Goal: Transaction & Acquisition: Purchase product/service

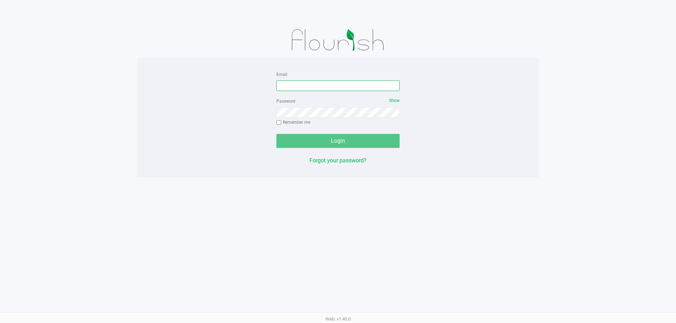
click at [304, 82] on input "Email" at bounding box center [337, 86] width 123 height 11
type input "[EMAIL_ADDRESS][DOMAIN_NAME]"
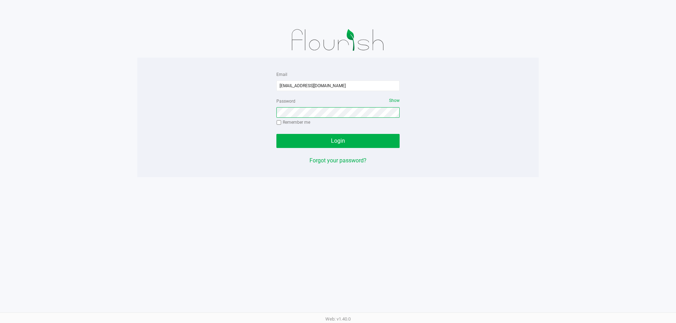
click at [276, 134] on button "Login" at bounding box center [337, 141] width 123 height 14
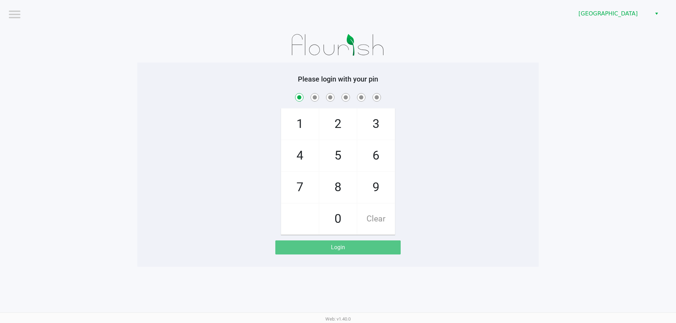
checkbox input "true"
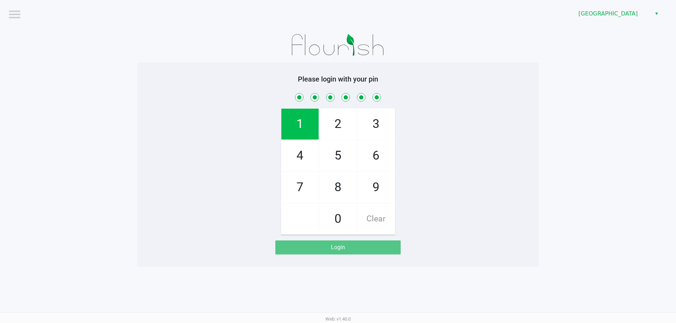
checkbox input "true"
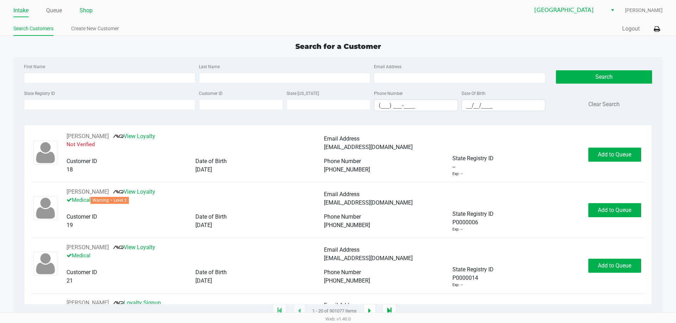
click at [85, 13] on link "Shop" at bounding box center [86, 11] width 13 height 10
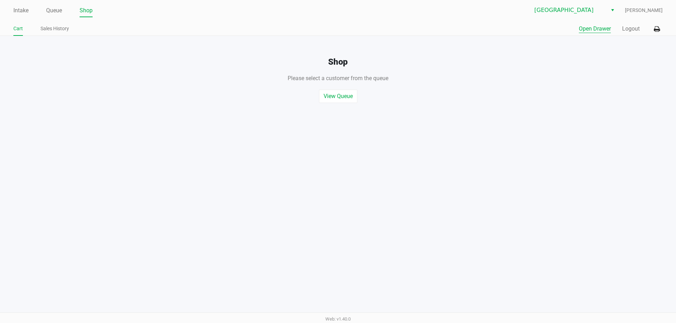
click at [600, 25] on button "Open Drawer" at bounding box center [594, 29] width 32 height 8
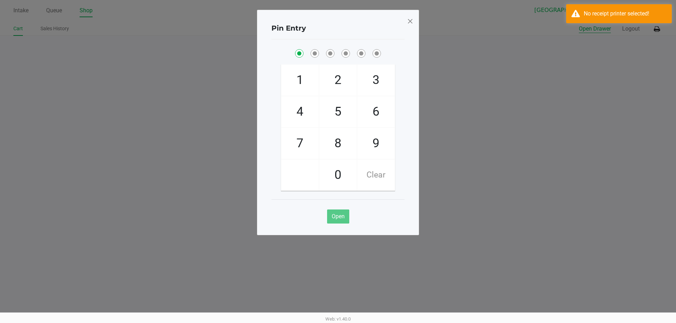
checkbox input "true"
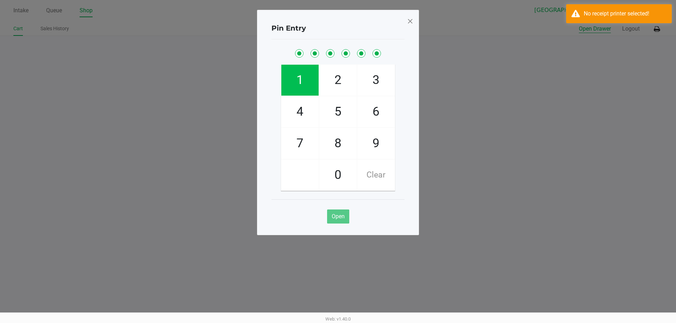
checkbox input "true"
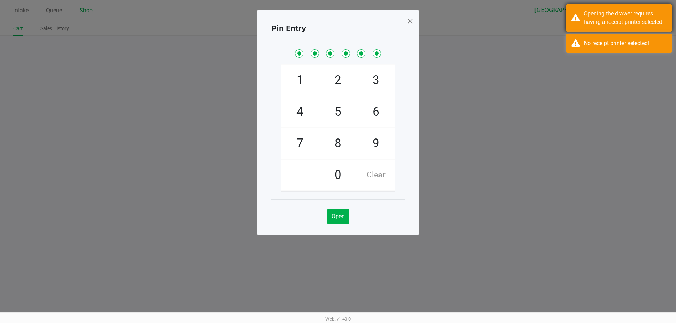
click at [598, 25] on div "Opening the drawer requires having a receipt printer selected" at bounding box center [624, 17] width 83 height 17
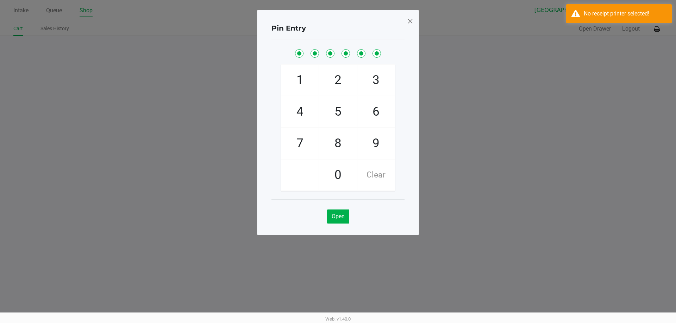
click at [602, 42] on ngb-modal-window "Pin Entry 1 4 7 2 5 8 0 3 6 9 Clear Open" at bounding box center [338, 161] width 676 height 323
click at [409, 26] on span at bounding box center [410, 20] width 6 height 11
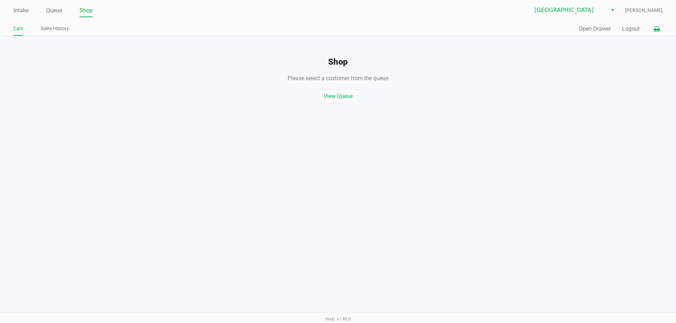
click at [656, 27] on icon at bounding box center [656, 29] width 6 height 5
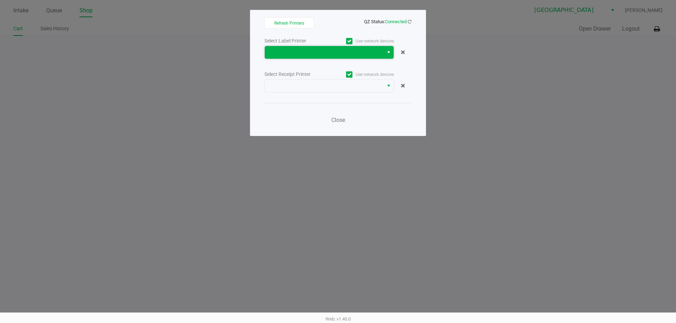
click at [373, 56] on span at bounding box center [324, 52] width 110 height 8
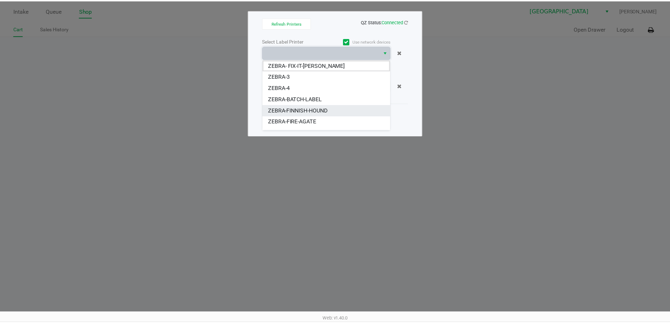
scroll to position [35, 0]
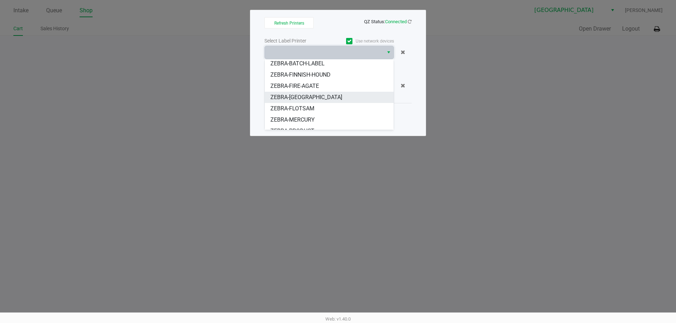
click at [338, 98] on li "ZEBRA-FITCHBURG" at bounding box center [329, 97] width 129 height 11
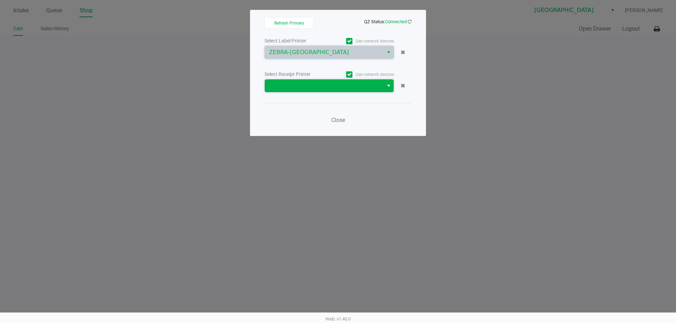
click at [348, 89] on span at bounding box center [324, 86] width 110 height 8
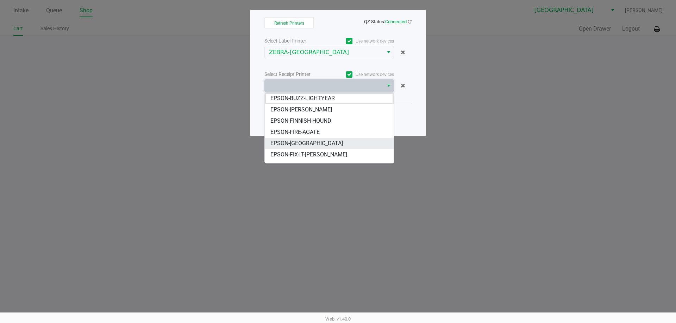
click at [313, 144] on span "EPSON-FITCHBURG" at bounding box center [306, 143] width 72 height 8
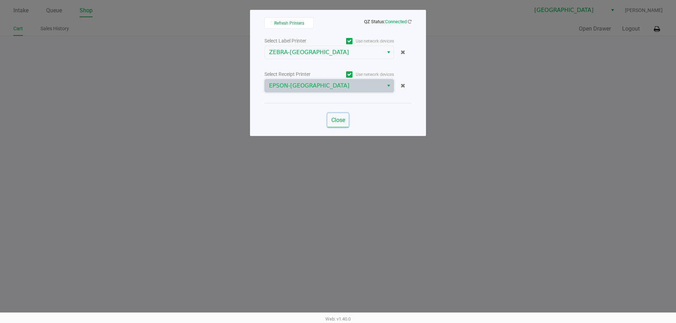
click at [334, 122] on span "Close" at bounding box center [338, 120] width 14 height 7
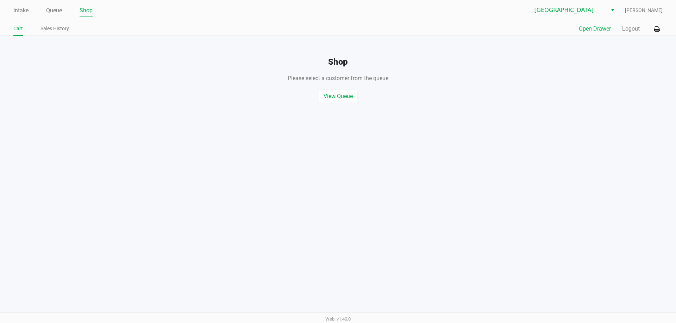
click at [598, 30] on button "Open Drawer" at bounding box center [594, 29] width 32 height 8
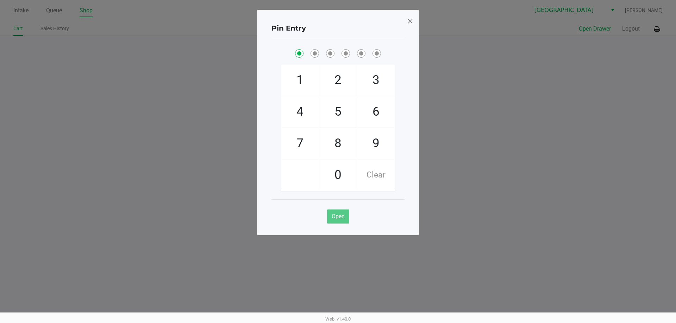
checkbox input "true"
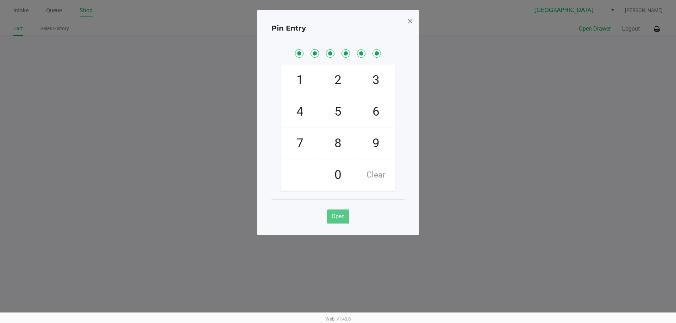
checkbox input "true"
click at [411, 20] on span at bounding box center [410, 20] width 6 height 11
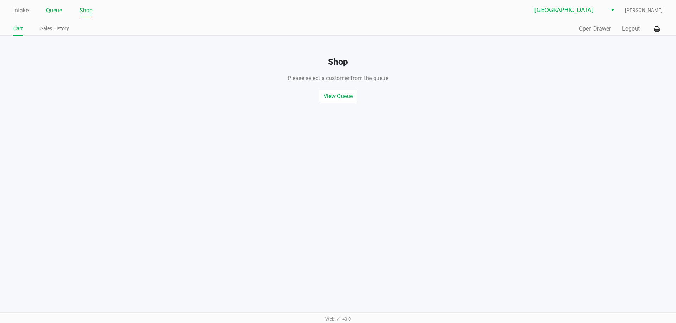
click at [58, 9] on link "Queue" at bounding box center [54, 11] width 16 height 10
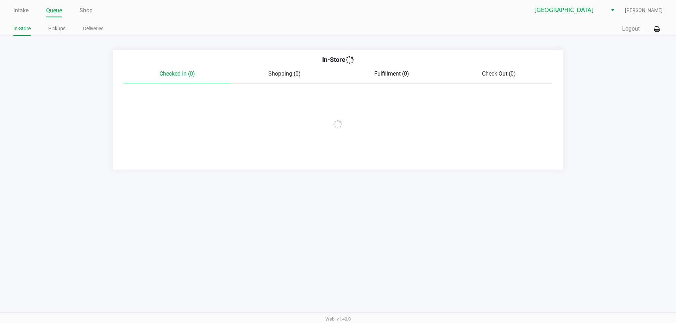
click at [19, 5] on div "Intake Queue Shop" at bounding box center [175, 10] width 324 height 13
click at [22, 8] on link "Intake" at bounding box center [20, 11] width 15 height 10
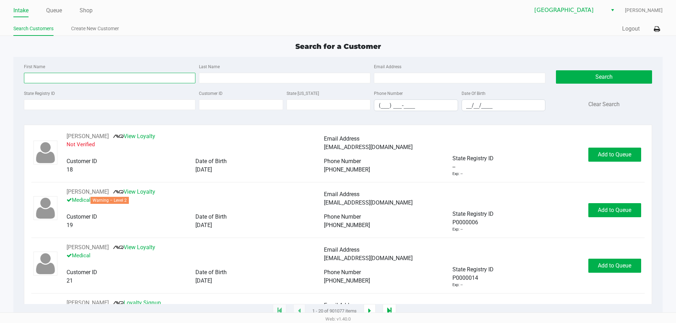
click at [119, 82] on input "First Name" at bounding box center [109, 78] width 171 height 11
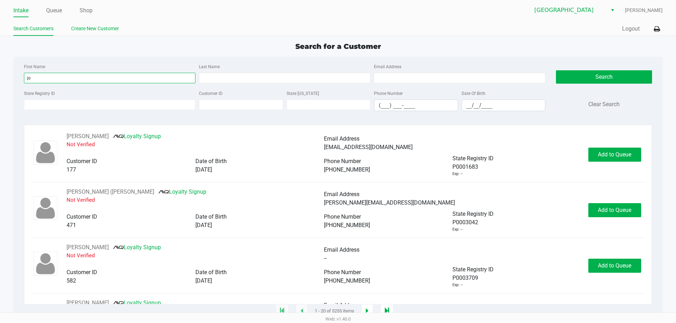
type input "j"
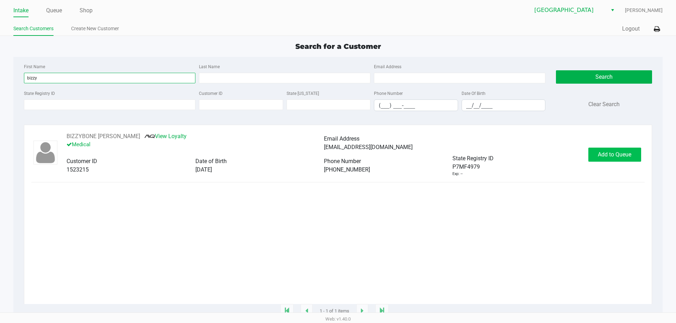
type input "bizzy"
click at [629, 154] on span "Add to Queue" at bounding box center [613, 154] width 33 height 7
click at [628, 153] on div "Add to Queue" at bounding box center [614, 155] width 53 height 14
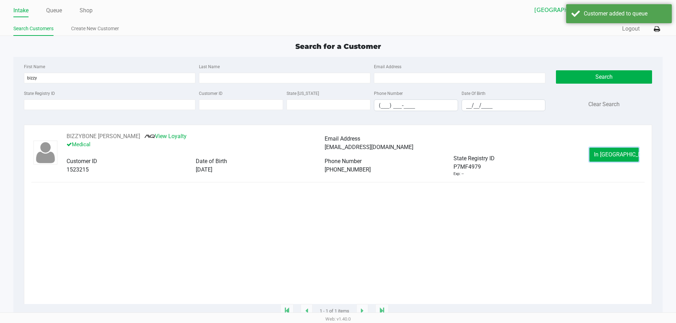
click at [618, 153] on span "In Queue" at bounding box center [623, 154] width 59 height 7
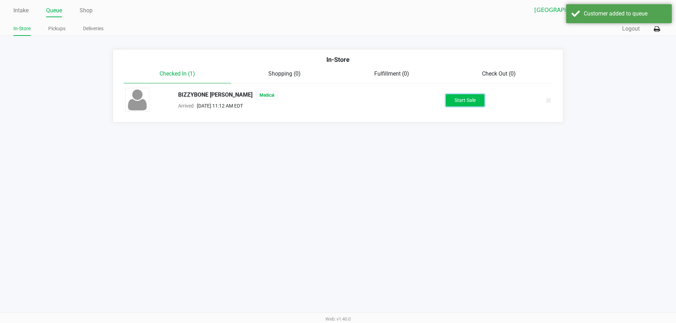
click at [466, 99] on button "Start Sale" at bounding box center [464, 100] width 39 height 12
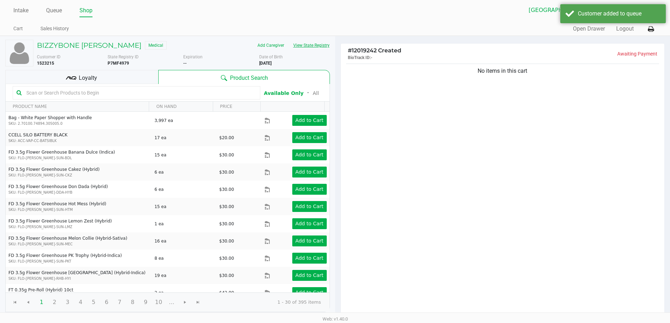
click at [310, 43] on button "View State Registry" at bounding box center [309, 45] width 41 height 11
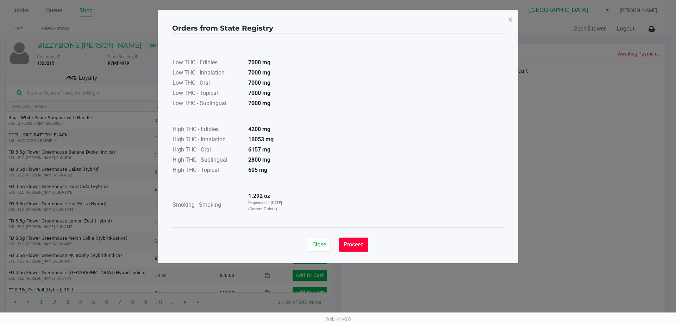
click at [363, 248] on span "Proceed" at bounding box center [353, 244] width 20 height 7
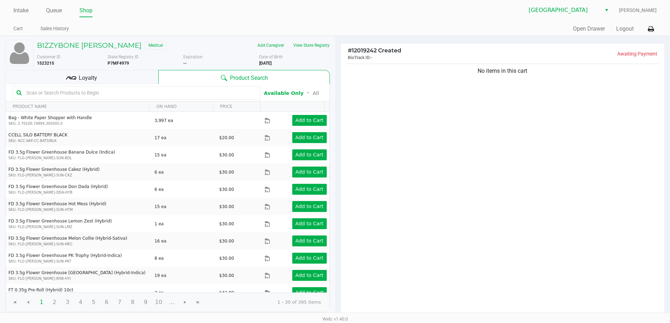
click at [110, 91] on input "text" at bounding box center [140, 93] width 233 height 11
click at [92, 77] on span "Loyalty" at bounding box center [88, 78] width 18 height 8
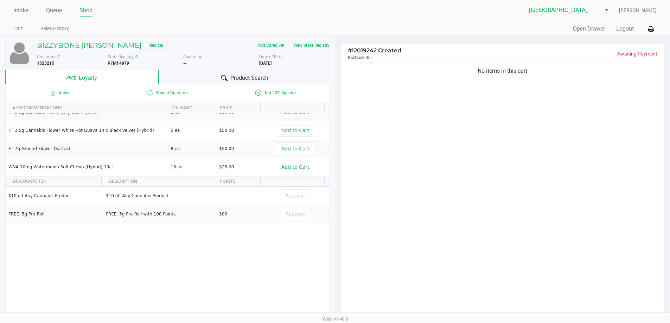
click at [588, 24] on div "Quick Sale Open Drawer Logout" at bounding box center [496, 29] width 322 height 13
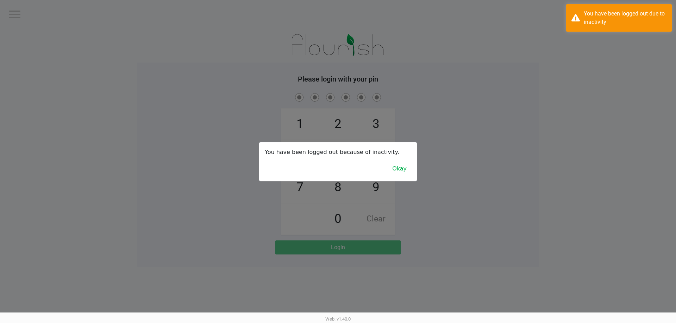
click at [406, 172] on button "Okay" at bounding box center [399, 168] width 24 height 13
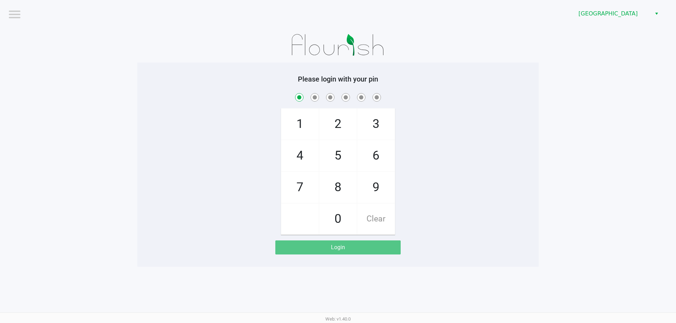
checkbox input "true"
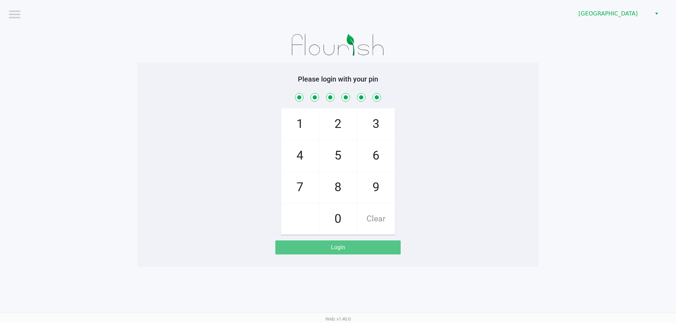
checkbox input "true"
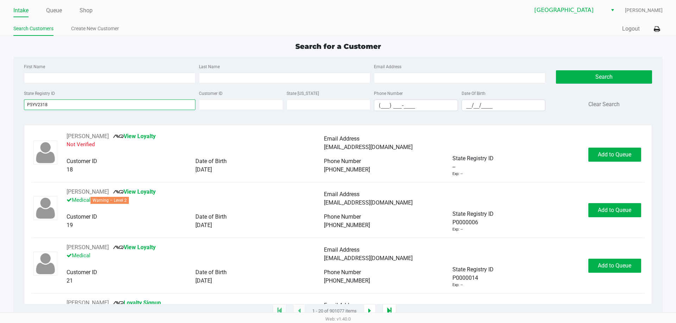
type input "P5YV2318"
click at [147, 40] on app-point-of-sale "Intake Queue Shop Miami Beach WC Josh Hunnicutt Search Customers Create New Cus…" at bounding box center [338, 156] width 676 height 312
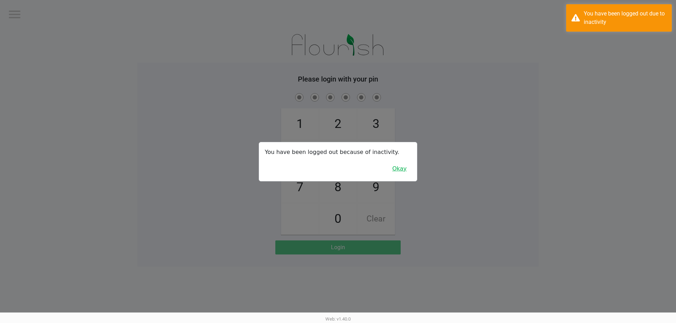
click at [405, 167] on button "Okay" at bounding box center [399, 168] width 24 height 13
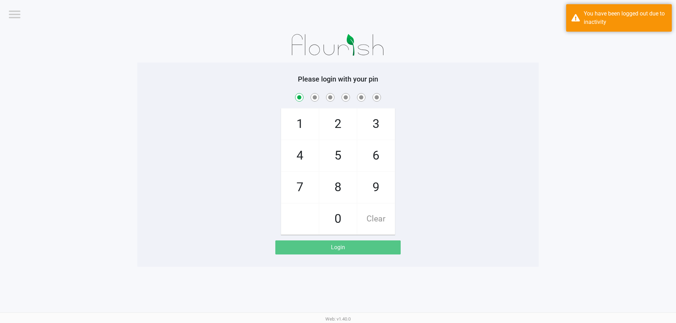
checkbox input "true"
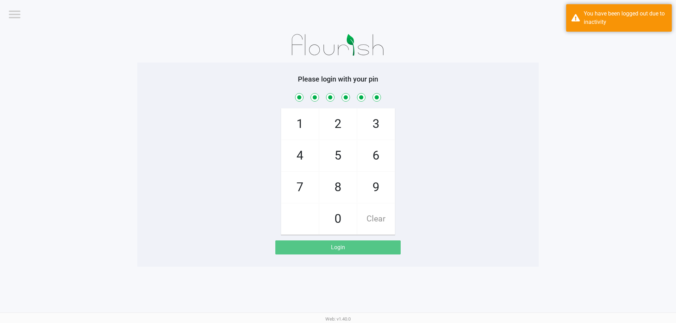
checkbox input "true"
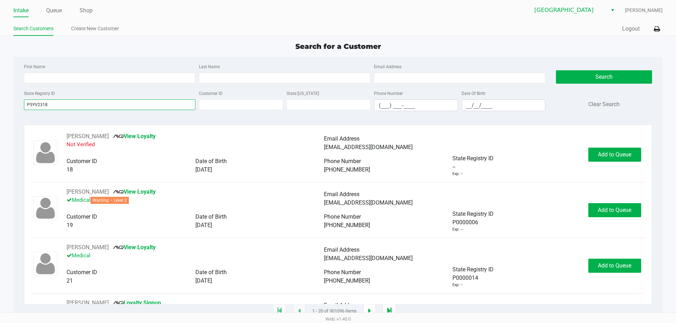
type input "P5YV2318"
click at [302, 36] on div "Intake Queue Shop Miami Beach WC Josh Hunnicutt Search Customers Create New Cus…" at bounding box center [338, 18] width 676 height 36
click at [601, 74] on button "Search" at bounding box center [604, 76] width 96 height 13
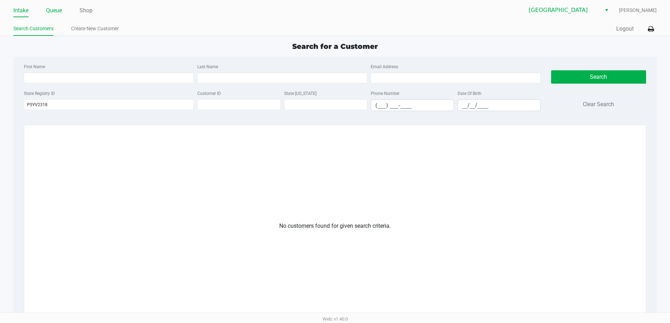
click at [55, 11] on link "Queue" at bounding box center [54, 11] width 16 height 10
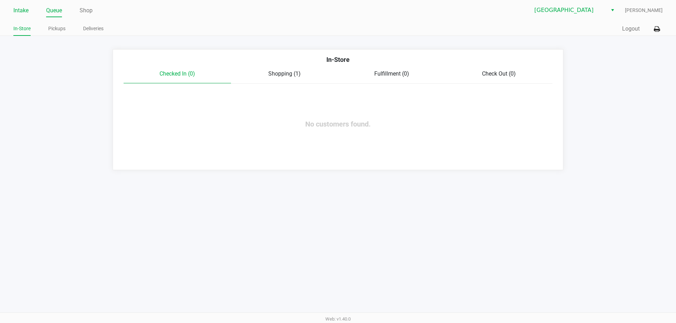
click at [25, 8] on link "Intake" at bounding box center [20, 11] width 15 height 10
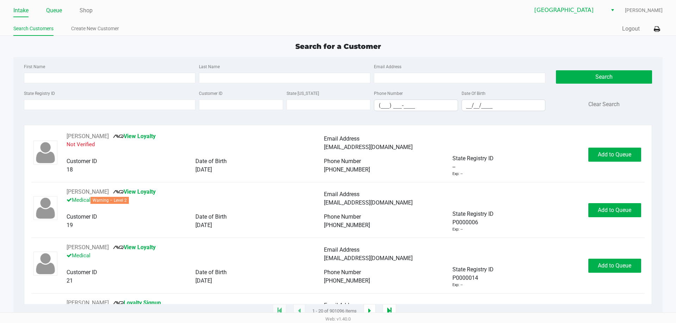
click at [55, 8] on link "Queue" at bounding box center [54, 11] width 16 height 10
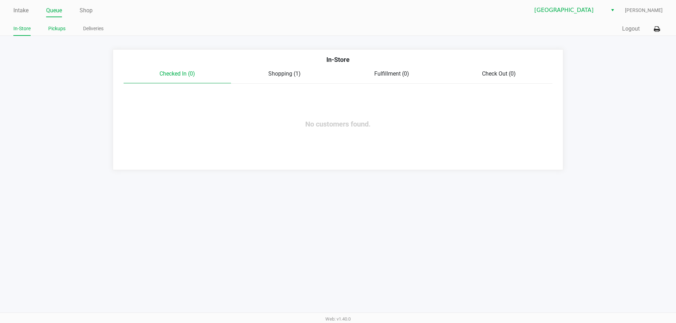
click at [58, 34] on li "Pickups" at bounding box center [56, 30] width 17 height 12
click at [58, 30] on link "Pickups" at bounding box center [56, 28] width 17 height 9
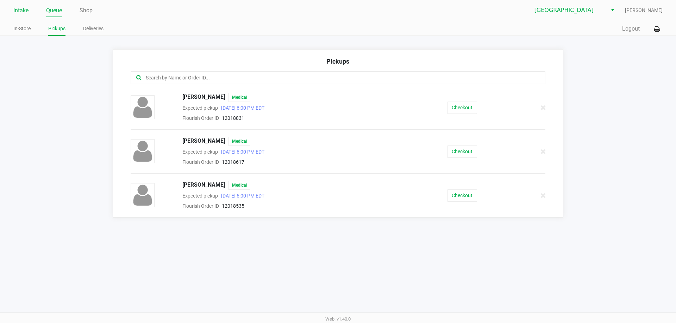
click at [27, 11] on link "Intake" at bounding box center [20, 11] width 15 height 10
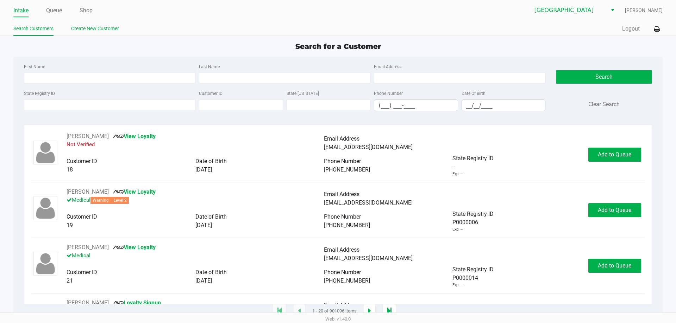
click at [81, 30] on link "Create New Customer" at bounding box center [95, 28] width 48 height 9
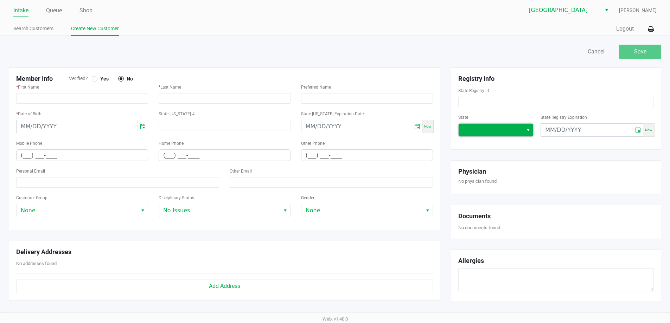
click at [496, 128] on span at bounding box center [491, 130] width 56 height 8
click at [478, 180] on li "FL" at bounding box center [489, 184] width 60 height 11
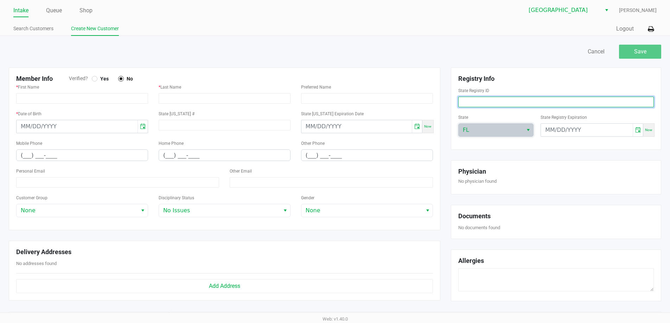
click at [476, 102] on input at bounding box center [556, 102] width 196 height 11
type input "P5YV2318"
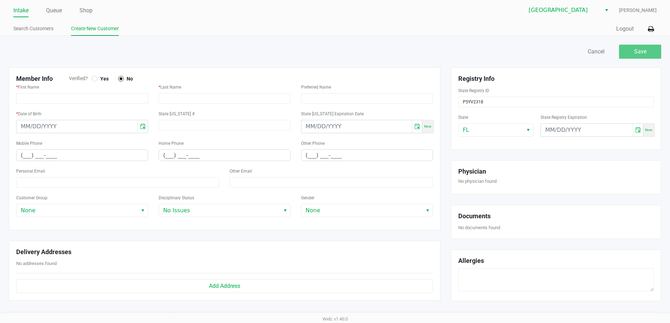
click at [479, 42] on div "Save Cancel Member Info Verified? Yes No * First Name * Last Name Preferred Nam…" at bounding box center [335, 239] width 670 height 407
type input "ELIZABETH"
click at [185, 47] on div at bounding box center [170, 52] width 332 height 14
type input "CZYZ"
drag, startPoint x: 188, startPoint y: 46, endPoint x: 142, endPoint y: 65, distance: 49.7
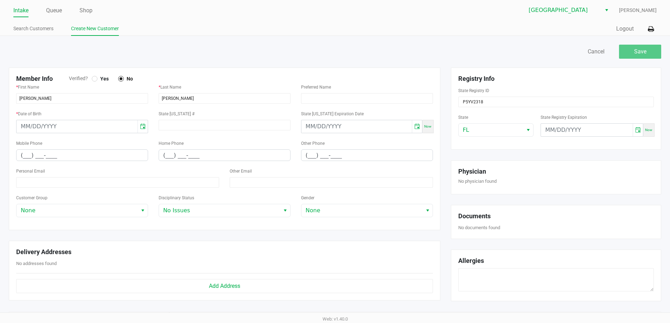
click at [187, 46] on div at bounding box center [170, 52] width 332 height 14
click at [94, 78] on div at bounding box center [94, 78] width 3 height 3
click at [74, 185] on input at bounding box center [117, 182] width 203 height 11
type input "elizabethczyz@gmail.com"
click at [235, 23] on div "Search Customers Create New Customer" at bounding box center [174, 29] width 322 height 13
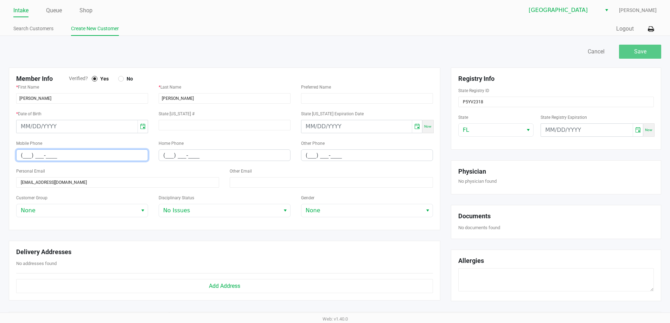
click at [24, 154] on input "(___) ___-____" at bounding box center [82, 155] width 131 height 11
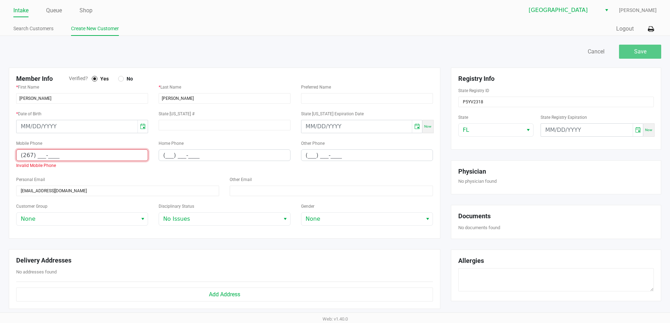
click at [34, 156] on input "(267) ___-____" at bounding box center [82, 155] width 131 height 11
click at [37, 154] on input "(267) ___-____" at bounding box center [82, 155] width 131 height 11
click at [34, 154] on input "(267) ___-____" at bounding box center [82, 155] width 131 height 11
click at [35, 155] on input "(267) ___-____" at bounding box center [82, 155] width 131 height 11
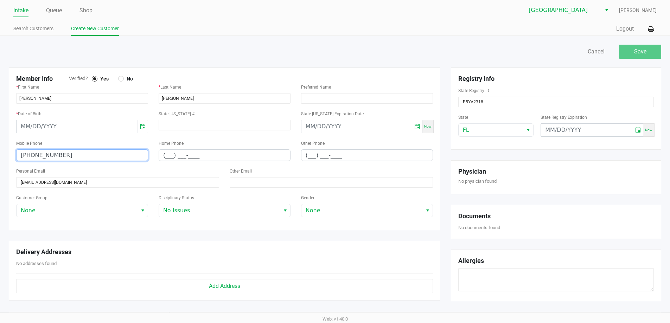
type input "(267) 235-2066"
type input "month/day/year"
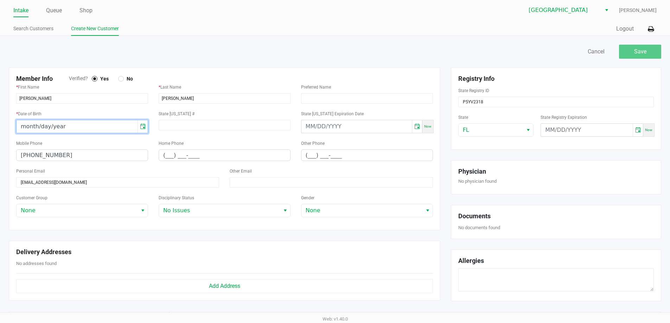
click at [23, 126] on input "month/day/year" at bounding box center [77, 126] width 121 height 13
type input "06/19/2001"
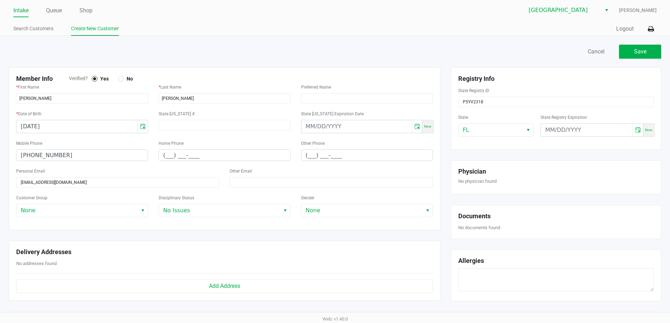
click at [218, 55] on div at bounding box center [170, 52] width 332 height 14
click at [652, 55] on button "Save" at bounding box center [640, 52] width 42 height 14
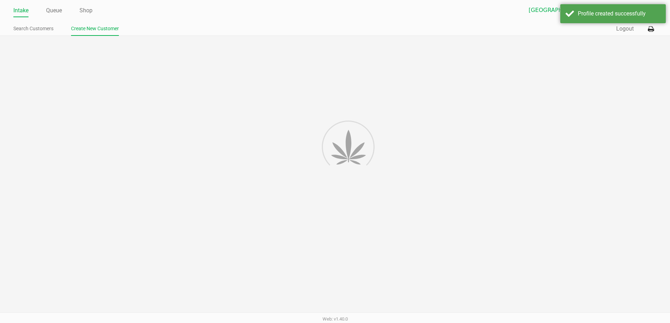
type input "---"
type input "( __) ___-____"
type input "---"
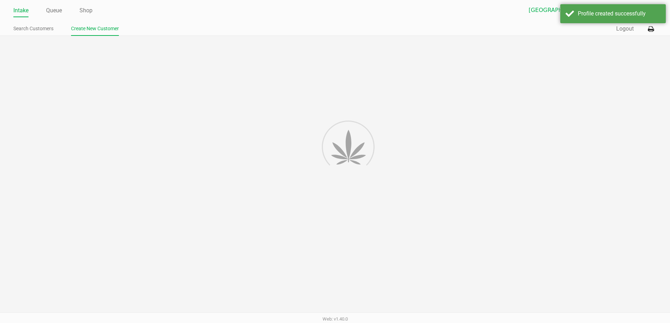
type input "P5YV2318"
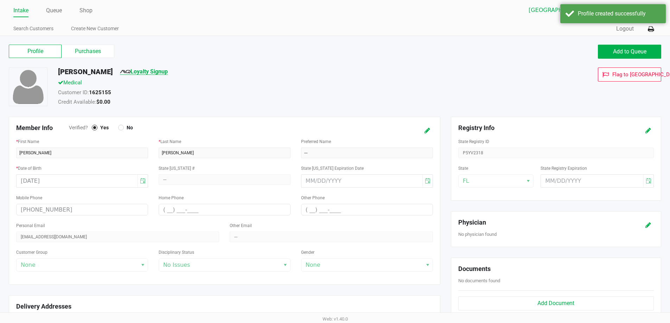
click at [163, 72] on link "Loyalty Signup" at bounding box center [144, 71] width 48 height 7
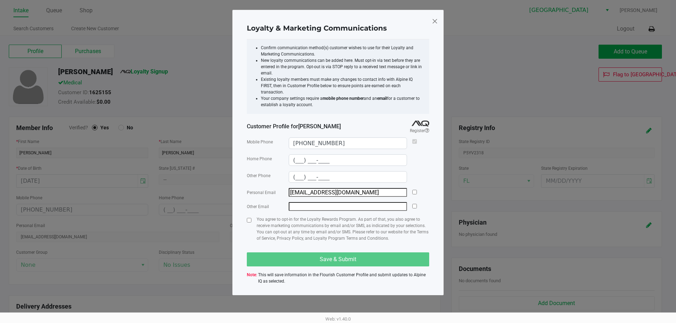
click at [437, 22] on span at bounding box center [434, 20] width 6 height 11
type input "(___) ___-____"
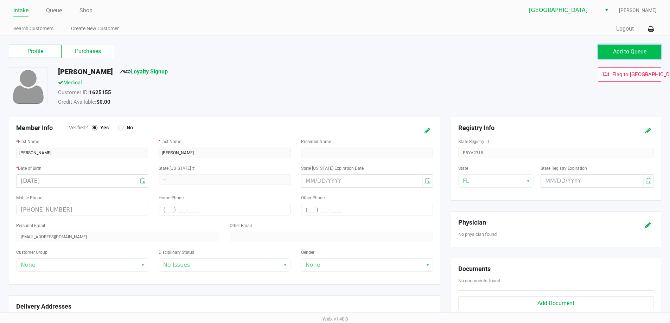
click at [643, 46] on button "Add to Queue" at bounding box center [629, 52] width 63 height 14
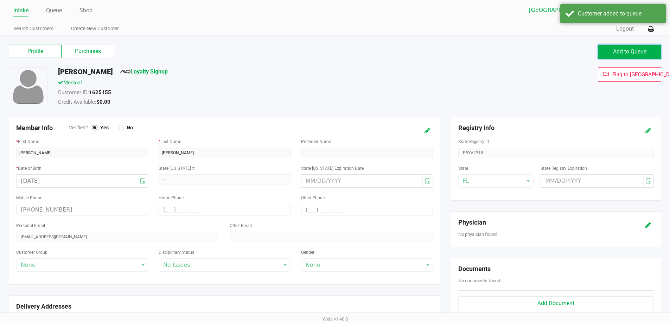
click at [636, 51] on span "Add to Queue" at bounding box center [629, 51] width 33 height 7
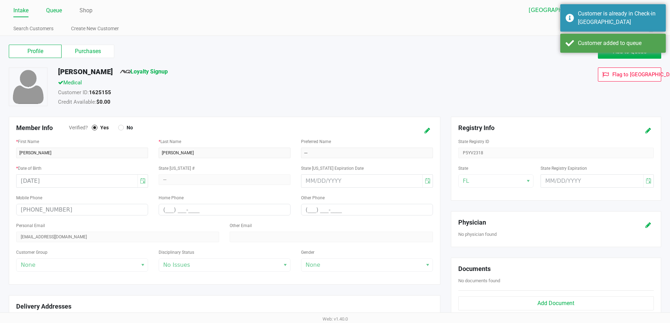
click at [51, 14] on link "Queue" at bounding box center [54, 11] width 16 height 10
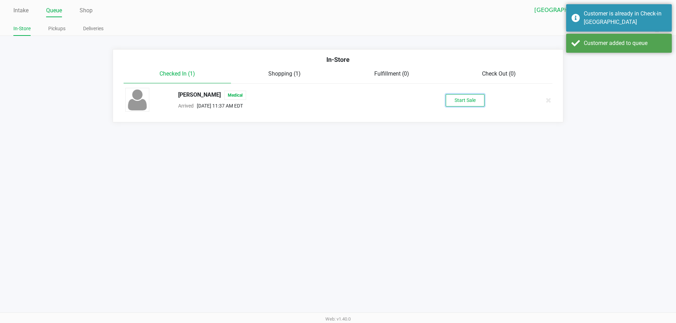
click at [458, 95] on button "Start Sale" at bounding box center [464, 100] width 39 height 12
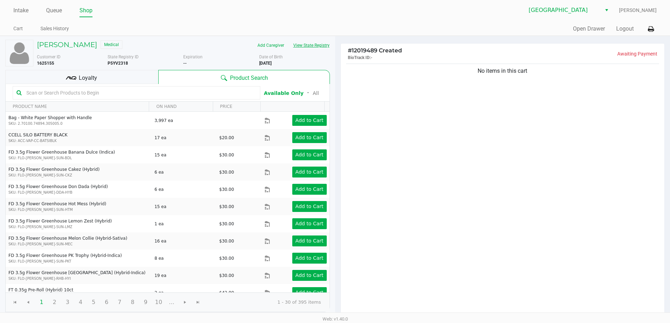
click at [313, 49] on button "View State Registry" at bounding box center [309, 45] width 41 height 11
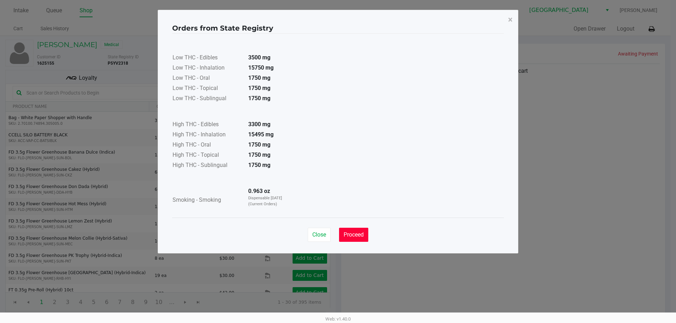
click at [355, 230] on button "Proceed" at bounding box center [353, 235] width 29 height 14
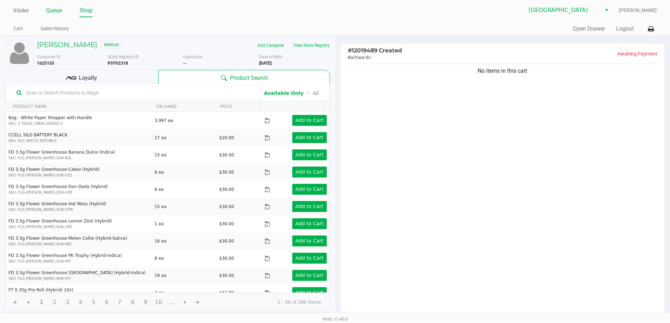
click at [56, 10] on link "Queue" at bounding box center [54, 11] width 16 height 10
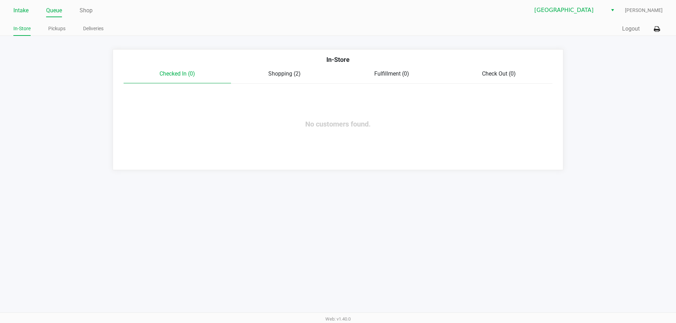
click at [24, 9] on link "Intake" at bounding box center [20, 11] width 15 height 10
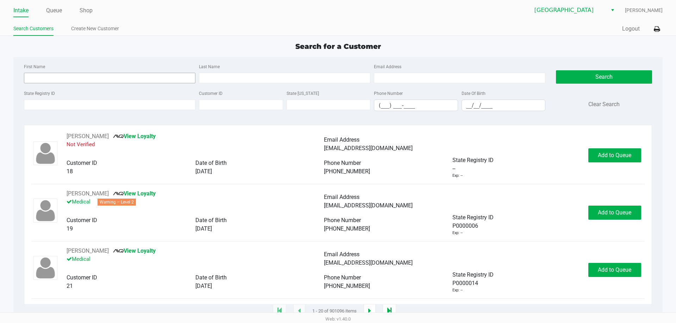
click at [94, 76] on input "First Name" at bounding box center [109, 78] width 171 height 11
click at [189, 42] on div "Search for a Customer" at bounding box center [337, 46] width 659 height 11
type input "MERCEDES("
type input "WILLIAMS("
type input "09/25/1993"
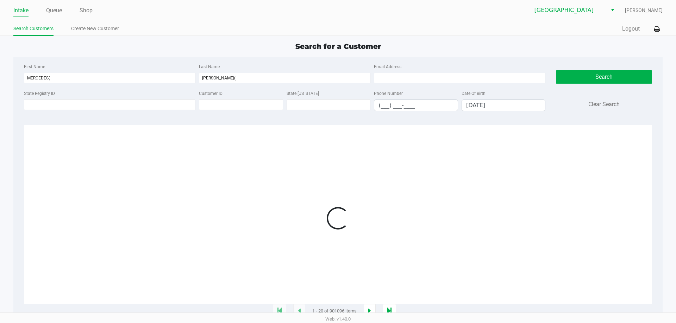
click at [101, 71] on div "First Name MERCEDES(" at bounding box center [109, 72] width 175 height 21
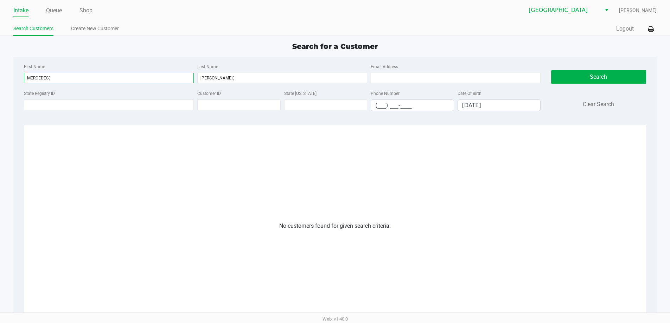
click at [101, 83] on input "MERCEDES(" at bounding box center [109, 78] width 170 height 11
type input "MERCEDES"
click at [241, 80] on input "WILLIAMS(" at bounding box center [282, 78] width 170 height 11
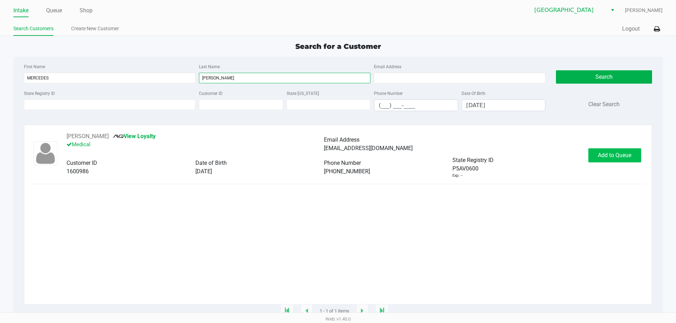
type input "WILLIAMS"
click at [598, 151] on button "Add to Queue" at bounding box center [614, 155] width 53 height 14
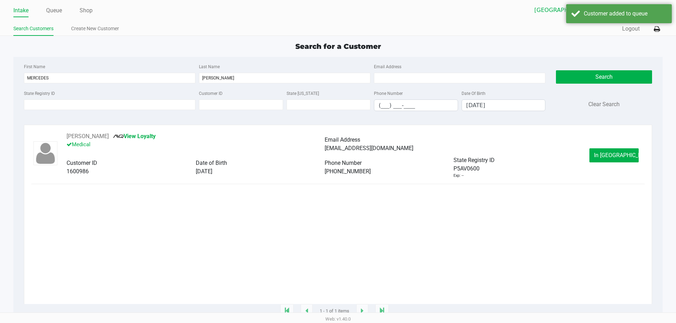
click at [603, 151] on button "In Queue" at bounding box center [613, 155] width 49 height 14
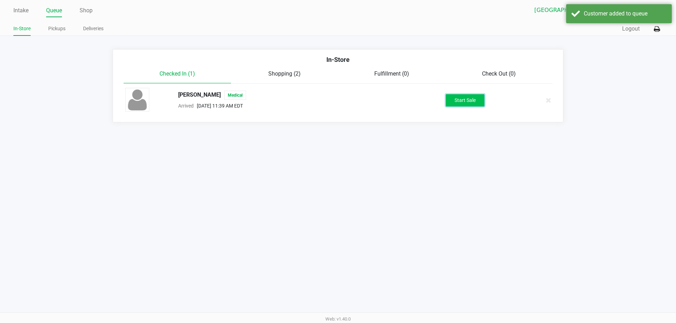
click at [470, 100] on button "Start Sale" at bounding box center [464, 100] width 39 height 12
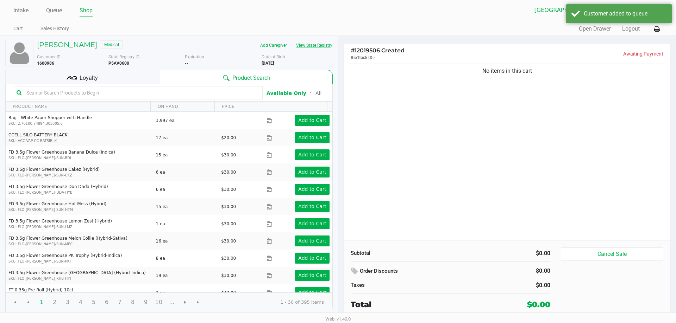
click at [321, 44] on button "View State Registry" at bounding box center [311, 45] width 41 height 11
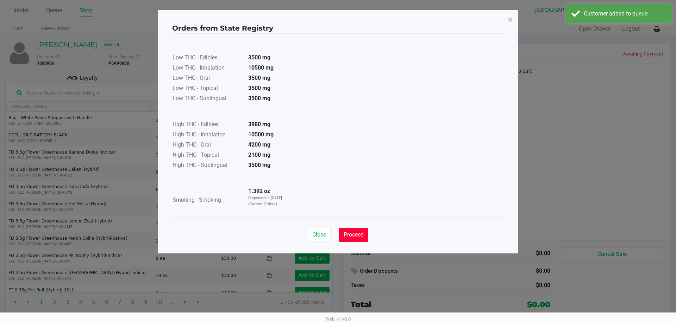
click at [351, 235] on span "Proceed" at bounding box center [353, 235] width 20 height 7
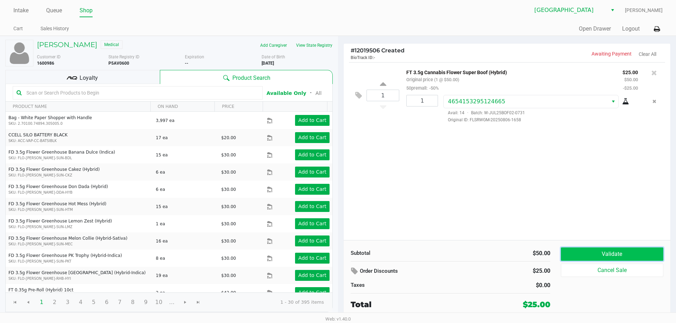
click at [592, 257] on button "Validate" at bounding box center [611, 254] width 102 height 13
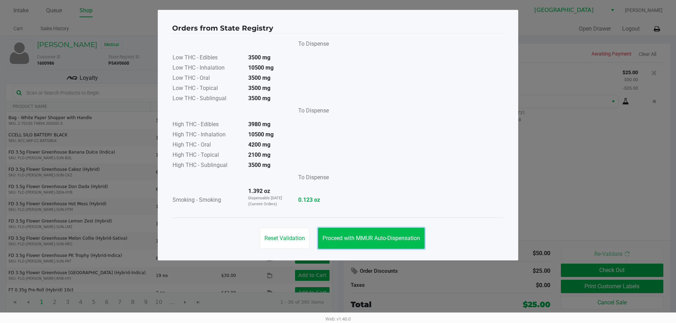
click at [387, 241] on span "Proceed with MMUR Auto-Dispensation" at bounding box center [370, 238] width 97 height 7
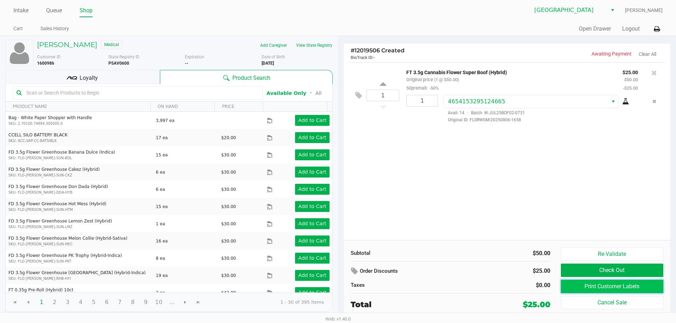
click at [600, 284] on button "Print Customer Labels" at bounding box center [611, 286] width 102 height 13
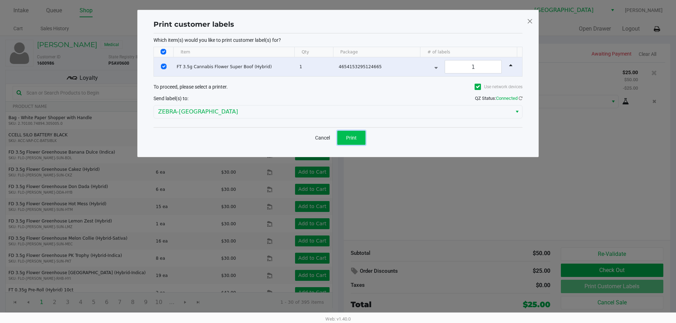
click at [355, 137] on span "Print" at bounding box center [351, 138] width 11 height 6
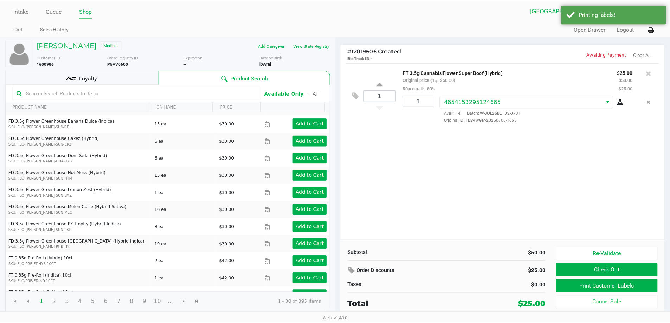
scroll to position [70, 0]
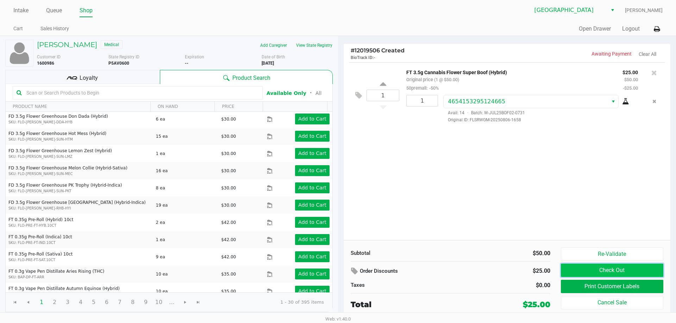
click at [622, 268] on button "Check Out" at bounding box center [611, 270] width 102 height 13
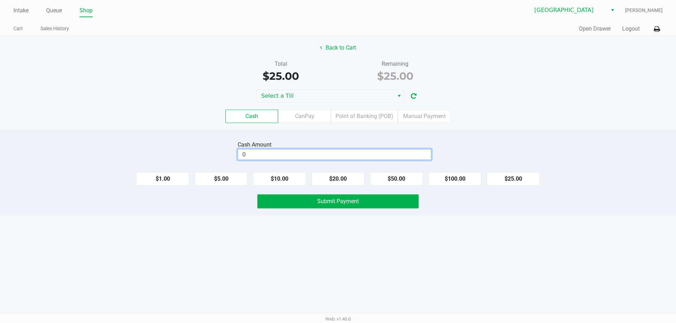
click at [363, 153] on input "0" at bounding box center [334, 155] width 193 height 10
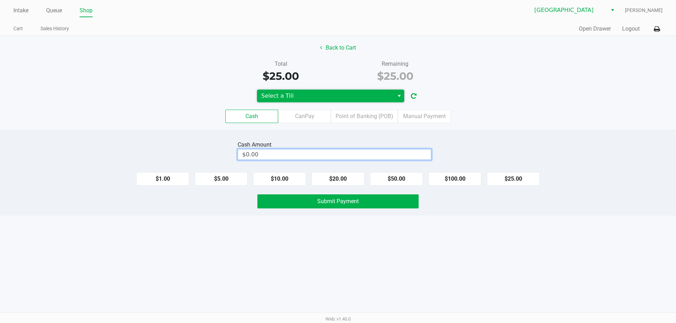
click at [385, 92] on span "Select a Till" at bounding box center [325, 96] width 128 height 8
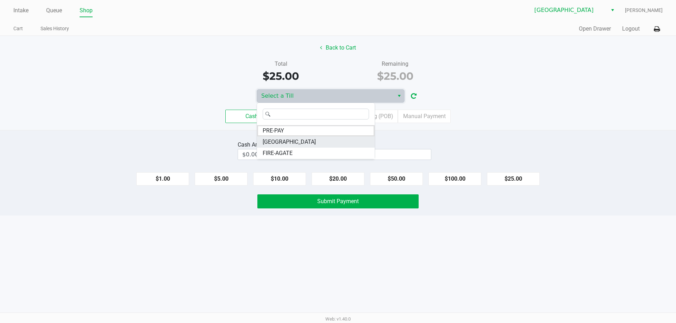
click at [309, 143] on li "FITCHBURG" at bounding box center [316, 142] width 118 height 11
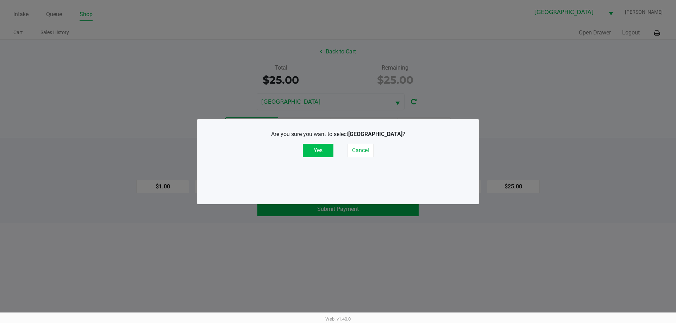
click at [306, 150] on button "Yes" at bounding box center [318, 150] width 31 height 13
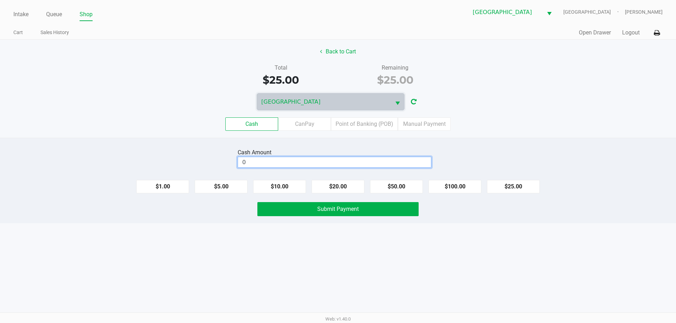
click at [299, 160] on input "0" at bounding box center [334, 162] width 193 height 10
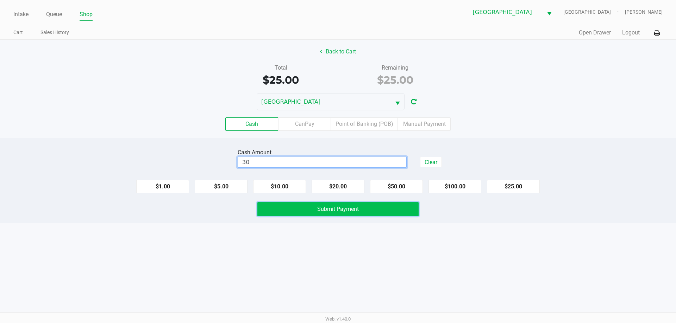
type input "$30.00"
click at [365, 214] on button "Submit Payment" at bounding box center [337, 209] width 161 height 14
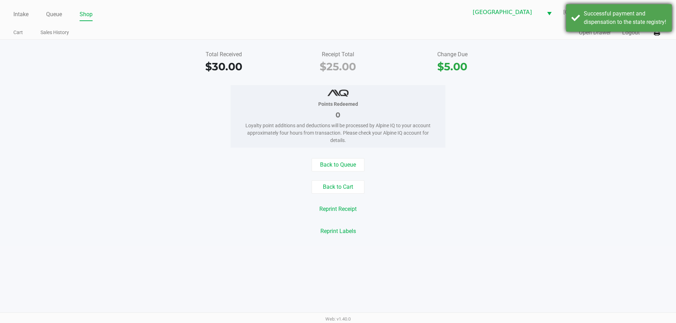
click at [602, 18] on div "Successful payment and dispensation to the state registry!" at bounding box center [624, 17] width 83 height 17
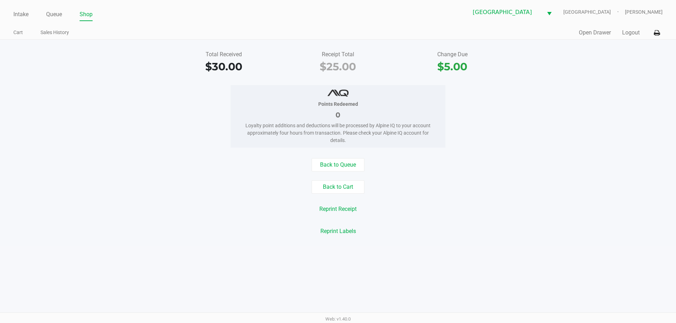
drag, startPoint x: 675, startPoint y: 148, endPoint x: 546, endPoint y: 97, distance: 139.4
click at [546, 97] on div "Points Redeemed 0 Loyalty point additions and deductions will be processed by A…" at bounding box center [338, 116] width 686 height 63
click at [52, 9] on li "Queue" at bounding box center [54, 15] width 16 height 12
click at [53, 19] on link "Queue" at bounding box center [54, 14] width 16 height 10
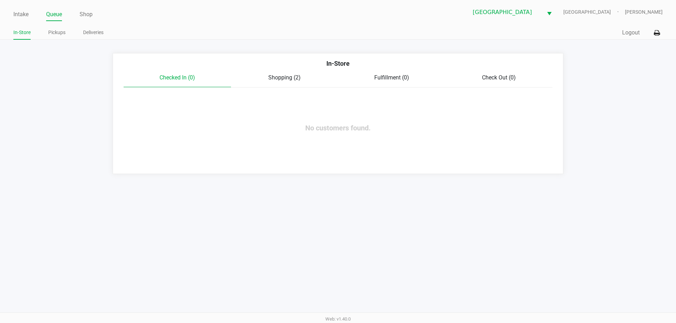
click at [303, 76] on div "Shopping (2)" at bounding box center [284, 78] width 107 height 8
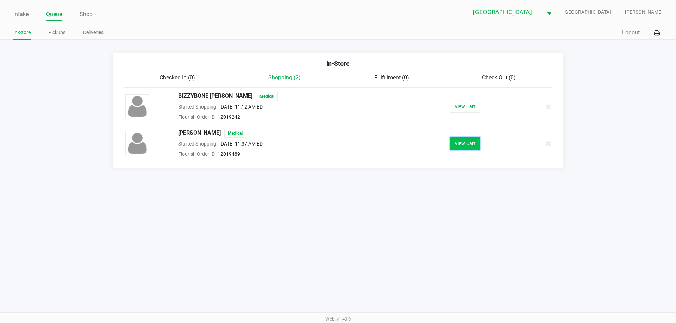
click at [457, 146] on button "View Cart" at bounding box center [465, 144] width 30 height 12
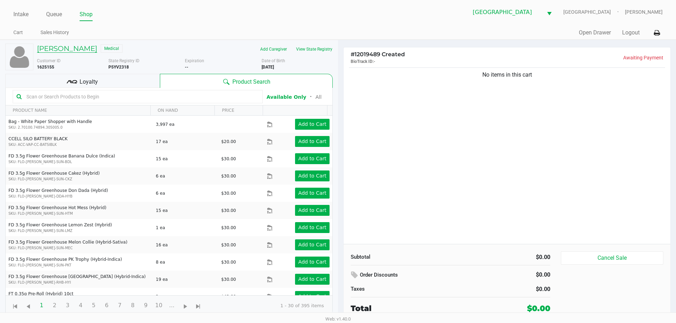
click at [76, 48] on h5 "ELIZABETH CZYZ" at bounding box center [67, 48] width 60 height 8
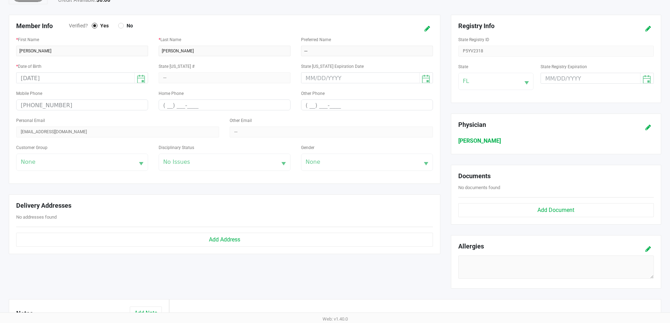
scroll to position [106, 0]
click at [425, 28] on icon at bounding box center [428, 29] width 6 height 5
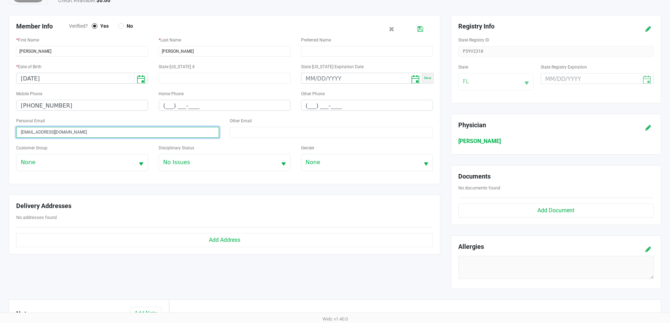
click at [107, 133] on input "elizabethczyz@gmail.com" at bounding box center [117, 132] width 203 height 11
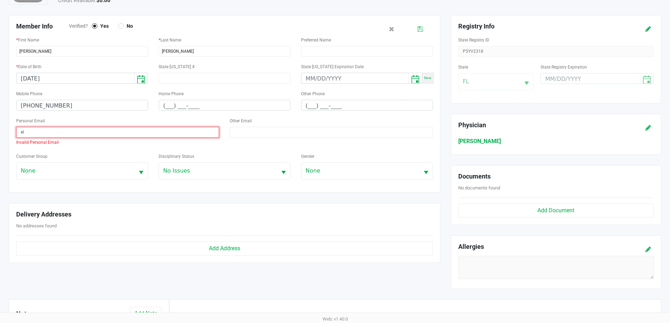
type input "e"
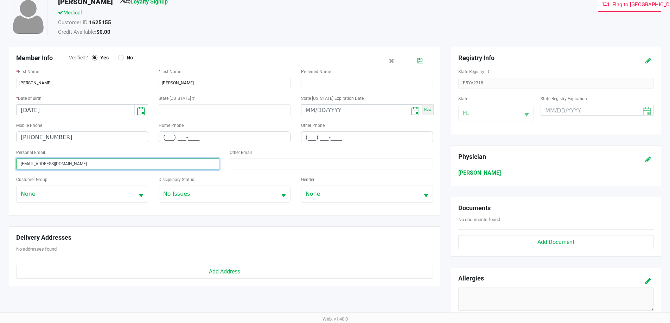
scroll to position [35, 0]
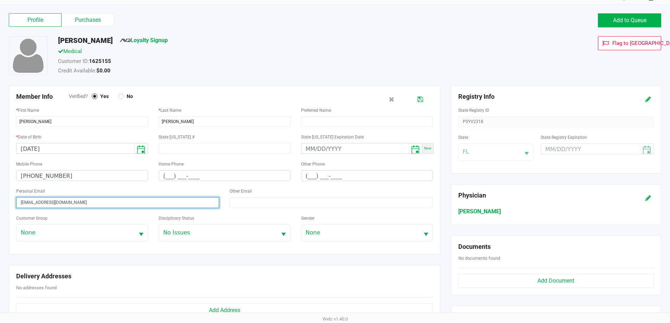
type input "lizzyczyz@gmail.com"
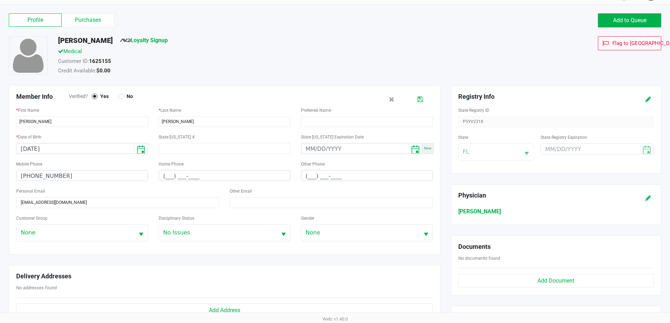
click at [304, 70] on div "Credit Available: $0.00" at bounding box center [257, 72] width 409 height 10
click at [419, 98] on icon at bounding box center [421, 99] width 6 height 5
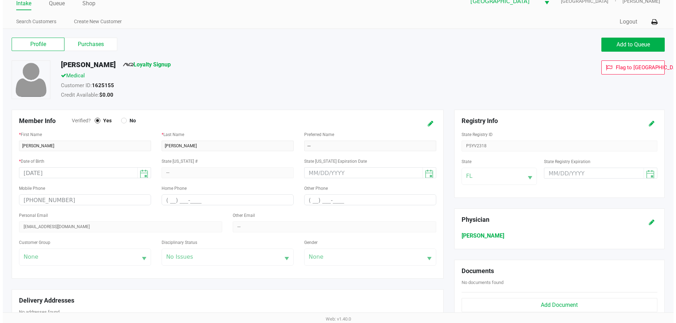
scroll to position [0, 0]
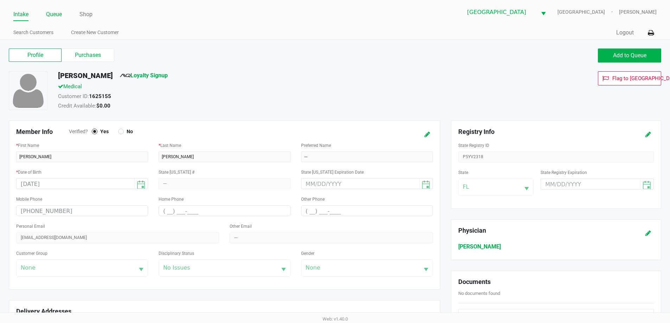
click at [59, 18] on link "Queue" at bounding box center [54, 14] width 16 height 10
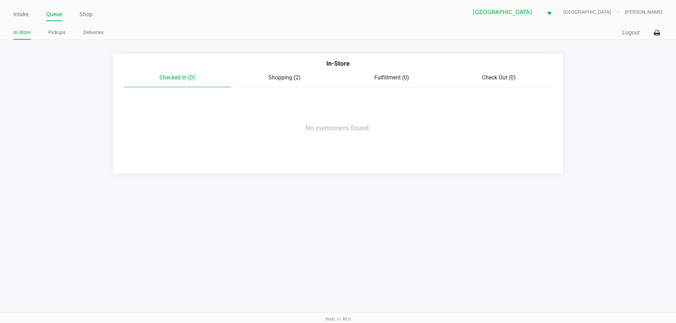
click at [298, 78] on span "Shopping (2)" at bounding box center [284, 77] width 32 height 7
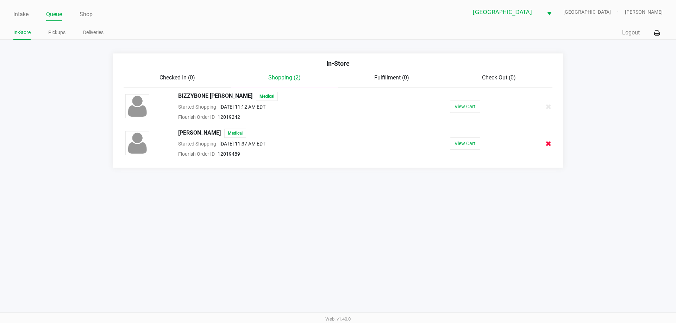
click at [546, 147] on button at bounding box center [548, 143] width 6 height 9
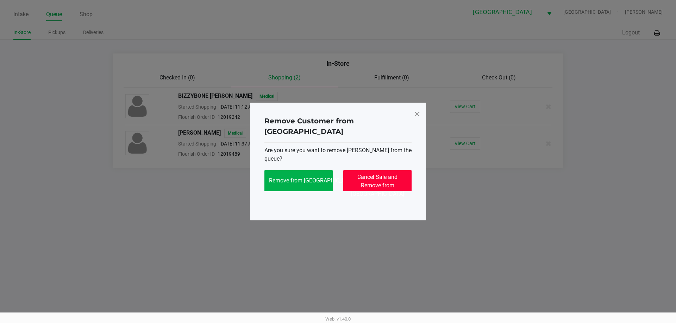
click at [380, 174] on span "Cancel Sale and Remove from Queue" at bounding box center [377, 186] width 53 height 24
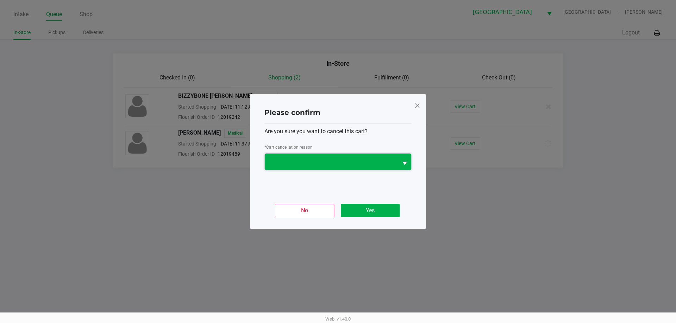
click at [386, 164] on span at bounding box center [331, 162] width 125 height 8
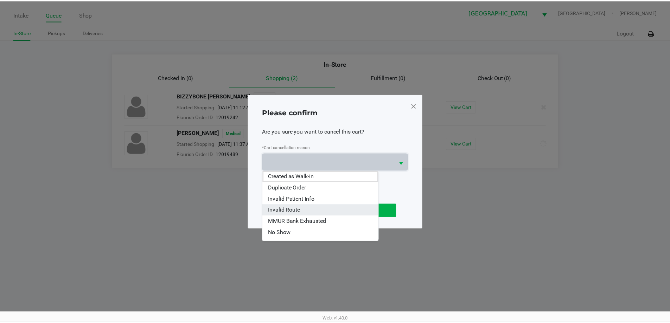
scroll to position [31, 0]
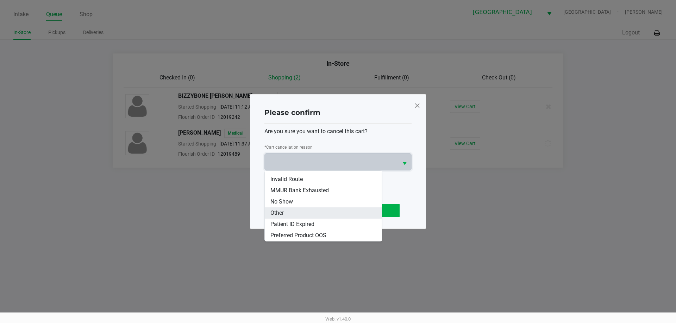
click at [314, 214] on li "Other" at bounding box center [323, 213] width 117 height 11
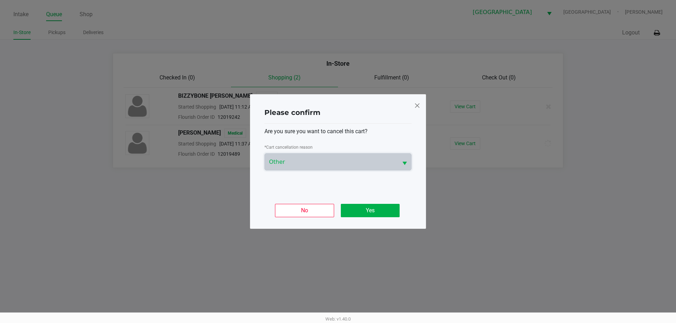
click at [360, 203] on div "No Yes" at bounding box center [337, 207] width 147 height 27
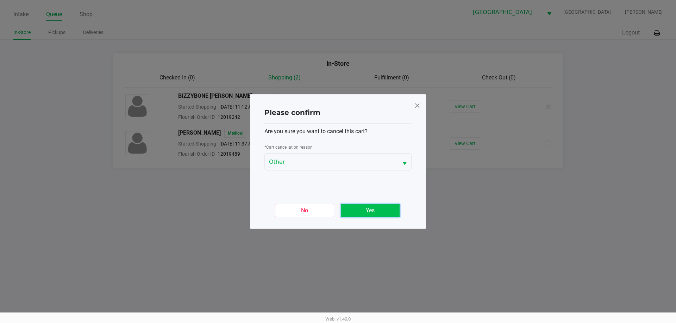
click at [361, 207] on button "Yes" at bounding box center [370, 210] width 59 height 13
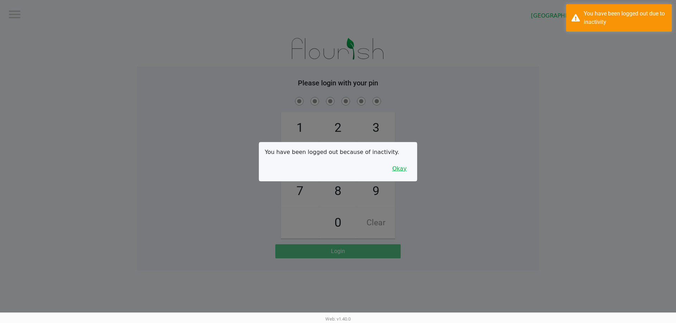
click at [400, 170] on button "Okay" at bounding box center [399, 168] width 24 height 13
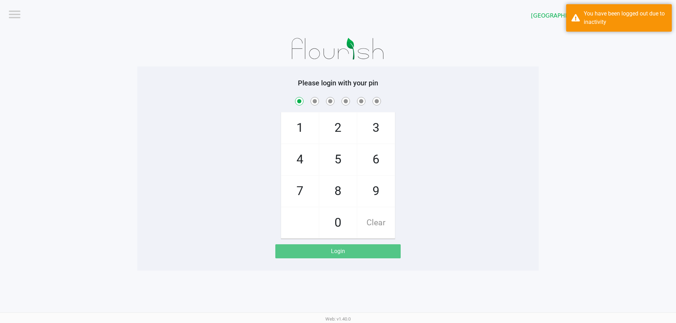
checkbox input "true"
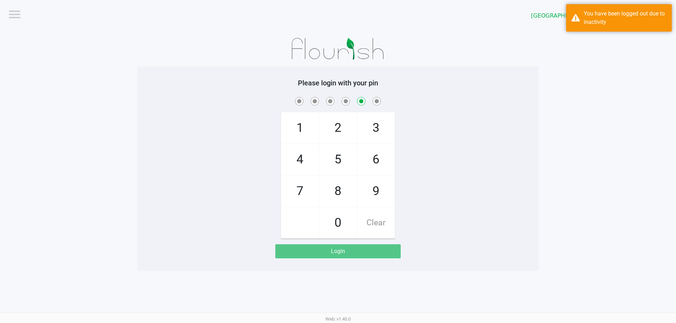
checkbox input "false"
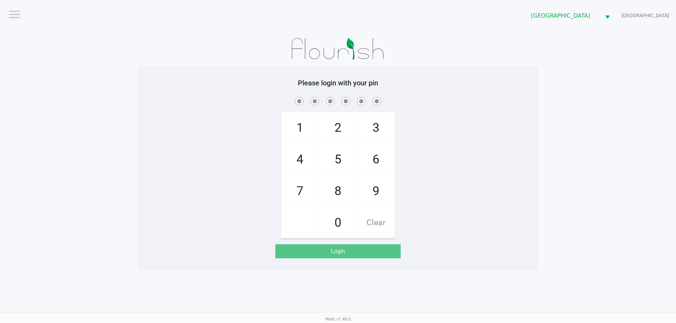
checkbox input "true"
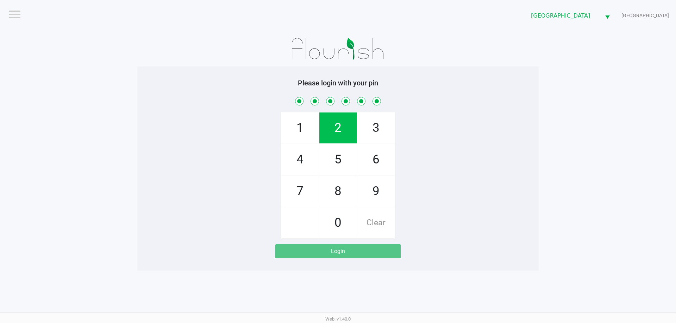
checkbox input "true"
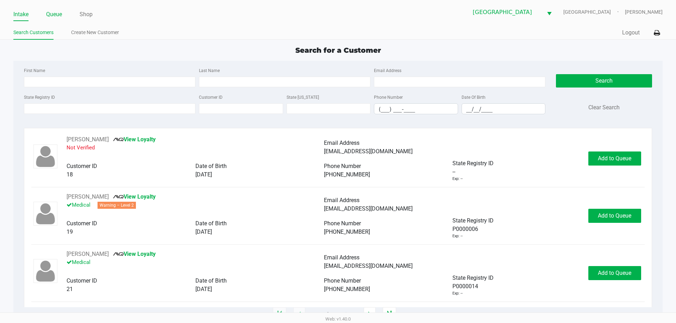
click at [54, 12] on link "Queue" at bounding box center [54, 14] width 16 height 10
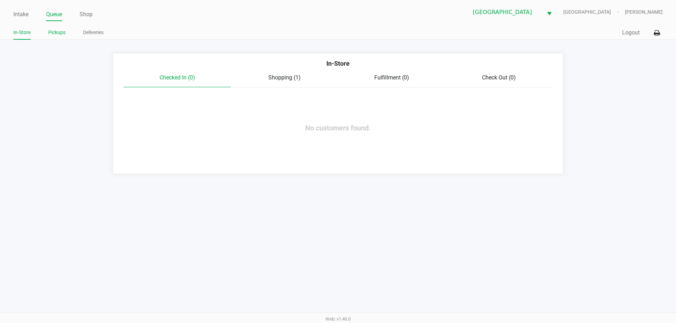
click at [56, 28] on li "Pickups" at bounding box center [56, 33] width 17 height 12
click at [58, 32] on link "Pickups" at bounding box center [56, 32] width 17 height 9
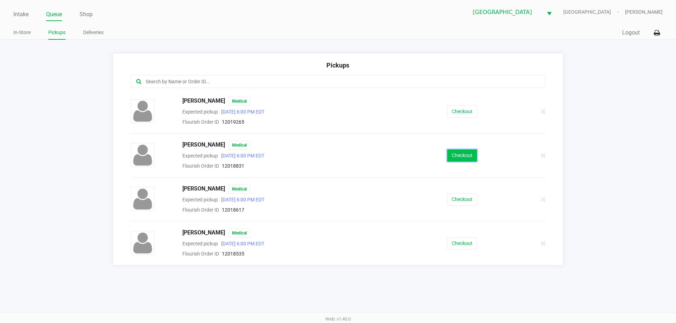
click at [464, 154] on button "Checkout" at bounding box center [462, 156] width 30 height 12
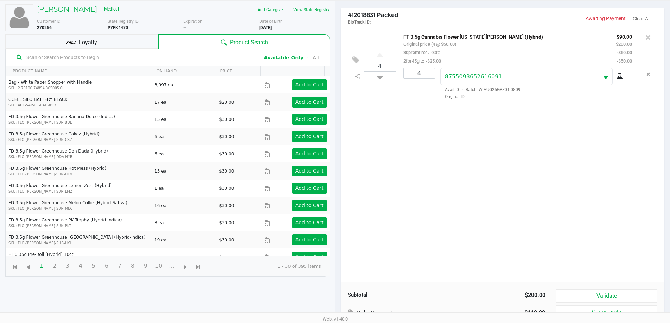
scroll to position [76, 0]
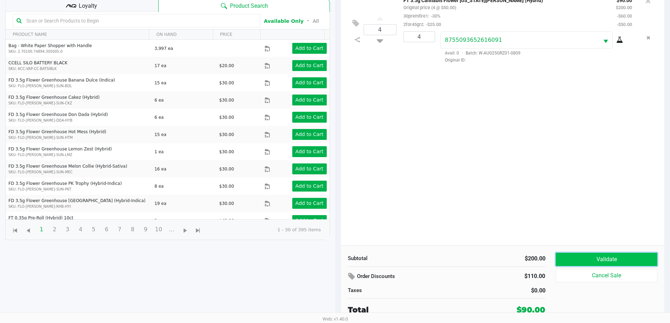
click at [618, 261] on button "Validate" at bounding box center [606, 259] width 101 height 13
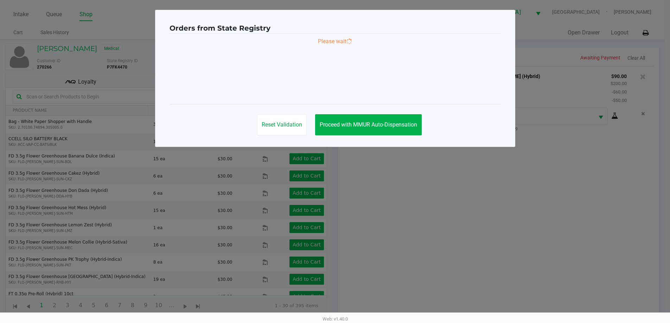
scroll to position [0, 0]
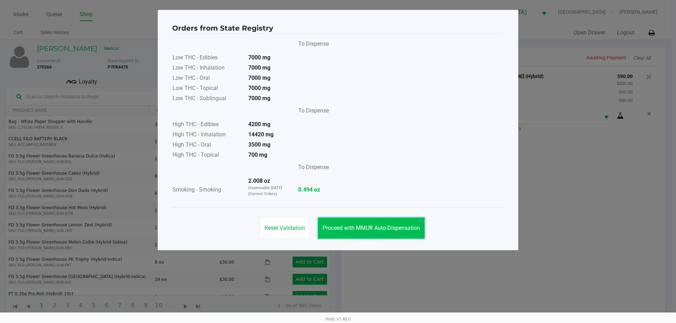
click at [380, 235] on button "Proceed with MMUR Auto-Dispensation" at bounding box center [371, 228] width 107 height 21
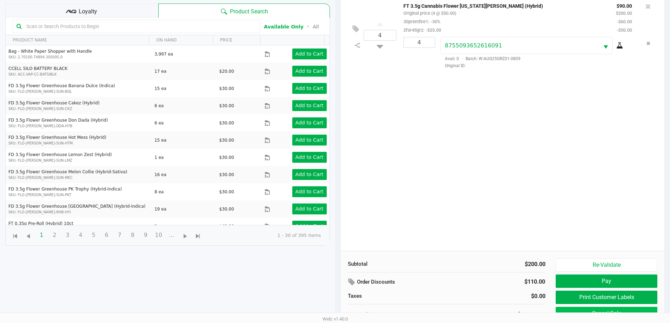
scroll to position [76, 0]
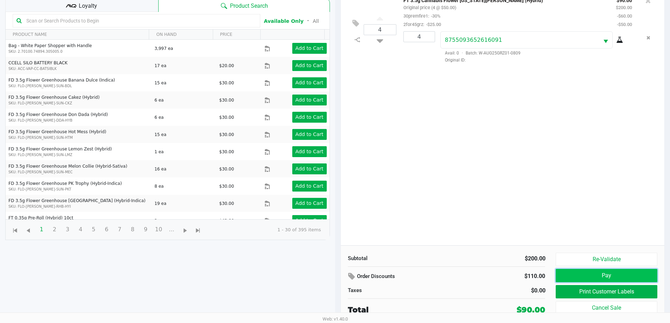
click at [602, 276] on button "Pay" at bounding box center [606, 275] width 101 height 13
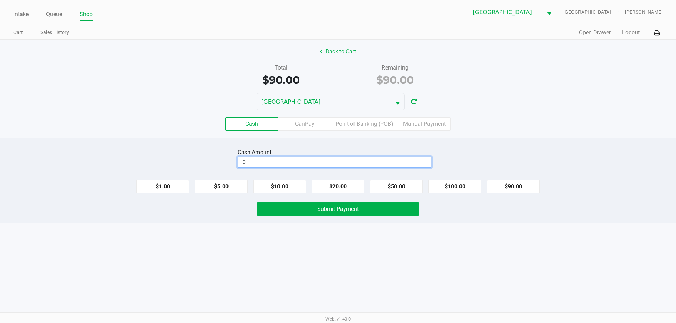
drag, startPoint x: 312, startPoint y: 166, endPoint x: 316, endPoint y: 164, distance: 4.6
click at [312, 166] on input "0" at bounding box center [334, 162] width 193 height 10
type input "$100.00"
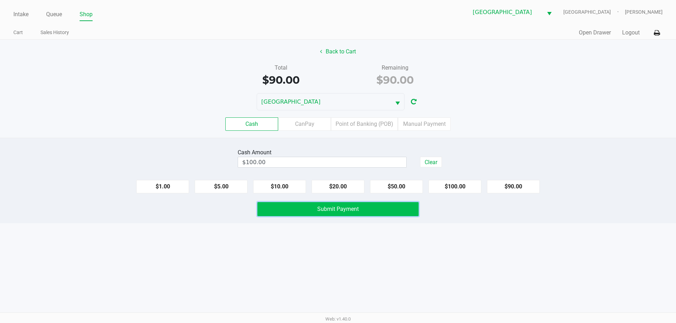
click at [354, 211] on span "Submit Payment" at bounding box center [338, 209] width 42 height 7
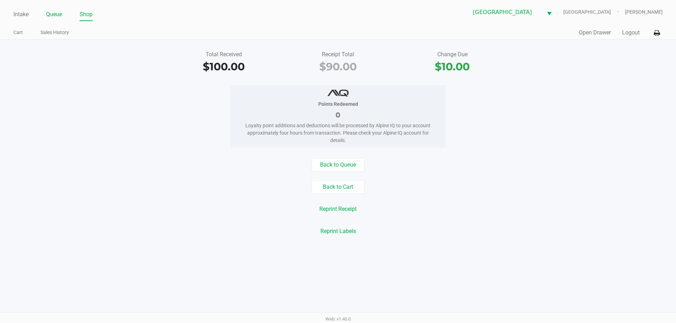
click at [56, 12] on link "Queue" at bounding box center [54, 14] width 16 height 10
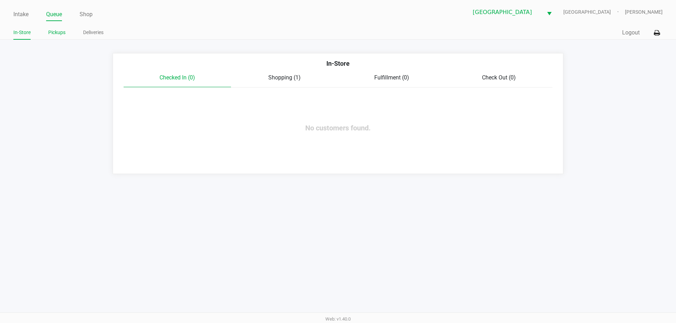
click at [56, 31] on link "Pickups" at bounding box center [56, 32] width 17 height 9
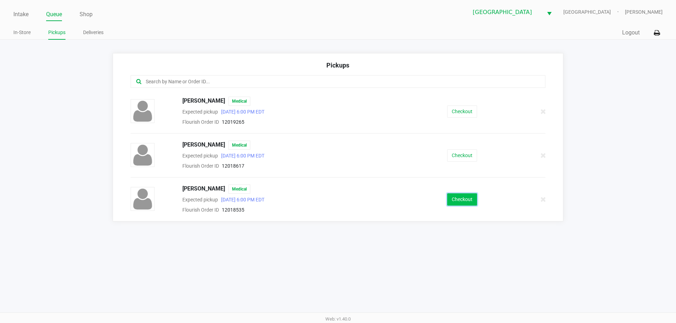
click at [448, 200] on button "Checkout" at bounding box center [462, 200] width 30 height 12
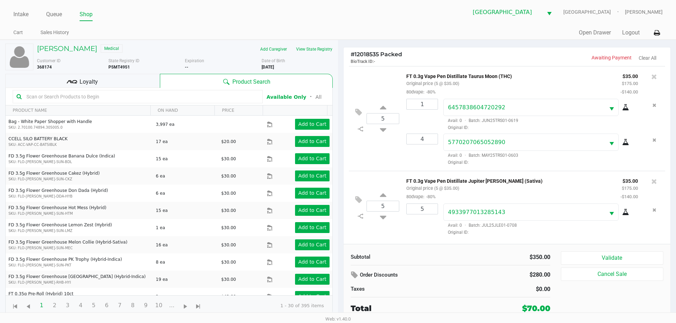
click at [68, 83] on icon at bounding box center [71, 82] width 11 height 11
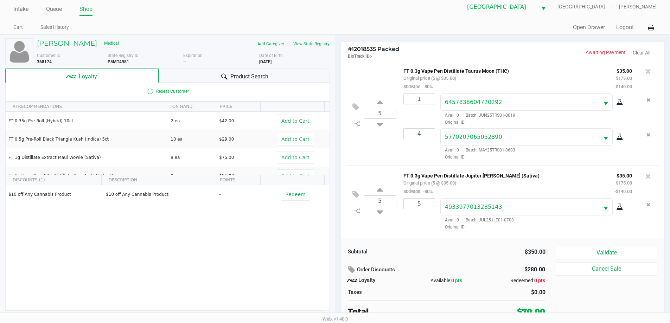
scroll to position [7, 0]
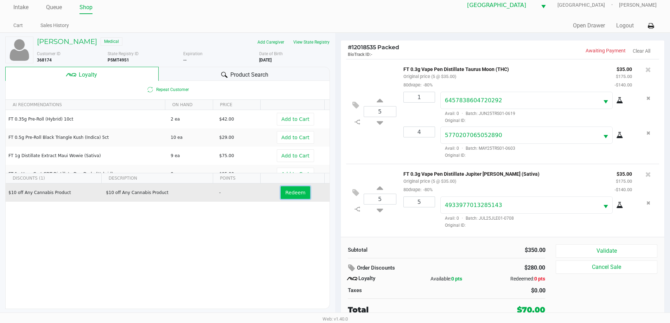
click at [293, 197] on button "Redeem" at bounding box center [295, 192] width 29 height 13
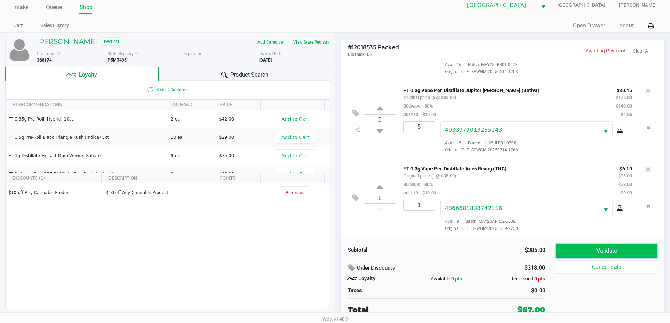
click at [605, 253] on button "Validate" at bounding box center [606, 251] width 101 height 13
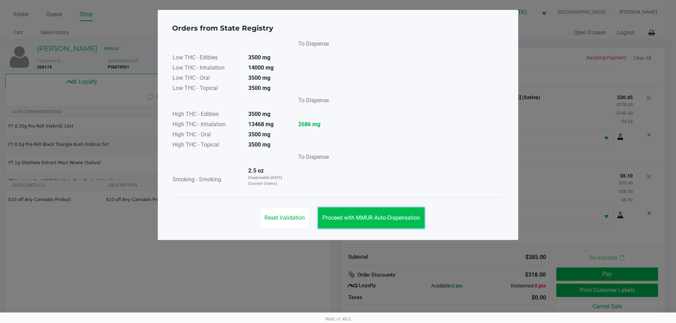
click at [400, 216] on span "Proceed with MMUR Auto-Dispensation" at bounding box center [370, 218] width 97 height 7
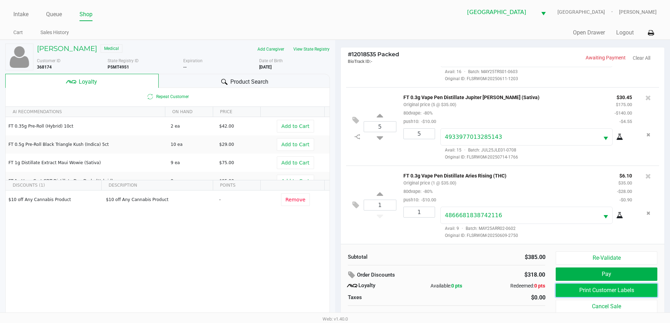
click at [563, 287] on button "Print Customer Labels" at bounding box center [606, 290] width 101 height 13
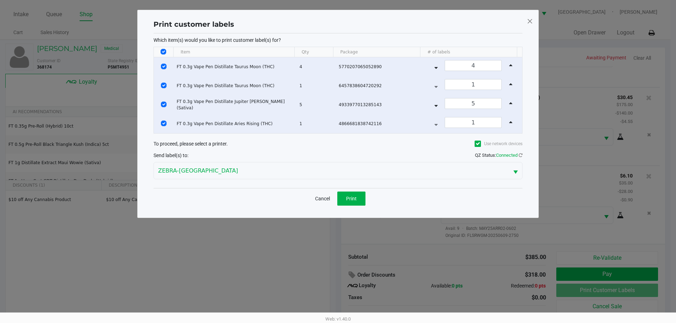
click at [161, 50] on input "Select All Rows" at bounding box center [163, 52] width 6 height 6
checkbox input "false"
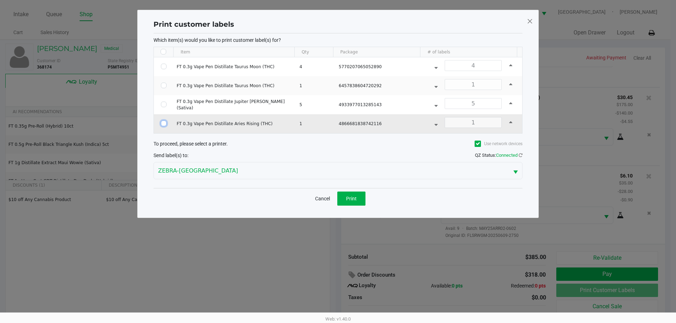
click at [164, 123] on input "Select Row" at bounding box center [164, 124] width 6 height 6
checkbox input "true"
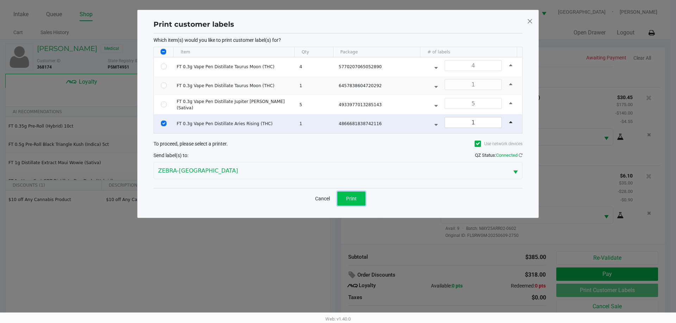
click at [363, 202] on button "Print" at bounding box center [351, 199] width 28 height 14
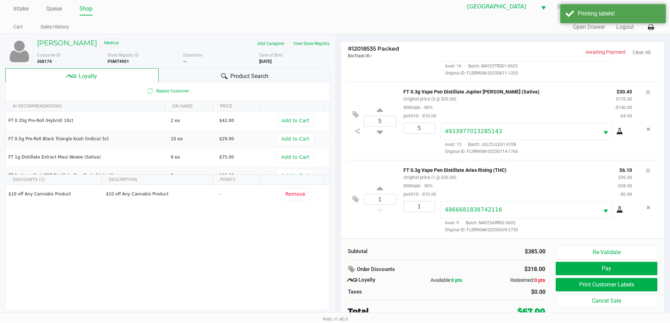
scroll to position [7, 0]
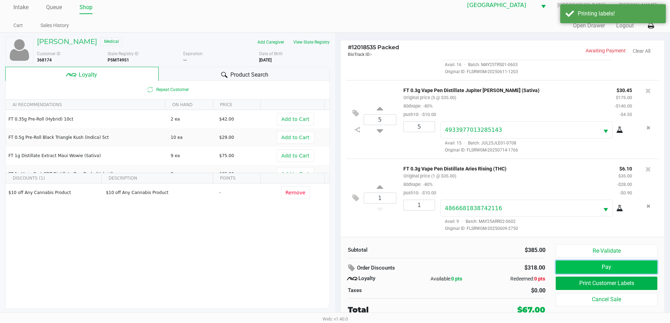
click at [619, 266] on button "Pay" at bounding box center [606, 267] width 101 height 13
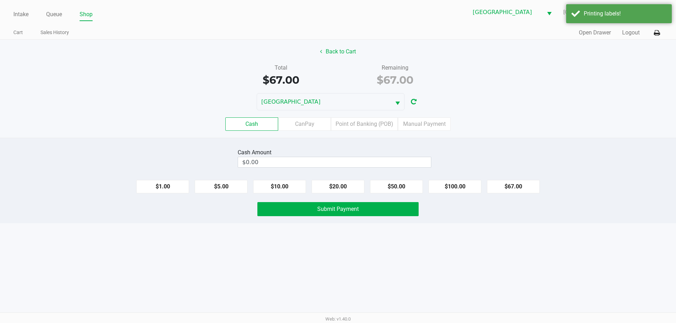
click at [384, 115] on div "Cash CanPay Point of Banking (POB) Manual Payment" at bounding box center [338, 123] width 686 height 27
click at [380, 122] on label "Point of Banking (POB)" at bounding box center [364, 124] width 67 height 13
click at [0, 0] on 7 "Point of Banking (POB)" at bounding box center [0, 0] width 0 height 0
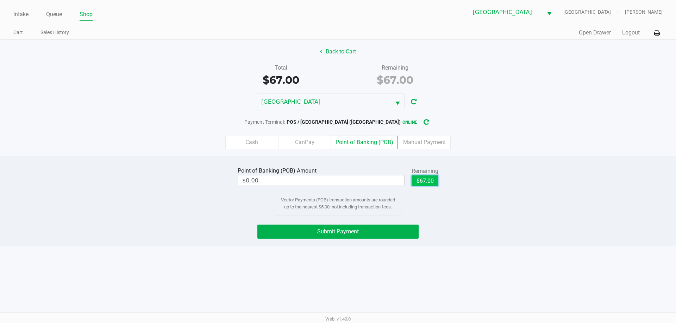
click at [432, 180] on button "$67.00" at bounding box center [424, 181] width 27 height 11
type input "$67.00"
click at [368, 230] on button "Submit Payment" at bounding box center [337, 232] width 161 height 14
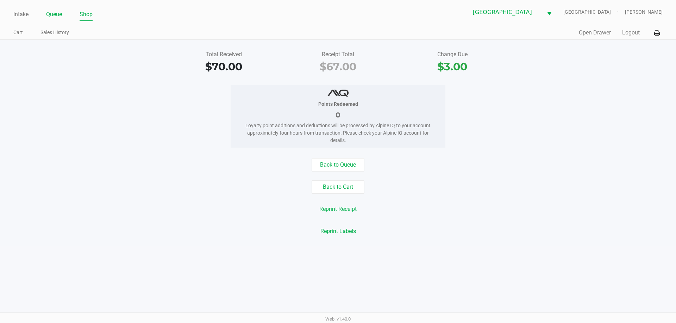
click at [53, 19] on link "Queue" at bounding box center [54, 14] width 16 height 10
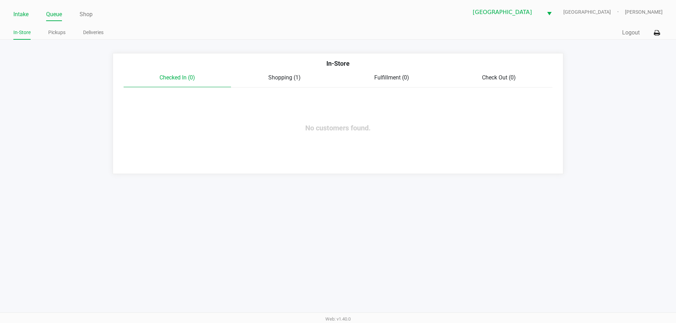
click at [22, 14] on link "Intake" at bounding box center [20, 14] width 15 height 10
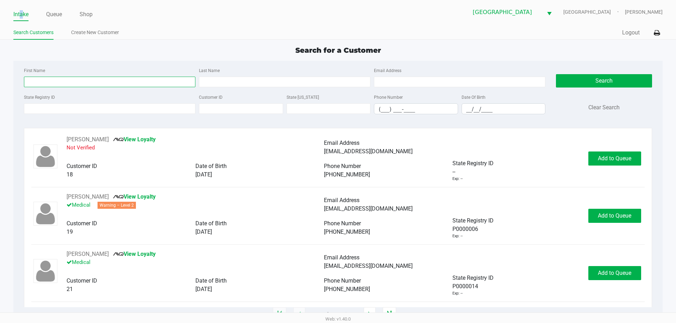
click at [71, 78] on input "First Name" at bounding box center [109, 82] width 171 height 11
type input "claudia"
click at [231, 83] on input "Last Name" at bounding box center [284, 82] width 171 height 11
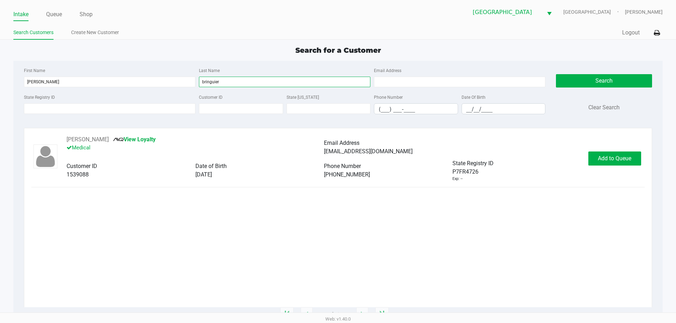
type input "bringuier"
click at [594, 154] on button "Add to Queue" at bounding box center [614, 159] width 53 height 14
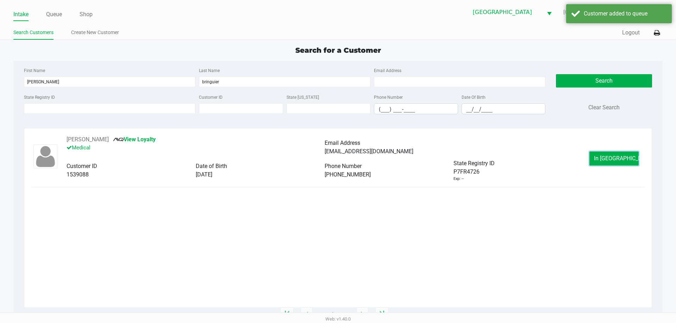
click at [595, 154] on button "In Queue" at bounding box center [613, 159] width 49 height 14
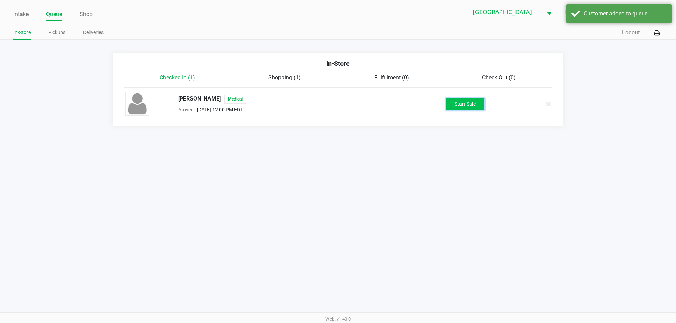
click at [469, 106] on button "Start Sale" at bounding box center [464, 104] width 39 height 12
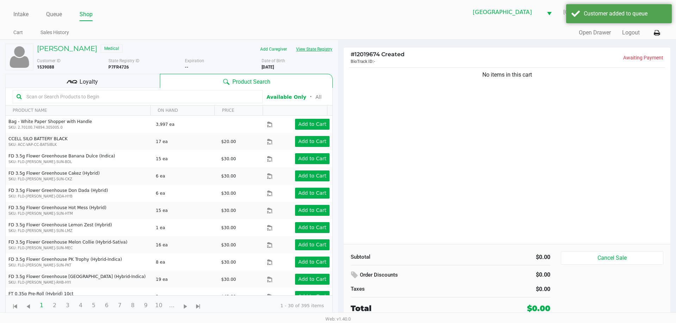
click at [327, 51] on button "View State Registry" at bounding box center [311, 49] width 41 height 11
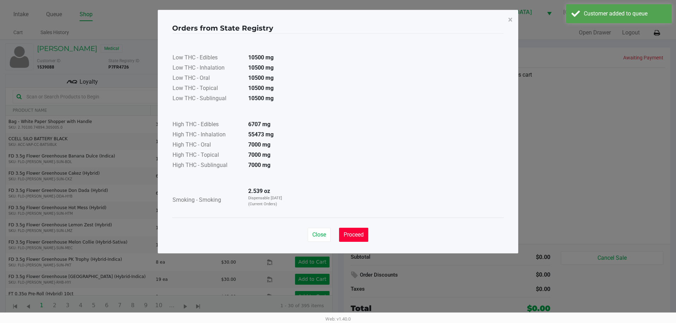
click at [355, 240] on button "Proceed" at bounding box center [353, 235] width 29 height 14
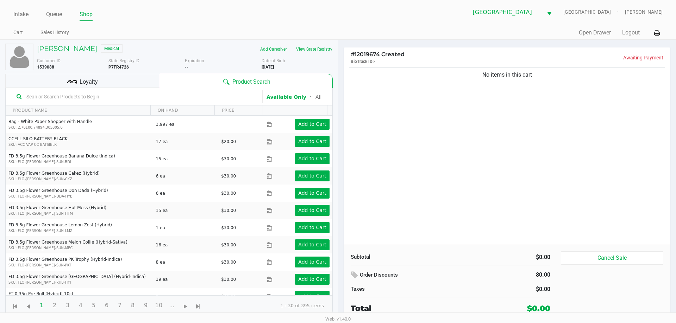
click at [115, 81] on div "Loyalty" at bounding box center [82, 81] width 154 height 14
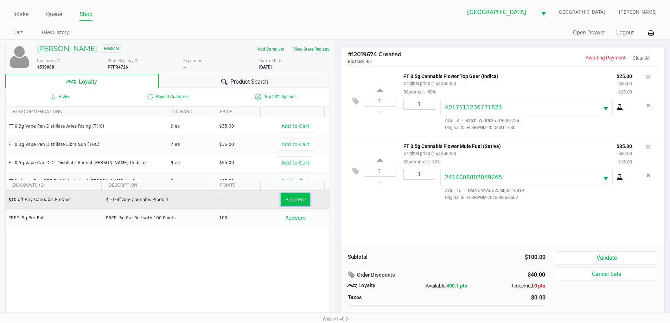
click at [285, 197] on span "Redeem" at bounding box center [295, 200] width 20 height 6
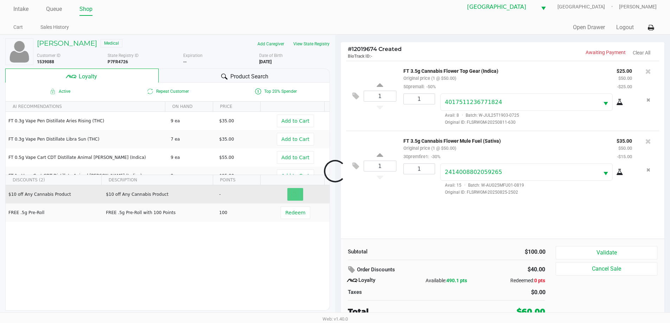
scroll to position [7, 0]
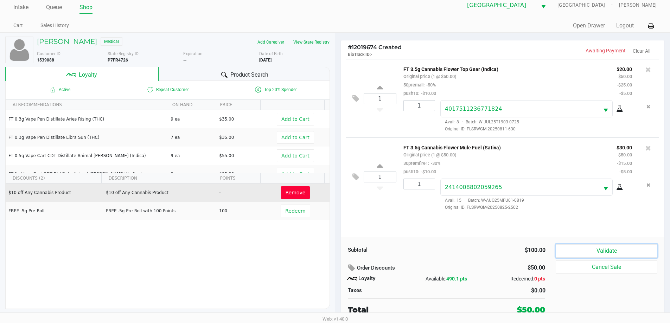
click at [614, 249] on button "Validate" at bounding box center [606, 251] width 101 height 13
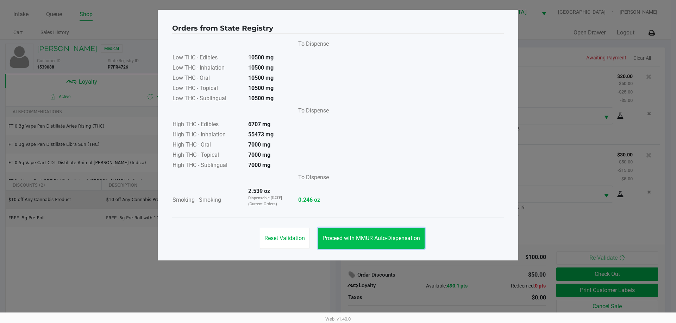
click at [418, 242] on button "Proceed with MMUR Auto-Dispensation" at bounding box center [371, 238] width 107 height 21
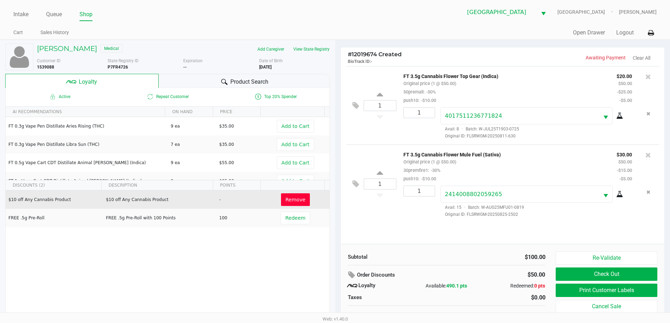
click at [638, 291] on button "Print Customer Labels" at bounding box center [606, 290] width 101 height 13
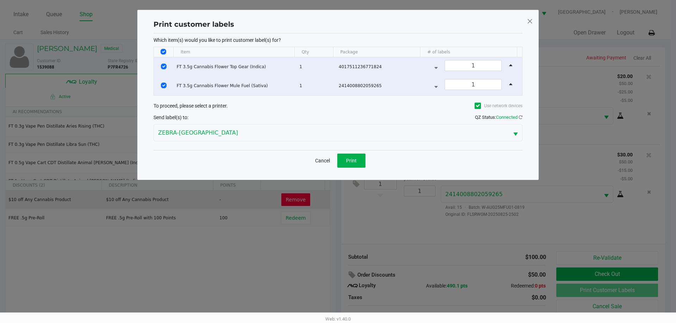
click at [354, 155] on button "Print" at bounding box center [351, 161] width 28 height 14
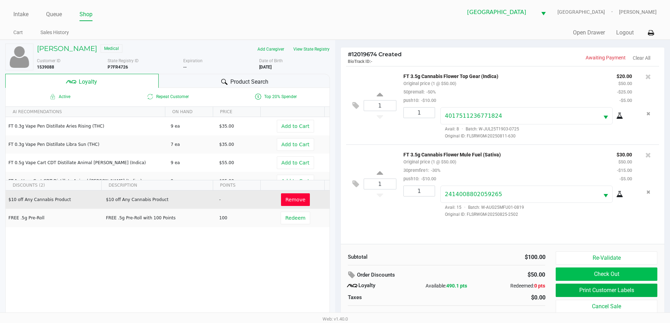
click at [613, 275] on button "Check Out" at bounding box center [606, 274] width 101 height 13
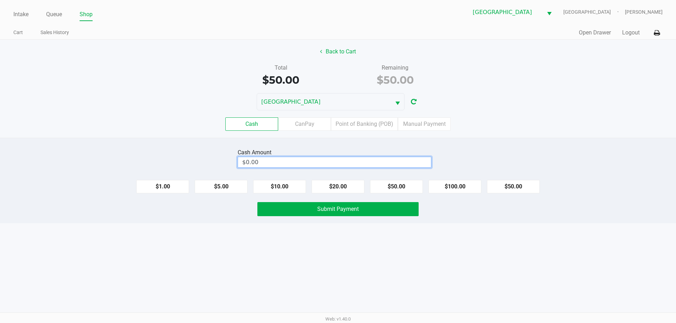
click at [366, 162] on input "$0.00" at bounding box center [334, 162] width 193 height 10
click at [353, 213] on button "Submit Payment" at bounding box center [337, 209] width 161 height 14
type input "$50.00"
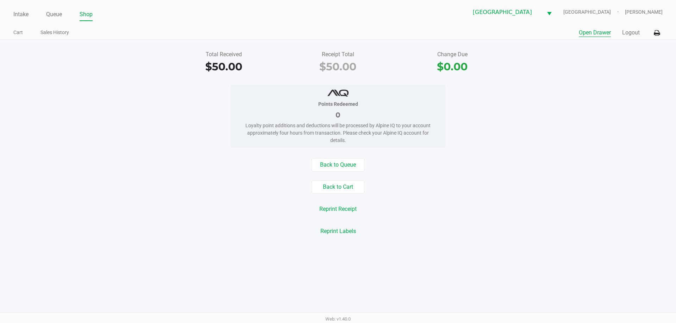
click at [597, 33] on button "Open Drawer" at bounding box center [594, 32] width 32 height 8
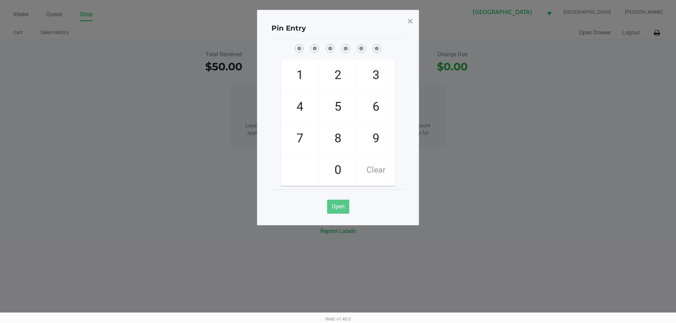
click at [370, 139] on span "9" at bounding box center [375, 138] width 37 height 31
checkbox input "true"
click at [301, 136] on span "7" at bounding box center [299, 138] width 37 height 31
checkbox input "true"
click at [300, 76] on span "1" at bounding box center [299, 75] width 37 height 31
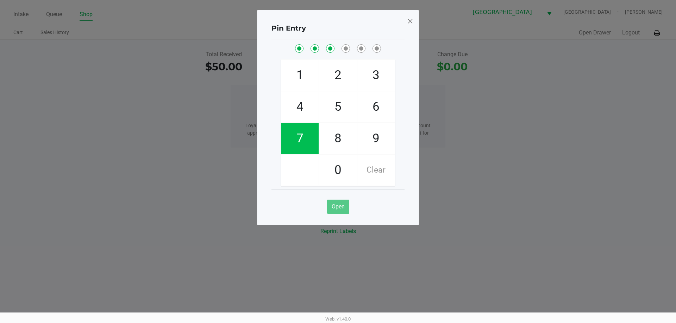
checkbox input "true"
click at [334, 69] on span "2" at bounding box center [337, 75] width 37 height 31
checkbox input "true"
click at [295, 72] on span "1" at bounding box center [299, 75] width 37 height 31
checkbox input "true"
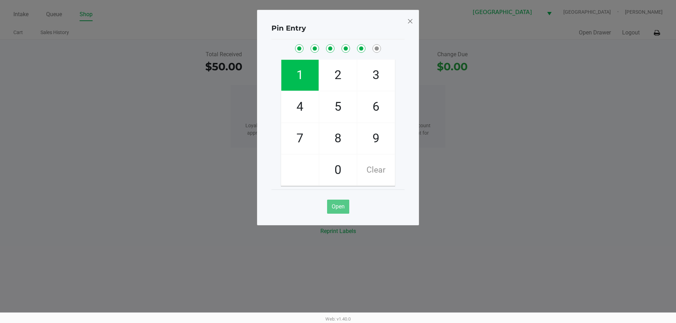
click at [377, 101] on span "6" at bounding box center [375, 106] width 37 height 31
checkbox input "true"
click at [411, 19] on span at bounding box center [410, 20] width 6 height 11
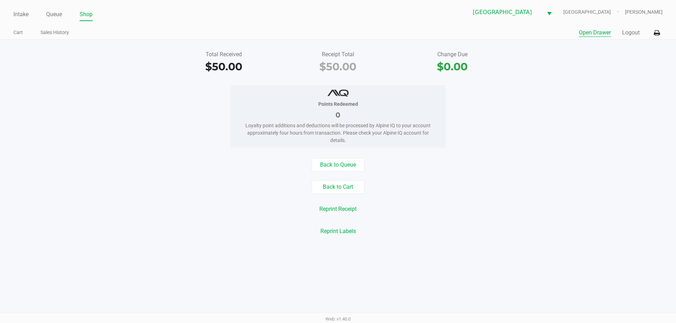
click at [55, 13] on link "Queue" at bounding box center [54, 14] width 16 height 10
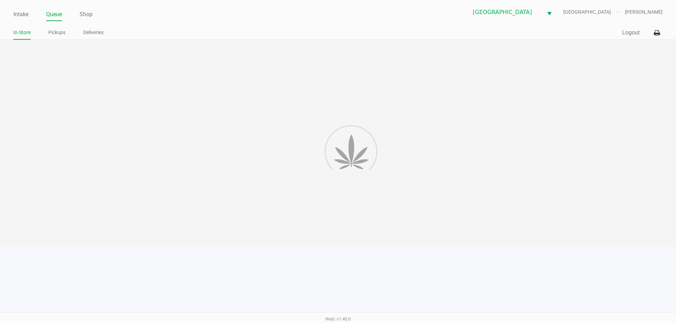
click at [21, 12] on link "Intake" at bounding box center [20, 14] width 15 height 10
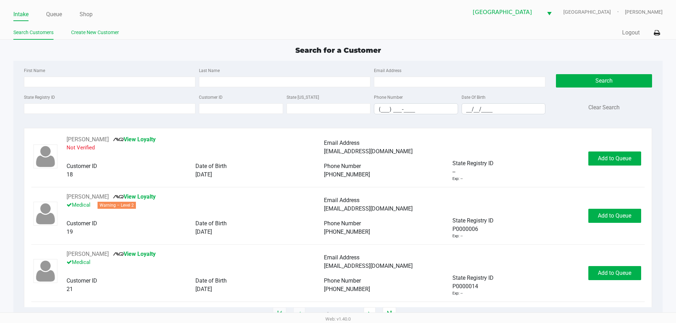
click at [78, 33] on link "Create New Customer" at bounding box center [95, 32] width 48 height 9
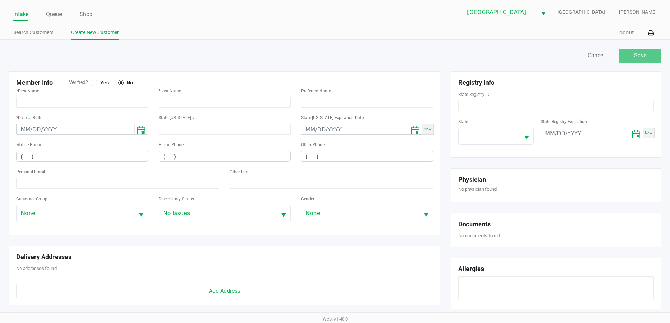
click at [95, 81] on div at bounding box center [95, 83] width 6 height 6
click at [476, 131] on span at bounding box center [490, 136] width 62 height 17
click at [478, 189] on li "FL" at bounding box center [489, 193] width 60 height 11
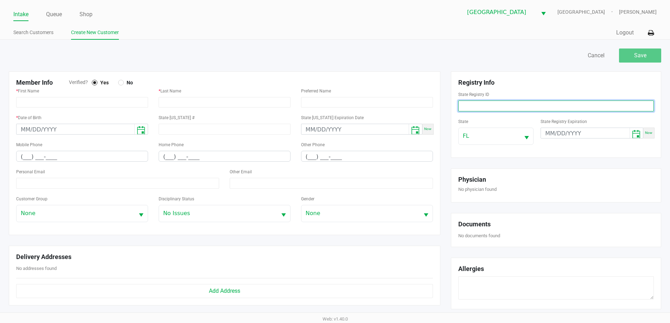
click at [483, 108] on input at bounding box center [556, 106] width 196 height 11
type input "P9VF5035"
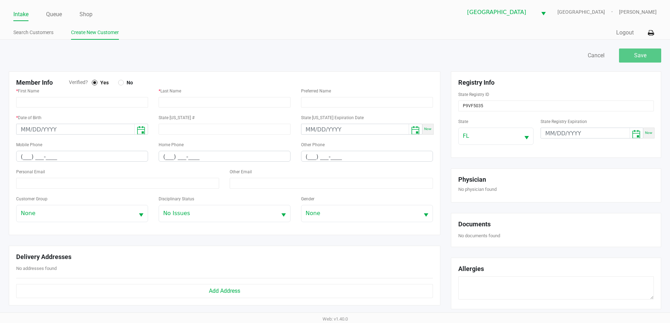
click at [468, 45] on div "Save Cancel Member Info Verified? Yes No * First Name * Last Name Preferred Nam…" at bounding box center [335, 245] width 670 height 411
type input "KHALED"
click at [158, 45] on div "Save Cancel Member Info Verified? Yes No * First Name KHALED * Last Name Prefer…" at bounding box center [335, 245] width 670 height 411
type input "HAZA"
click at [256, 38] on ul "Search Customers Create New Customer" at bounding box center [174, 33] width 322 height 12
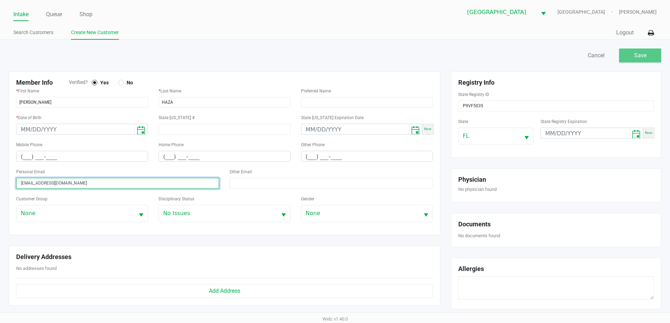
type input "khaledhaza@outlook.com"
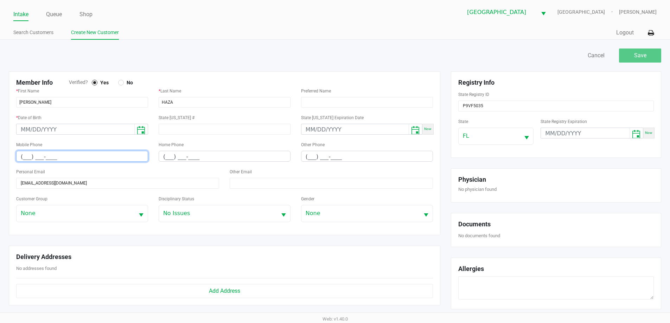
click at [24, 151] on input "(___) ___-____" at bounding box center [82, 156] width 131 height 11
type input "(404) 764-9090"
type input "month/day/year"
click at [22, 129] on input "month/day/year" at bounding box center [76, 129] width 118 height 11
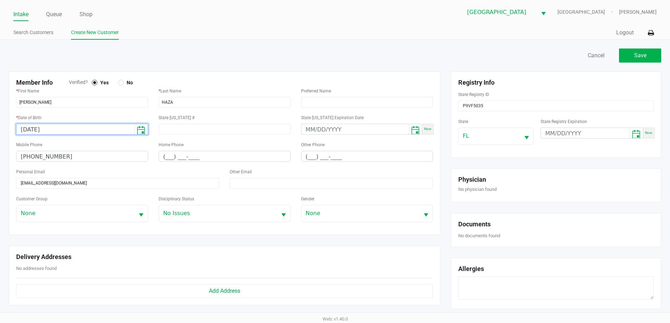
type input "09/27/1987"
click at [219, 26] on div "Intake Queue Shop Miami Beach WC FITCHBURG Josh Hunnicutt Search Customers Crea…" at bounding box center [335, 20] width 670 height 40
click at [638, 56] on span "Save" at bounding box center [640, 55] width 12 height 7
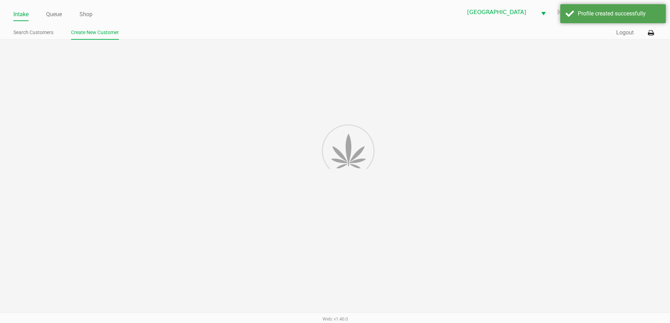
type input "---"
type input "( __) ___-____"
type input "---"
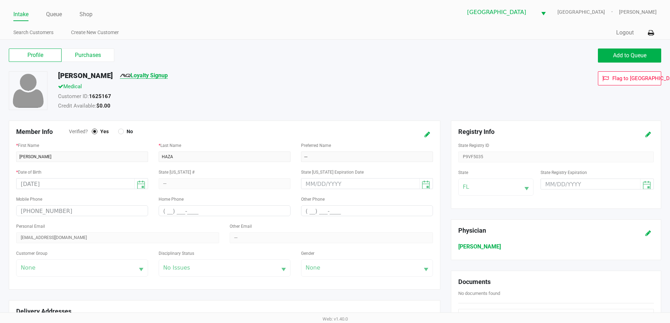
click at [149, 77] on link "Loyalty Signup" at bounding box center [144, 75] width 48 height 7
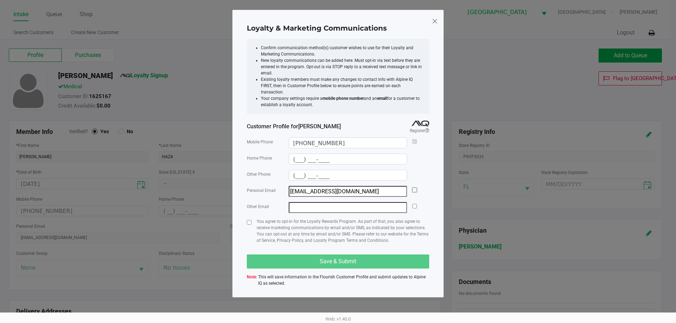
click at [415, 188] on input "checkbox" at bounding box center [414, 190] width 5 height 5
checkbox input "true"
click at [250, 220] on input "checkbox" at bounding box center [249, 222] width 5 height 5
checkbox input "true"
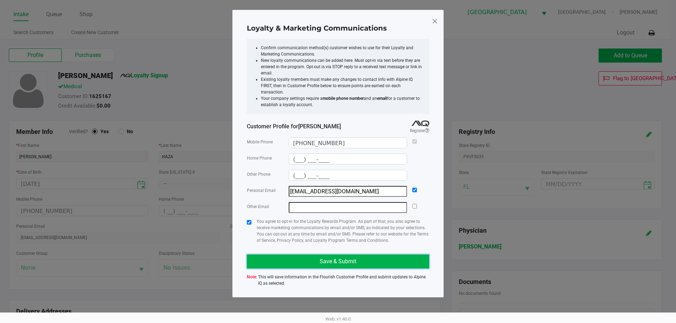
click at [320, 255] on button "Save & Submit" at bounding box center [338, 262] width 182 height 14
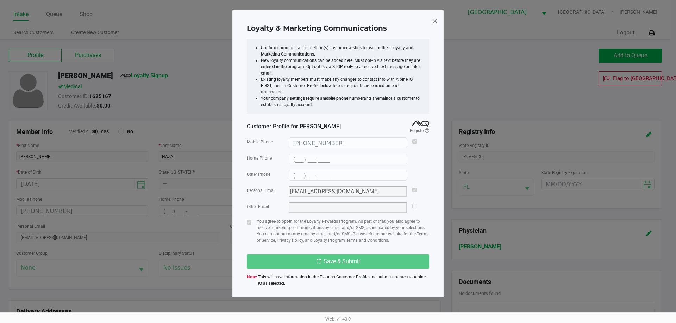
type input "(___) ___-____"
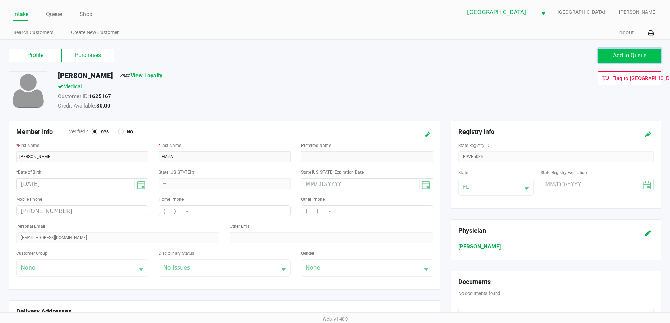
click at [620, 57] on span "Add to Queue" at bounding box center [629, 55] width 33 height 7
click at [608, 60] on button "Add to Queue" at bounding box center [629, 56] width 63 height 14
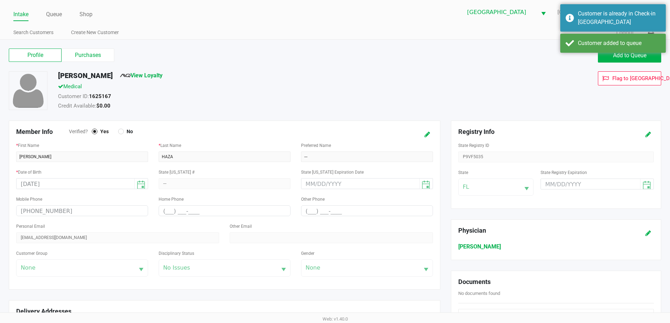
click at [71, 11] on ul "Intake Queue Shop" at bounding box center [174, 15] width 322 height 12
click at [63, 13] on ul "Intake Queue Shop" at bounding box center [174, 15] width 322 height 12
click at [60, 14] on link "Queue" at bounding box center [54, 14] width 16 height 10
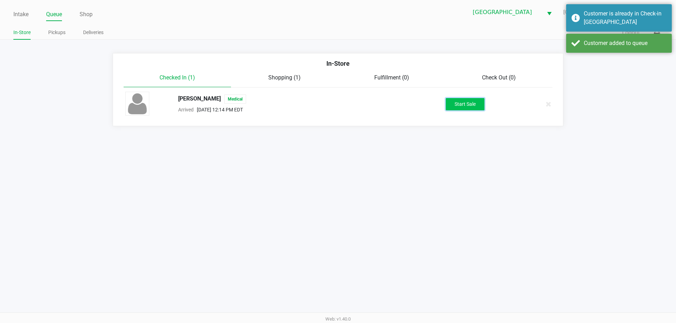
click at [448, 105] on button "Start Sale" at bounding box center [464, 104] width 39 height 12
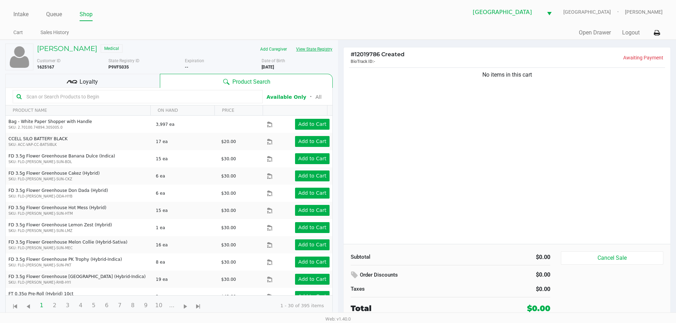
click at [311, 50] on button "View State Registry" at bounding box center [311, 49] width 41 height 11
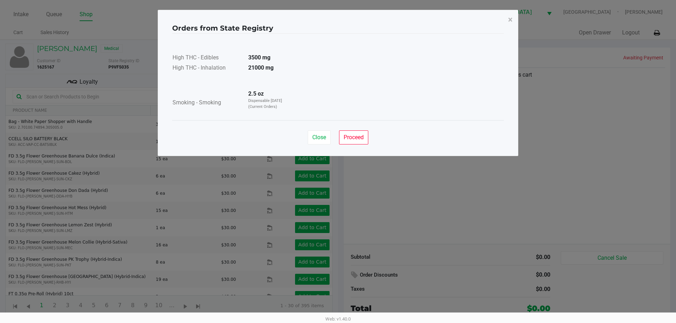
click at [359, 145] on div "Close Proceed" at bounding box center [337, 134] width 331 height 28
click at [358, 139] on span "Proceed" at bounding box center [353, 137] width 20 height 7
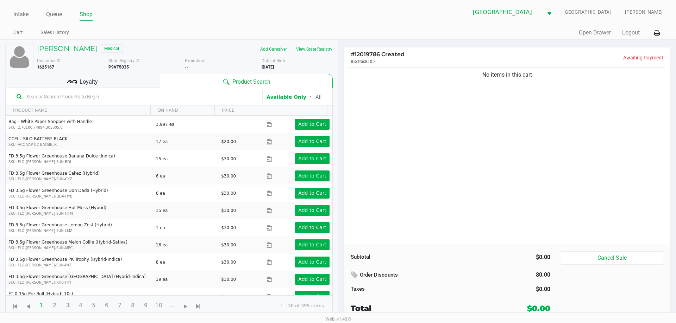
click at [316, 50] on button "View State Registry" at bounding box center [311, 49] width 41 height 11
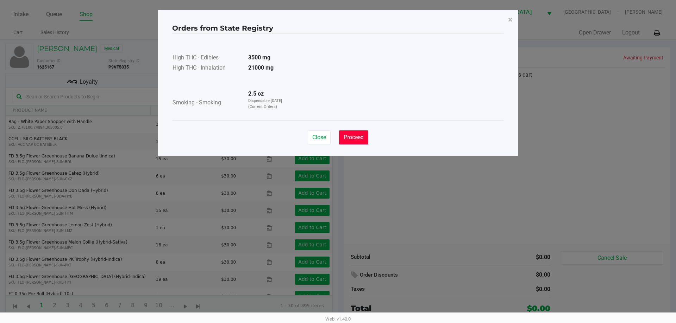
click at [347, 139] on span "Proceed" at bounding box center [353, 137] width 20 height 7
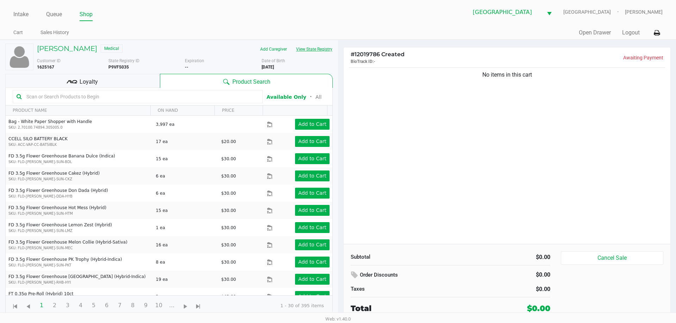
click at [320, 54] on button "View State Registry" at bounding box center [311, 49] width 41 height 11
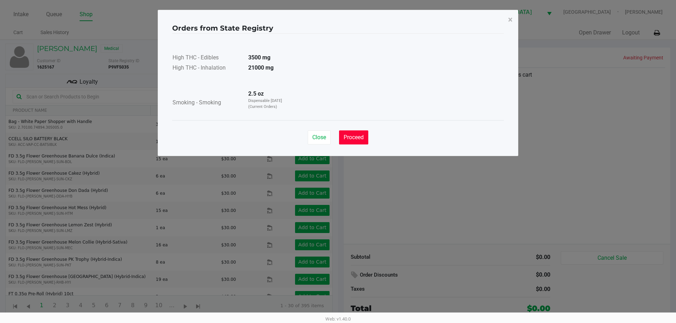
click at [366, 140] on button "Proceed" at bounding box center [353, 138] width 29 height 14
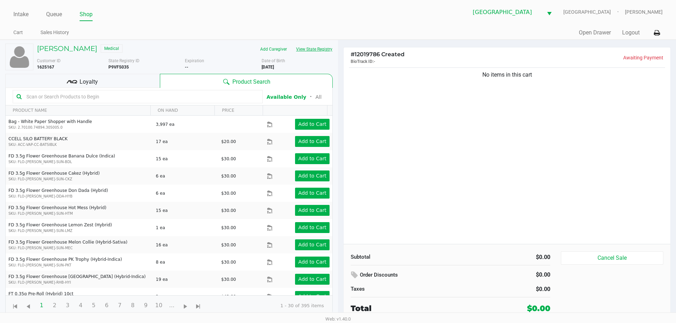
click at [320, 47] on button "View State Registry" at bounding box center [311, 49] width 41 height 11
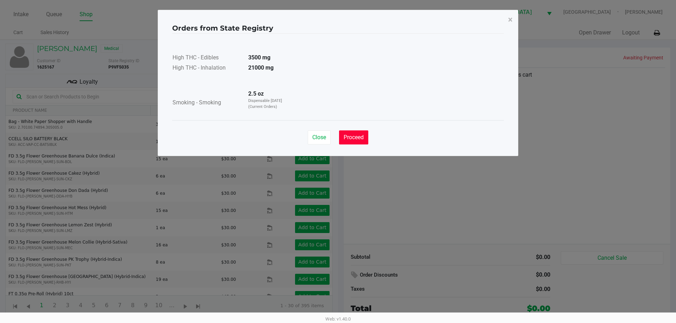
click at [357, 135] on span "Proceed" at bounding box center [353, 137] width 20 height 7
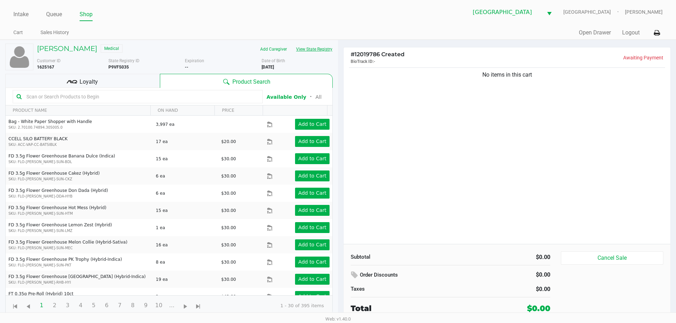
click at [315, 46] on button "View State Registry" at bounding box center [311, 49] width 41 height 11
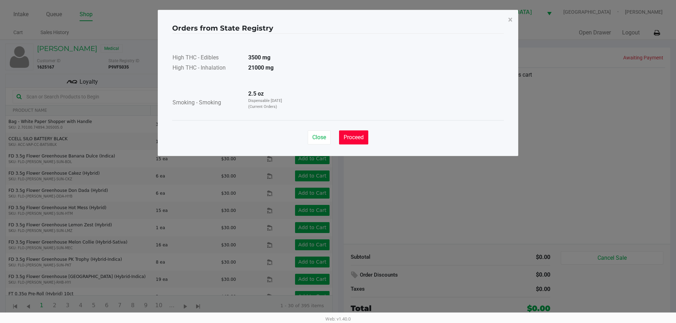
click at [350, 135] on span "Proceed" at bounding box center [353, 137] width 20 height 7
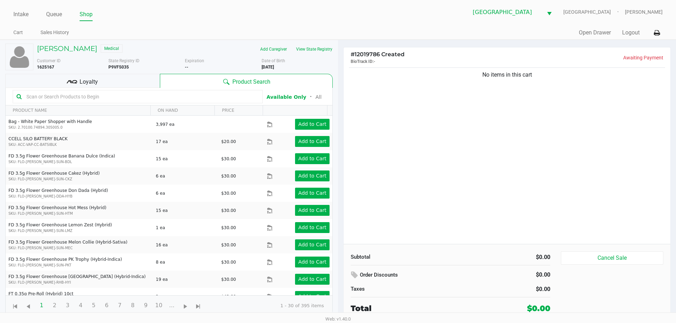
click at [114, 83] on div "Loyalty" at bounding box center [82, 81] width 154 height 14
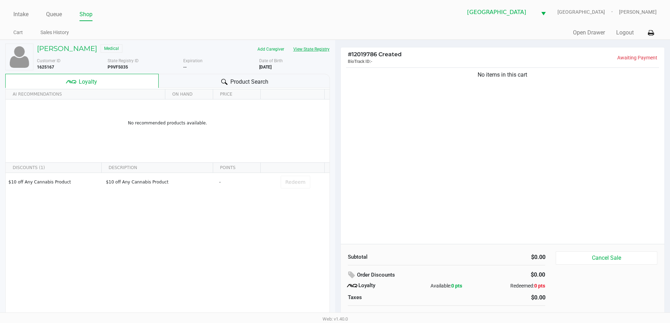
click at [316, 49] on button "View State Registry" at bounding box center [309, 49] width 41 height 11
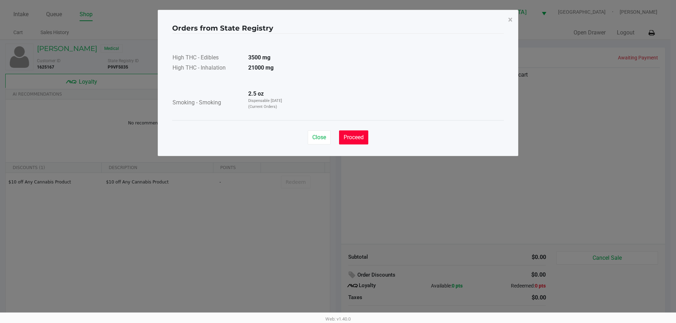
click at [346, 143] on button "Proceed" at bounding box center [353, 138] width 29 height 14
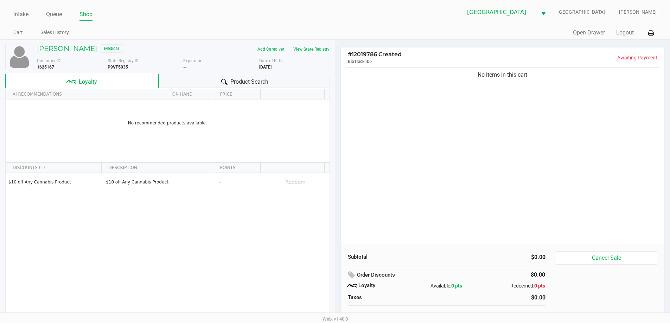
click at [300, 52] on button "View State Registry" at bounding box center [309, 49] width 41 height 11
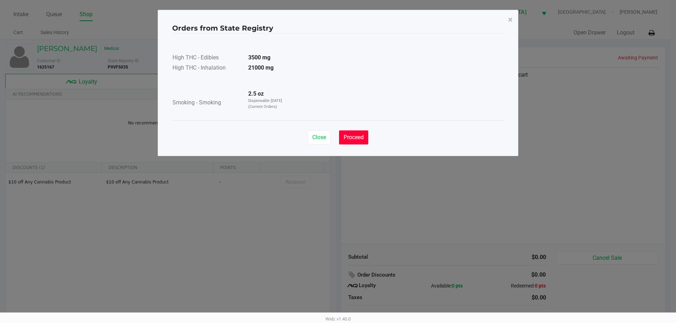
click at [344, 140] on span "Proceed" at bounding box center [353, 137] width 20 height 7
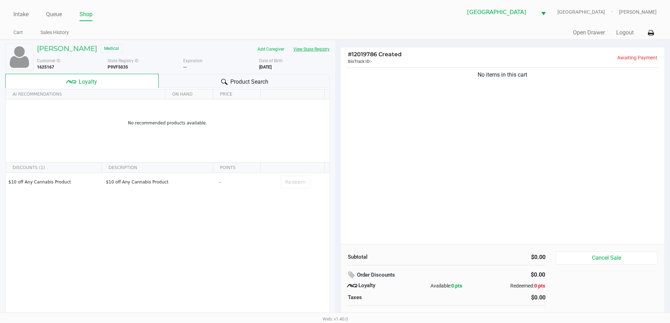
click at [326, 50] on button "View State Registry" at bounding box center [309, 49] width 41 height 11
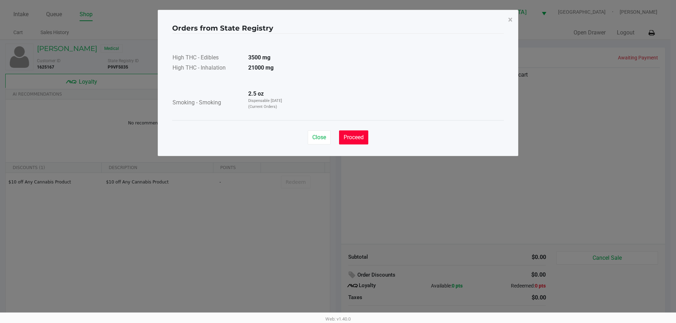
click at [362, 136] on span "Proceed" at bounding box center [353, 137] width 20 height 7
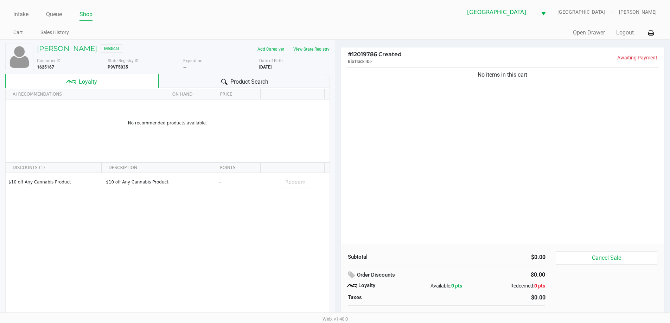
click at [316, 46] on button "View State Registry" at bounding box center [309, 49] width 41 height 11
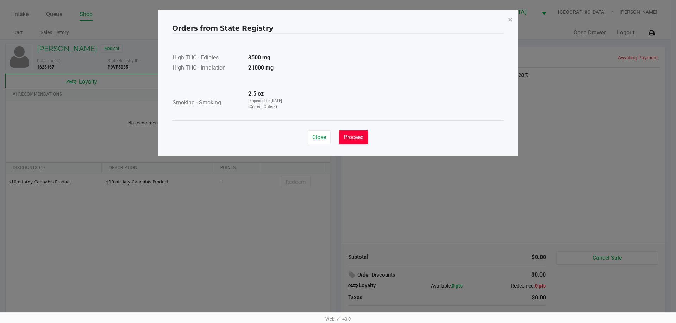
click at [341, 138] on button "Proceed" at bounding box center [353, 138] width 29 height 14
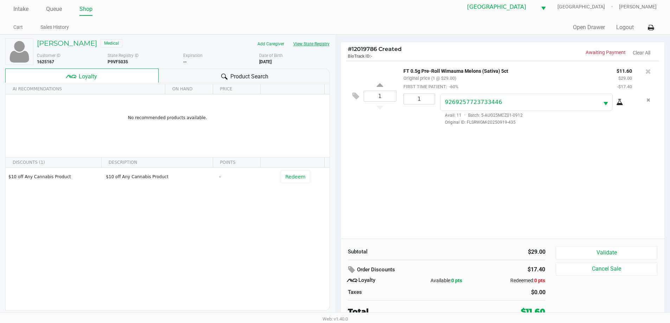
scroll to position [7, 0]
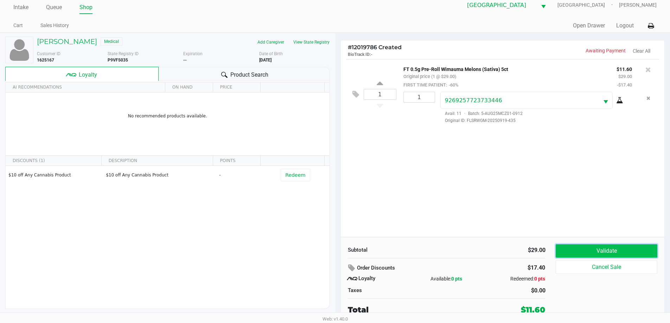
click at [601, 248] on button "Validate" at bounding box center [606, 251] width 101 height 13
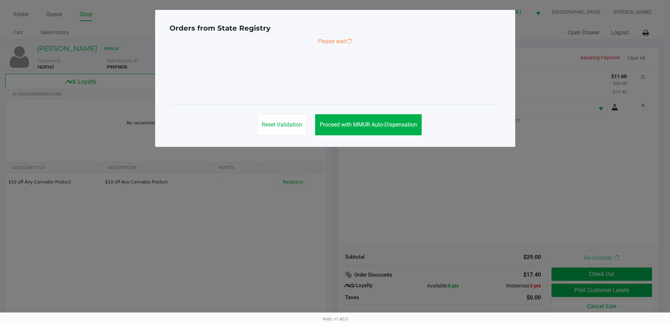
scroll to position [0, 0]
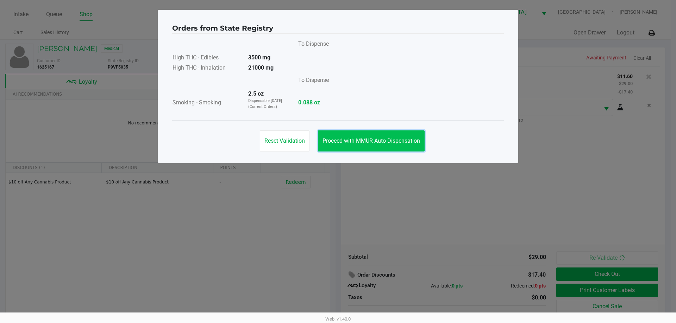
click at [355, 138] on span "Proceed with MMUR Auto-Dispensation" at bounding box center [370, 141] width 97 height 7
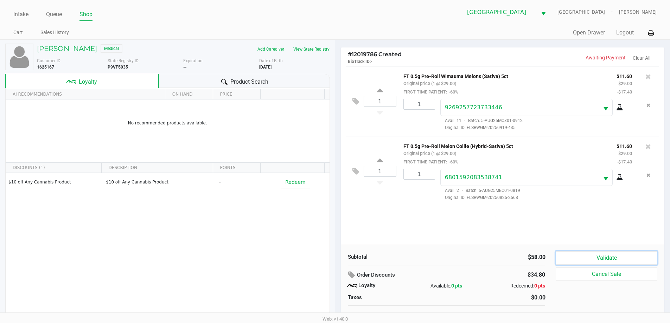
click at [588, 259] on button "Validate" at bounding box center [606, 258] width 101 height 13
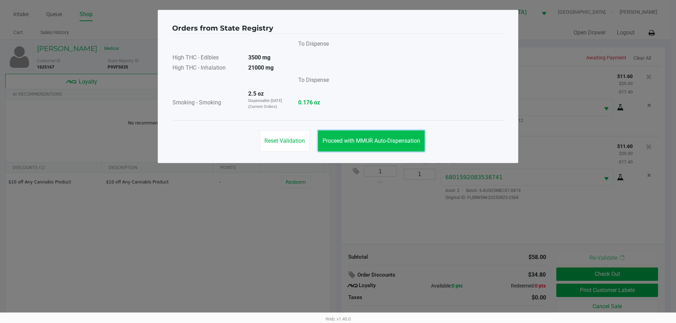
click at [363, 143] on span "Proceed with MMUR Auto-Dispensation" at bounding box center [370, 141] width 97 height 7
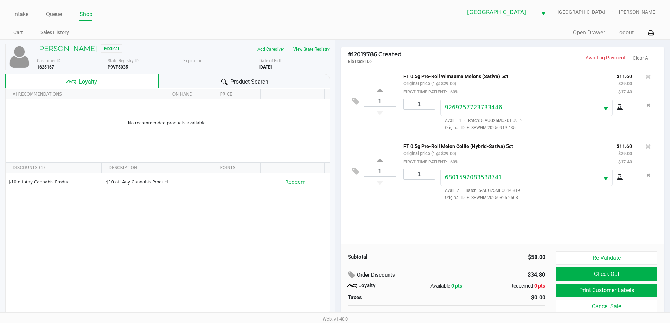
scroll to position [7, 0]
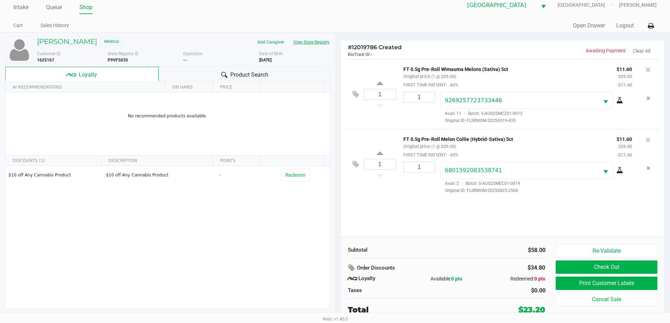
click at [315, 39] on button "View State Registry" at bounding box center [309, 42] width 41 height 11
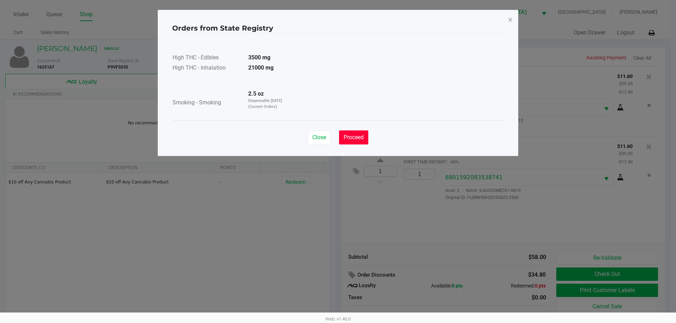
click at [356, 144] on button "Proceed" at bounding box center [353, 138] width 29 height 14
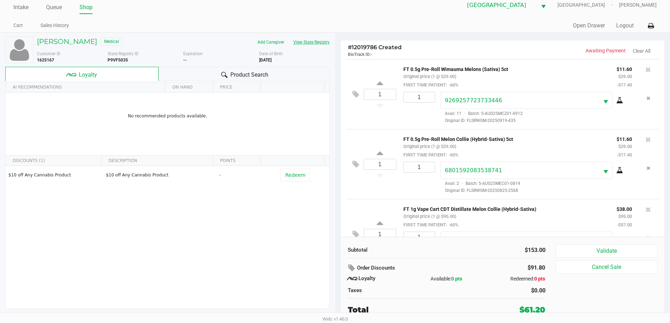
scroll to position [33, 0]
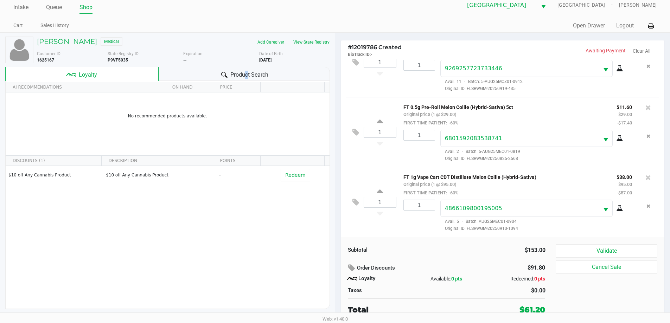
click at [244, 74] on span "Product Search" at bounding box center [249, 75] width 38 height 8
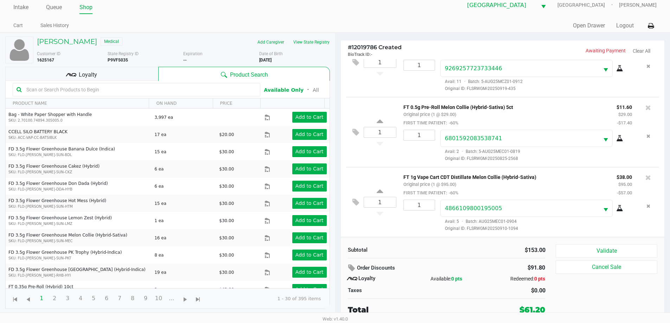
click at [131, 88] on input "text" at bounding box center [140, 89] width 233 height 11
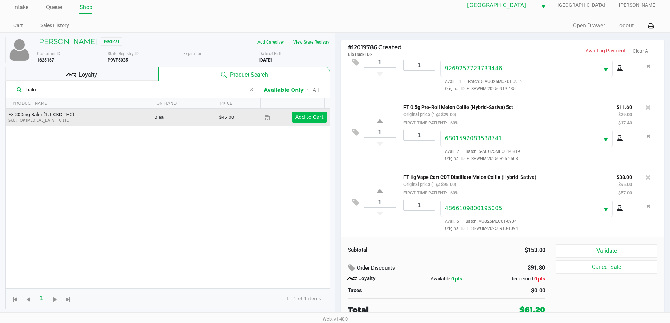
click at [312, 116] on app-button-loader "Add to Cart" at bounding box center [310, 117] width 28 height 6
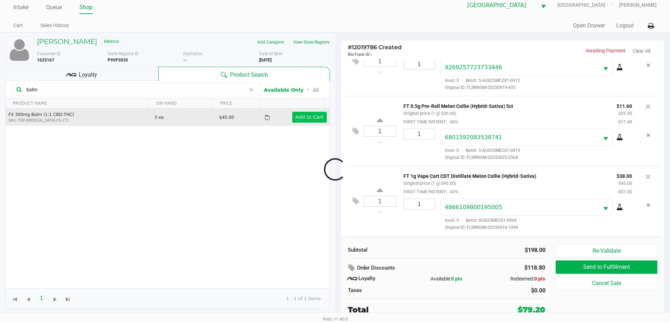
scroll to position [77, 0]
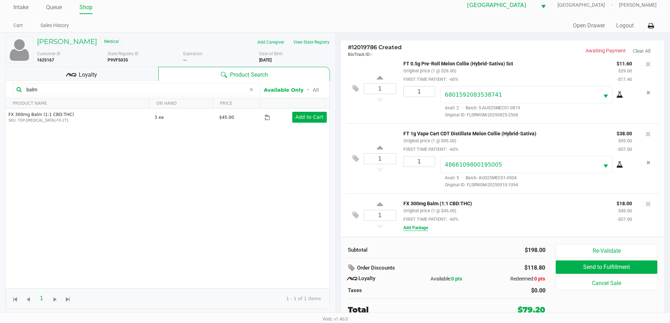
click at [419, 228] on button "Add Package" at bounding box center [416, 228] width 25 height 6
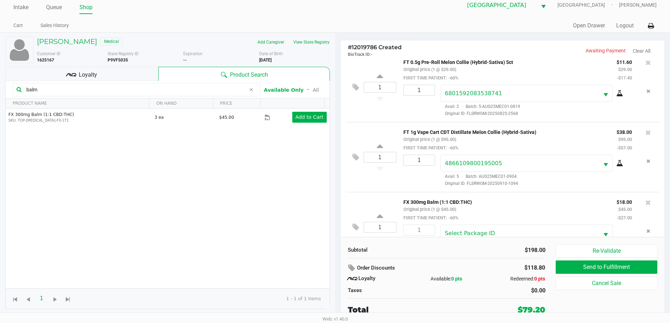
click at [498, 238] on div "Subtotal $198.00 Order Discounts $118.80 Loyalty Available: 0 pts Redeemed: 0 p…" at bounding box center [503, 280] width 324 height 86
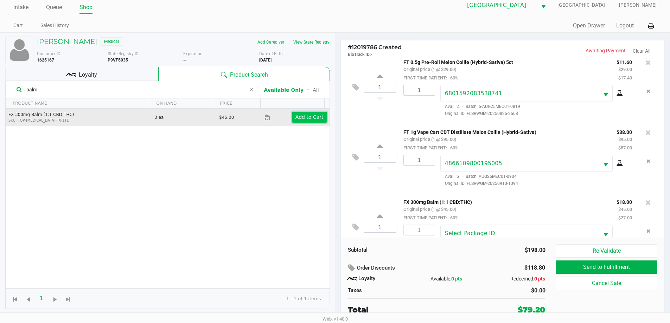
click at [307, 116] on app-button-loader "Add to Cart" at bounding box center [310, 117] width 28 height 6
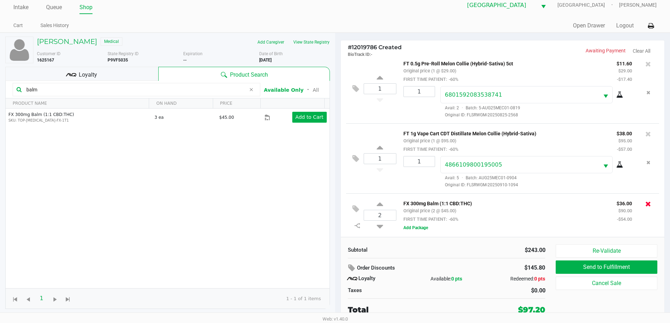
click at [646, 204] on icon at bounding box center [649, 204] width 6 height 7
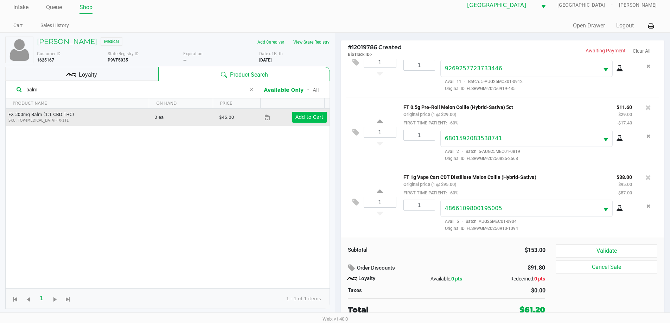
click at [309, 119] on app-button-loader "Add to Cart" at bounding box center [310, 117] width 28 height 6
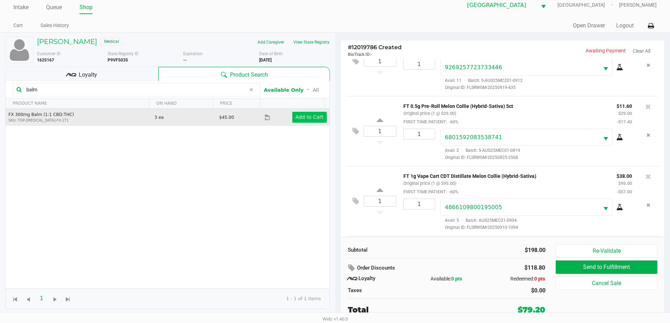
scroll to position [77, 0]
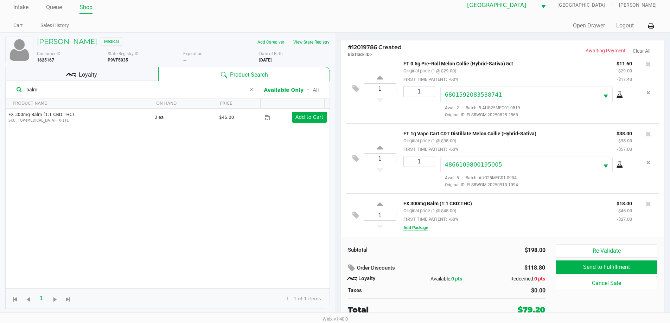
click at [422, 229] on button "Add Package" at bounding box center [416, 228] width 25 height 6
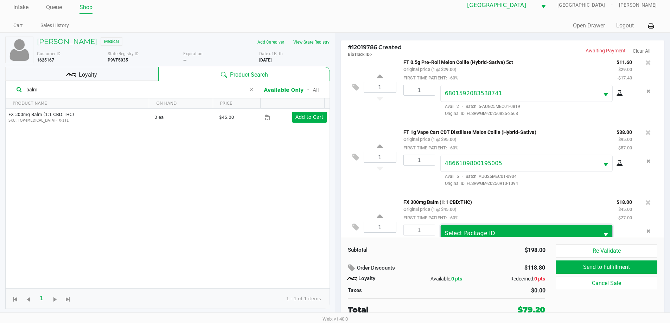
click at [512, 232] on span "Select Package ID" at bounding box center [520, 233] width 150 height 8
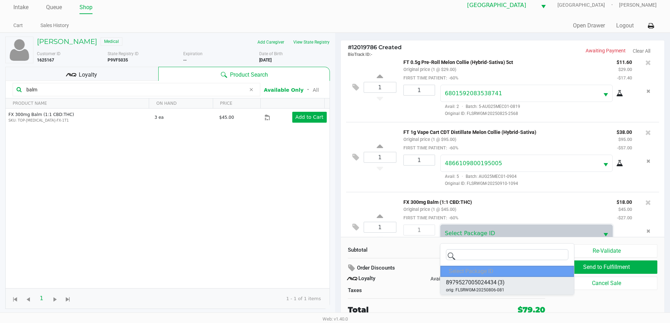
click at [518, 284] on li "8979527005024434 (3) orig: FLSRWGM-20250806-081" at bounding box center [507, 286] width 134 height 18
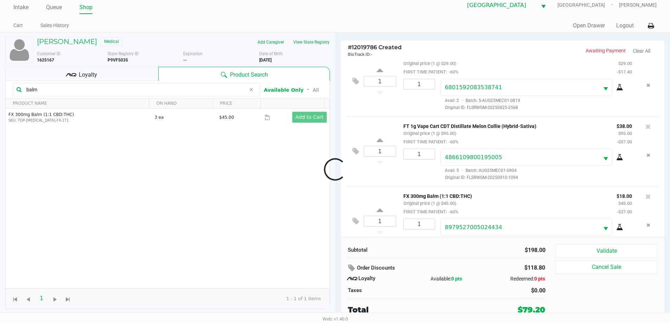
scroll to position [103, 0]
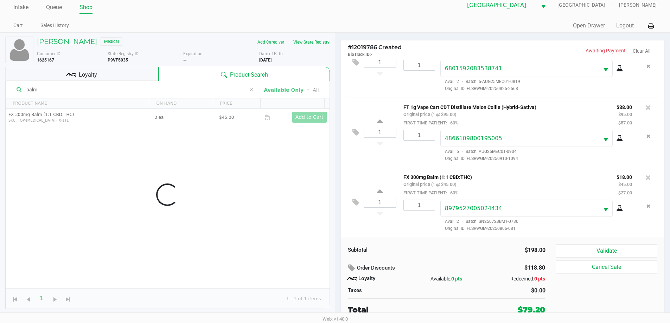
click at [607, 248] on button "Validate" at bounding box center [606, 251] width 101 height 13
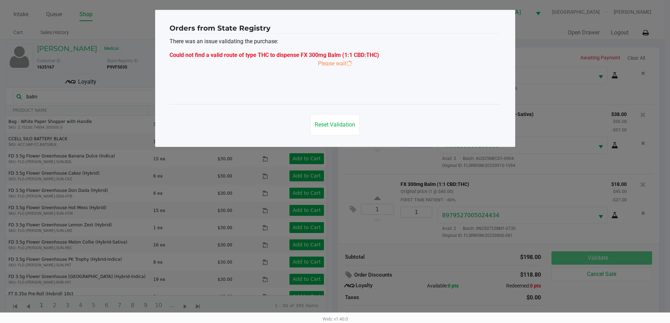
scroll to position [0, 0]
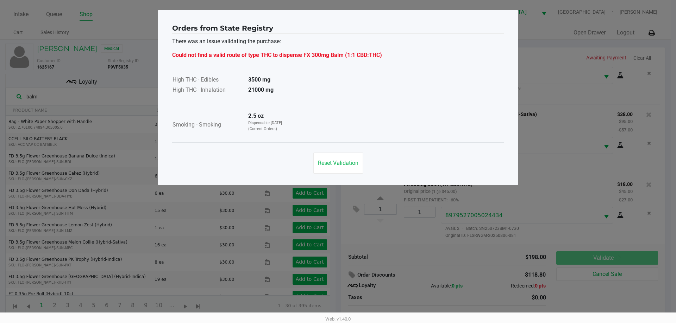
click at [341, 159] on button "Reset Validation" at bounding box center [338, 163] width 50 height 21
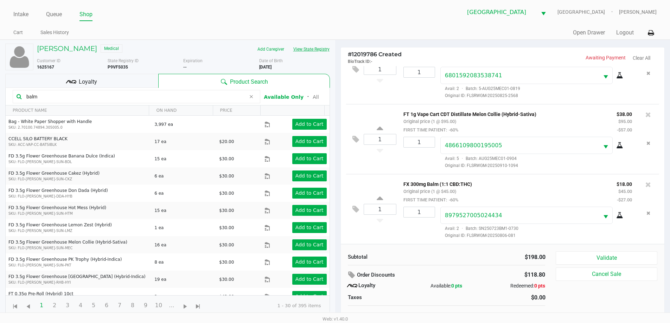
click at [315, 49] on button "View State Registry" at bounding box center [309, 49] width 41 height 11
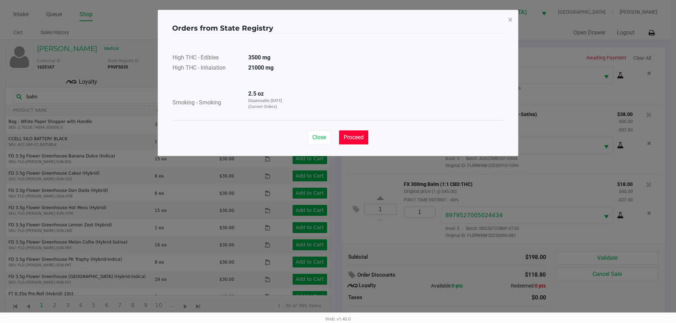
click at [359, 143] on button "Proceed" at bounding box center [353, 138] width 29 height 14
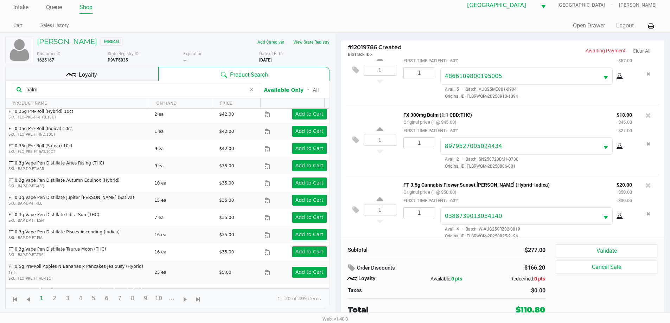
scroll to position [164, 0]
click at [646, 118] on icon at bounding box center [649, 115] width 6 height 7
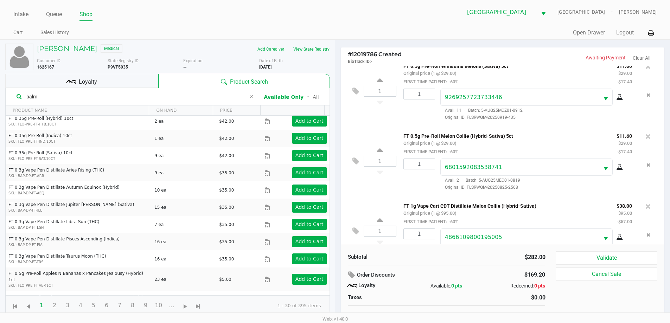
scroll to position [9, 0]
click at [646, 139] on icon at bounding box center [649, 137] width 6 height 7
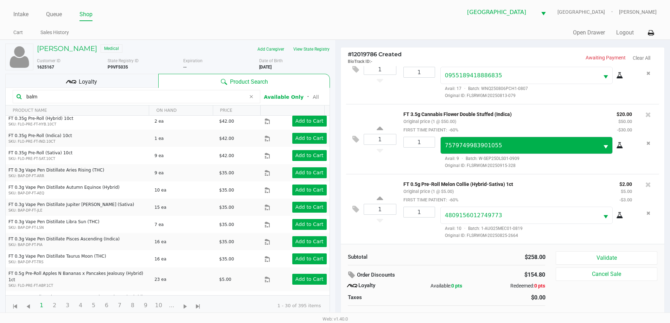
scroll to position [244, 0]
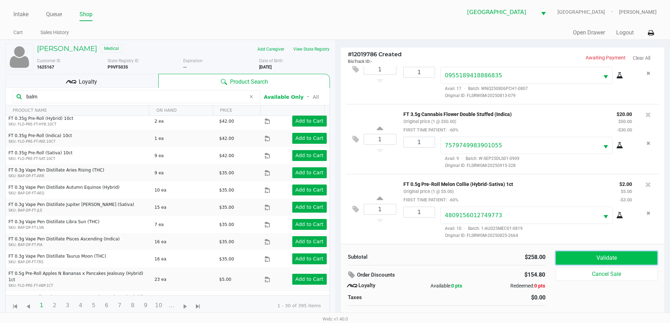
click at [615, 257] on button "Validate" at bounding box center [606, 258] width 101 height 13
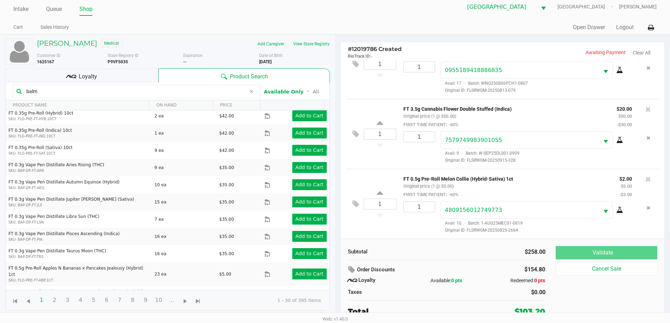
scroll to position [0, 0]
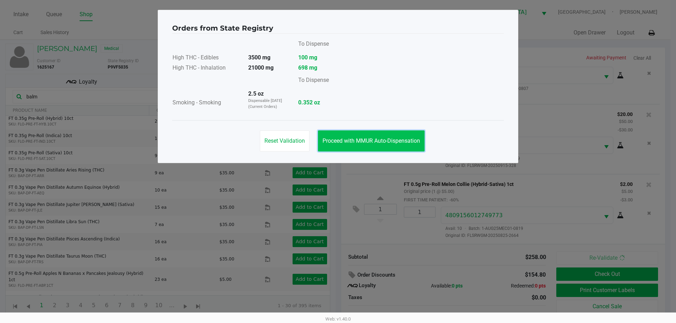
click at [404, 133] on button "Proceed with MMUR Auto-Dispensation" at bounding box center [371, 141] width 107 height 21
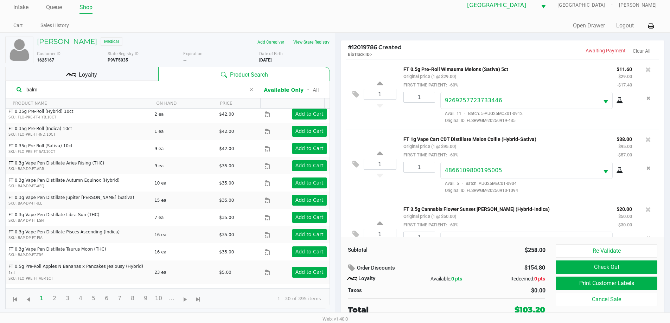
click at [136, 83] on div "balm" at bounding box center [137, 89] width 248 height 13
click at [135, 85] on input "balm" at bounding box center [135, 89] width 222 height 11
type input "b"
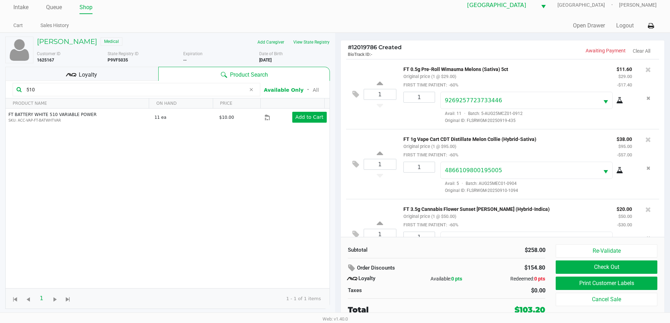
type input "510"
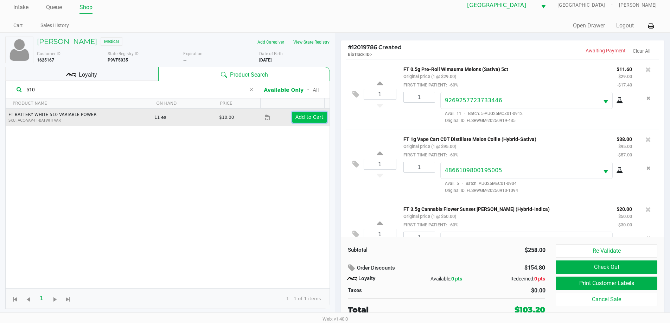
click at [309, 116] on app-button-loader "Add to Cart" at bounding box center [310, 117] width 28 height 6
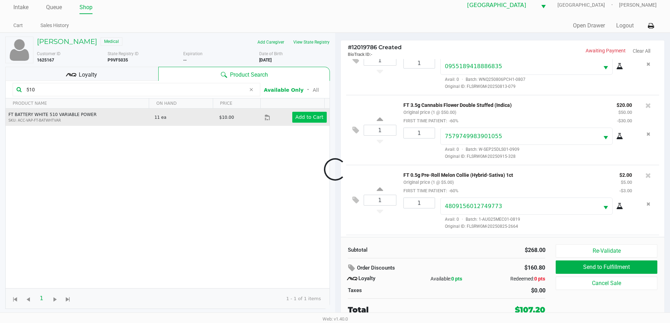
scroll to position [288, 0]
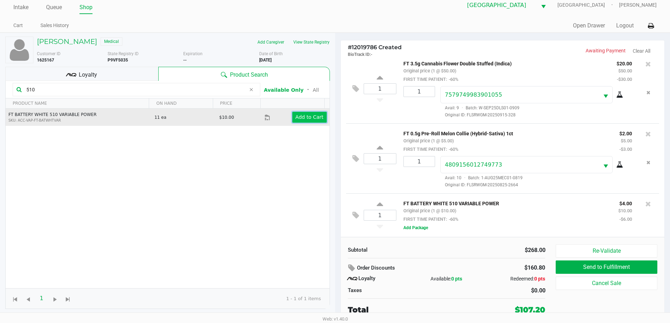
click at [305, 114] on app-button-loader "Add to Cart" at bounding box center [310, 117] width 28 height 6
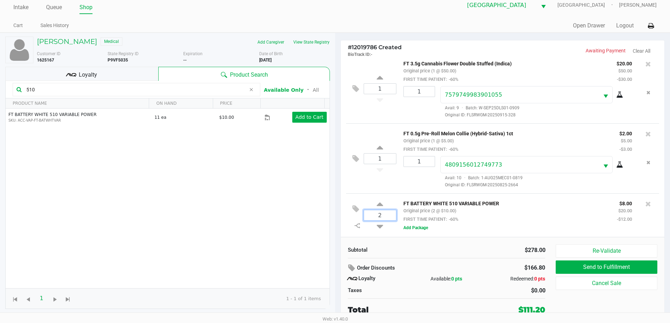
click at [386, 215] on input "2" at bounding box center [380, 215] width 32 height 10
type input "1"
click at [412, 229] on div "KHALED HAZA Medical Add Caregiver View State Registry Customer ID 1625167 State…" at bounding box center [335, 178] width 670 height 291
click at [417, 227] on button "Add Package" at bounding box center [416, 228] width 25 height 6
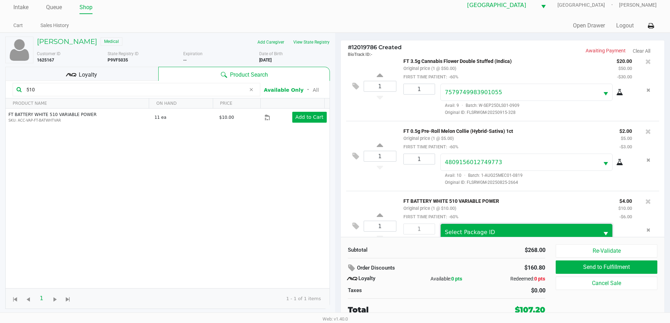
click at [448, 229] on span "Select Package ID" at bounding box center [520, 232] width 159 height 17
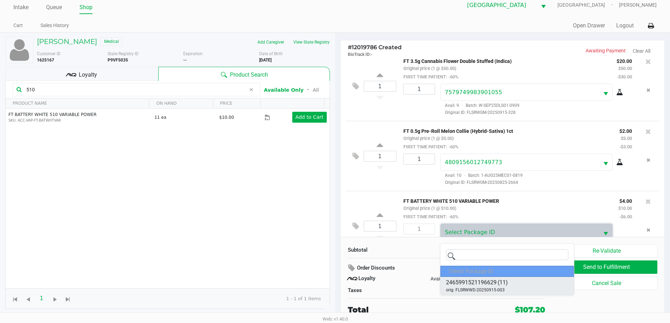
click at [471, 287] on span "orig: FLSRWWD-20250915-003" at bounding box center [475, 290] width 59 height 6
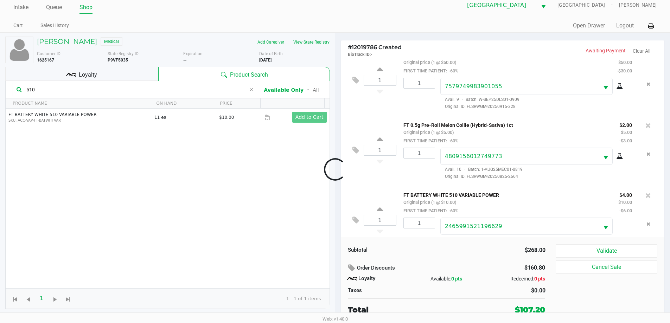
scroll to position [315, 0]
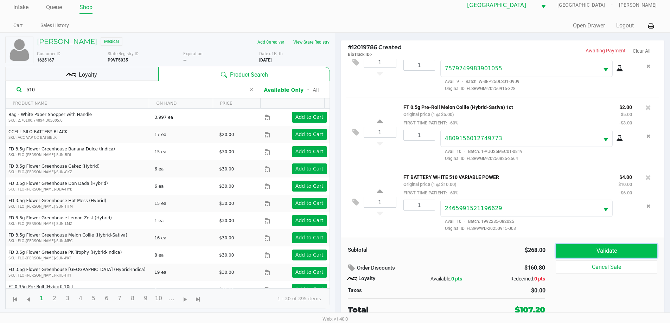
click at [576, 246] on button "Validate" at bounding box center [606, 251] width 101 height 13
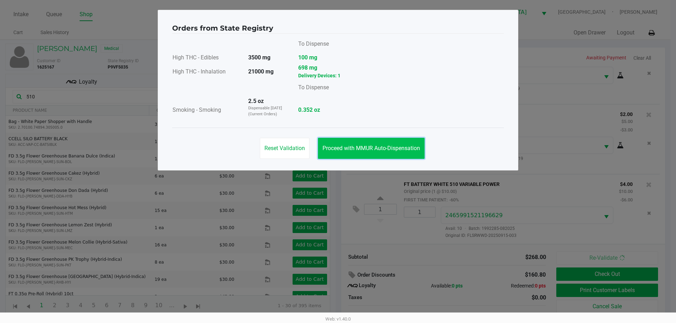
click at [398, 149] on span "Proceed with MMUR Auto-Dispensation" at bounding box center [370, 148] width 97 height 7
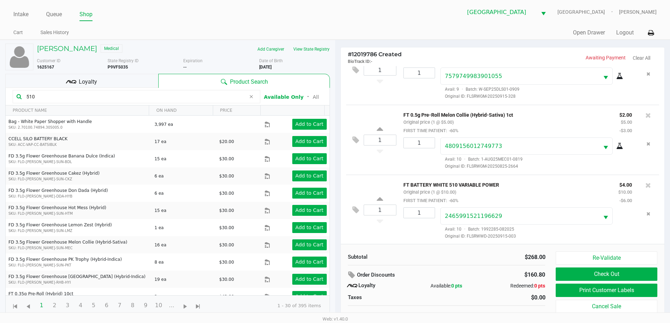
scroll to position [315, 0]
click at [136, 81] on div "Loyalty" at bounding box center [81, 81] width 153 height 14
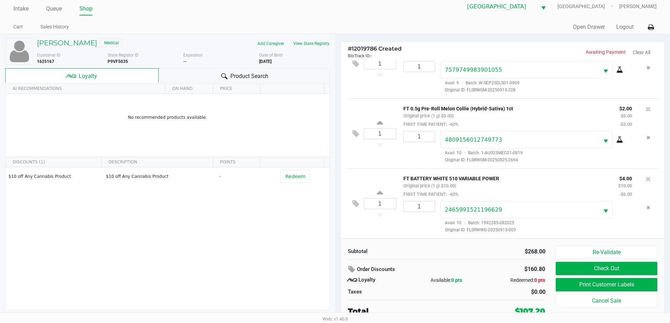
scroll to position [7, 0]
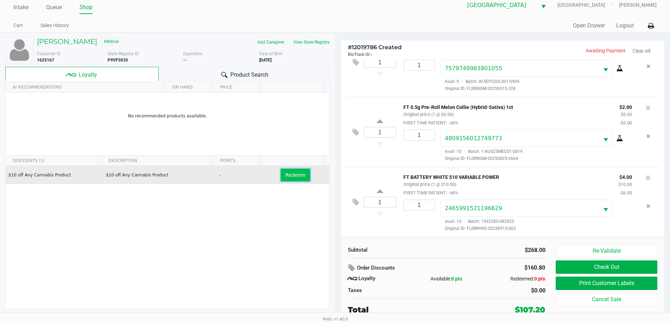
click at [293, 178] on span "Redeem" at bounding box center [295, 175] width 20 height 6
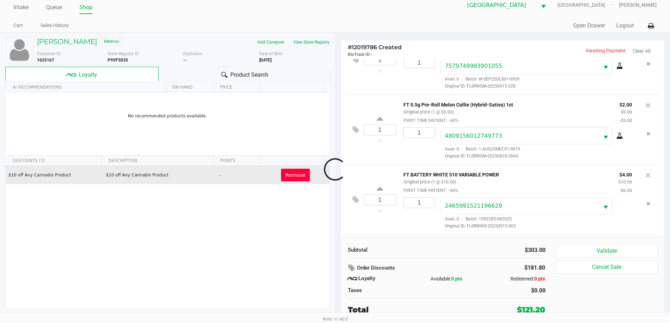
scroll to position [385, 0]
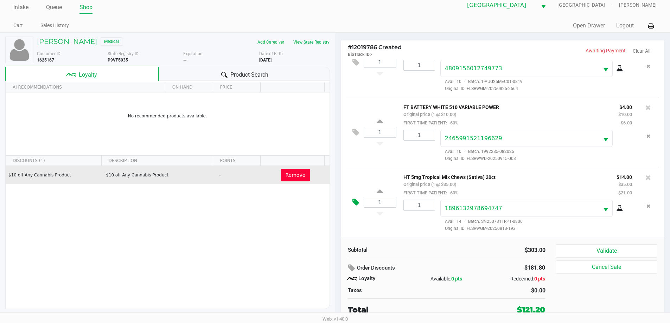
click at [356, 199] on icon at bounding box center [356, 202] width 7 height 8
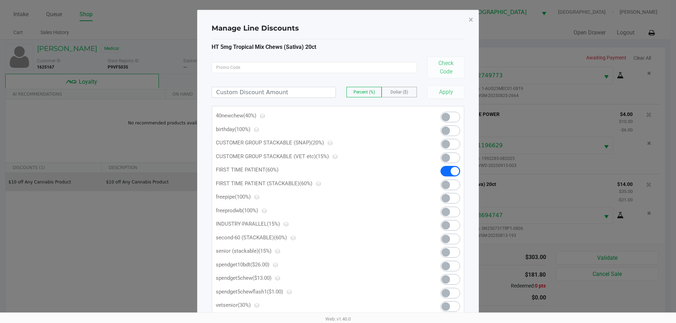
click at [453, 131] on span at bounding box center [450, 131] width 20 height 11
click at [471, 18] on span "×" at bounding box center [470, 20] width 5 height 10
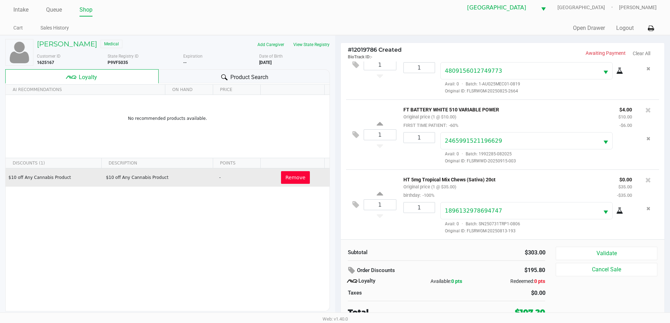
scroll to position [7, 0]
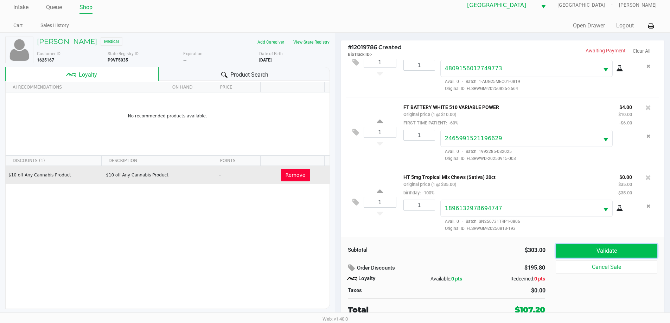
click at [608, 252] on button "Validate" at bounding box center [606, 251] width 101 height 13
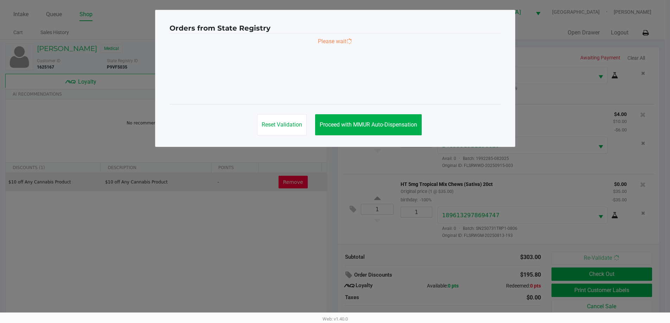
scroll to position [0, 0]
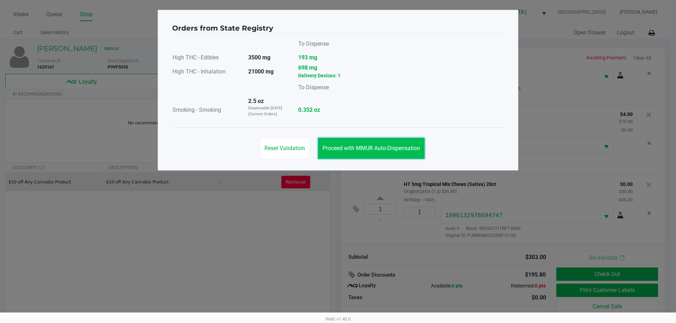
click at [392, 153] on button "Proceed with MMUR Auto-Dispensation" at bounding box center [371, 148] width 107 height 21
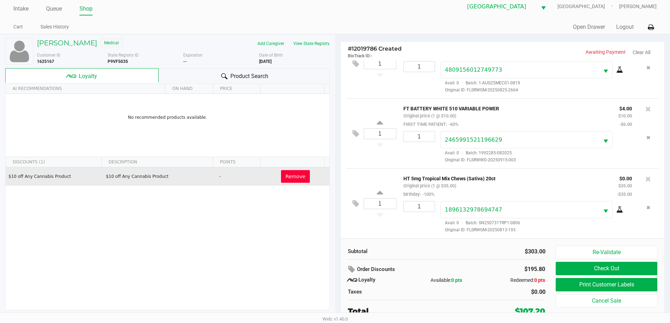
scroll to position [7, 0]
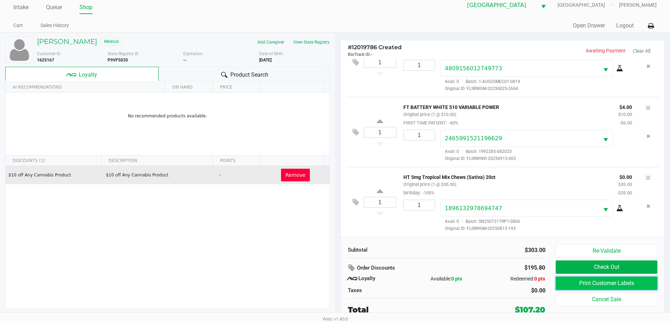
click at [578, 284] on button "Print Customer Labels" at bounding box center [606, 283] width 101 height 13
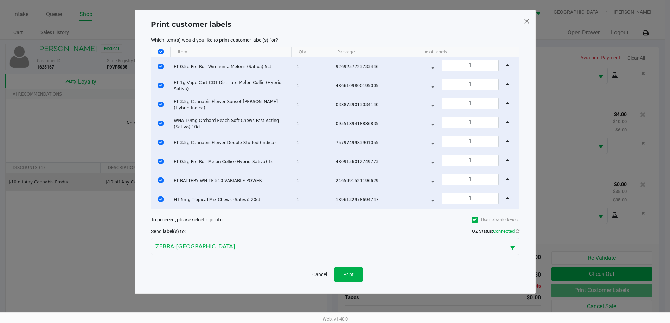
scroll to position [0, 0]
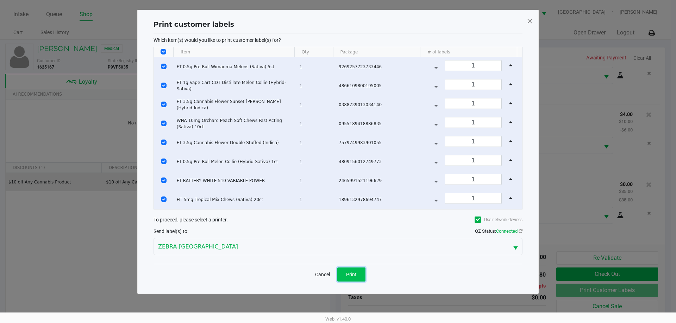
click at [347, 273] on span "Print" at bounding box center [351, 275] width 11 height 6
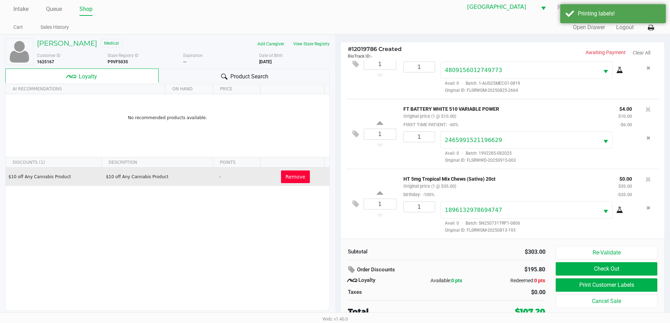
scroll to position [7, 0]
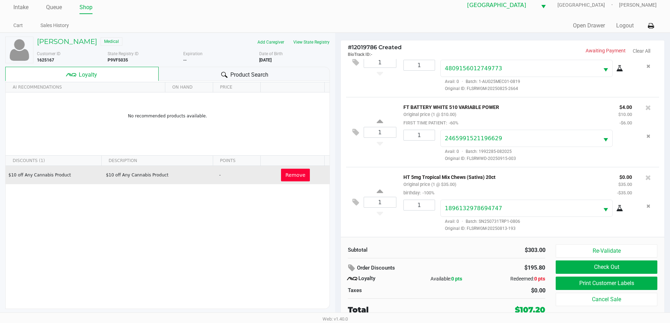
click at [622, 262] on button "Check Out" at bounding box center [606, 267] width 101 height 13
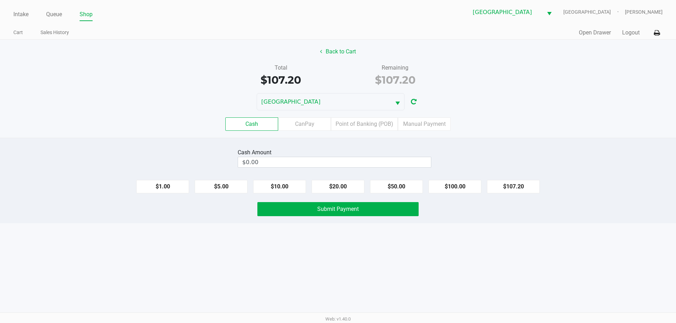
click at [364, 123] on label "Point of Banking (POB)" at bounding box center [364, 124] width 67 height 13
click at [0, 0] on 7 "Point of Banking (POB)" at bounding box center [0, 0] width 0 height 0
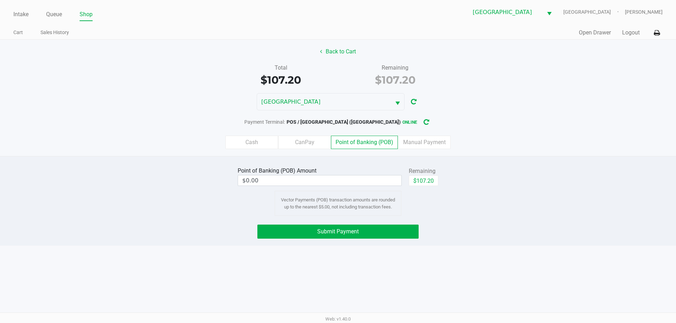
click at [427, 179] on button "$107.20" at bounding box center [423, 181] width 30 height 11
type input "$107.20"
click at [374, 232] on button "Submit Payment" at bounding box center [337, 232] width 161 height 14
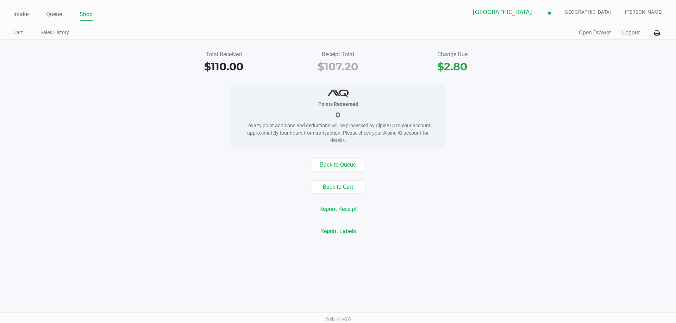
click at [351, 183] on button "Back to Cart" at bounding box center [337, 186] width 53 height 13
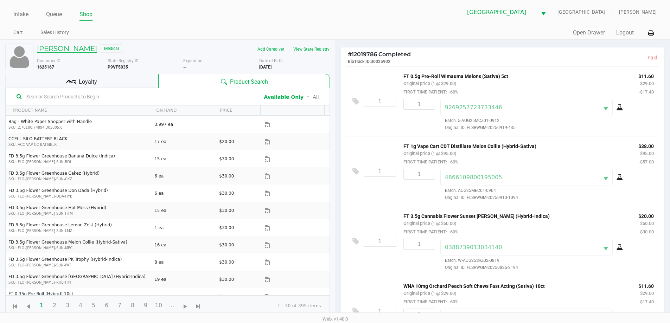
click at [70, 49] on h5 "KHALED HAZA" at bounding box center [67, 48] width 60 height 8
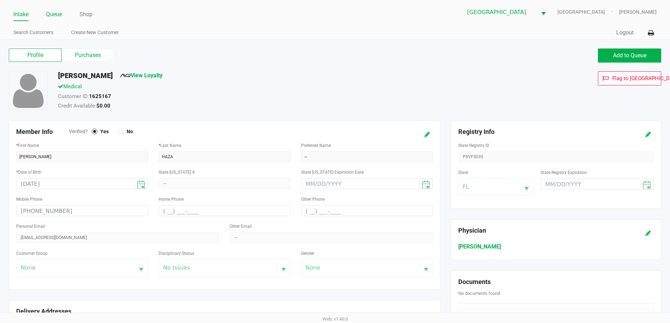
click at [55, 14] on link "Queue" at bounding box center [54, 14] width 16 height 10
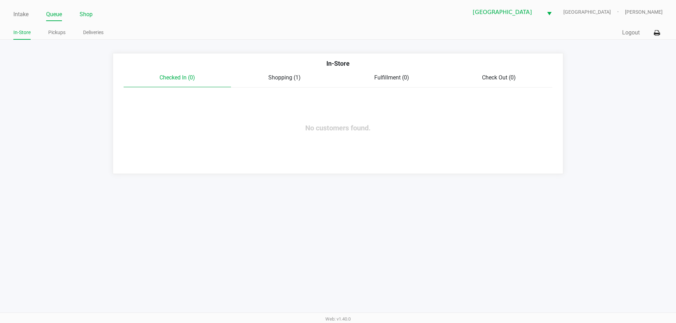
click at [83, 18] on link "Shop" at bounding box center [86, 14] width 13 height 10
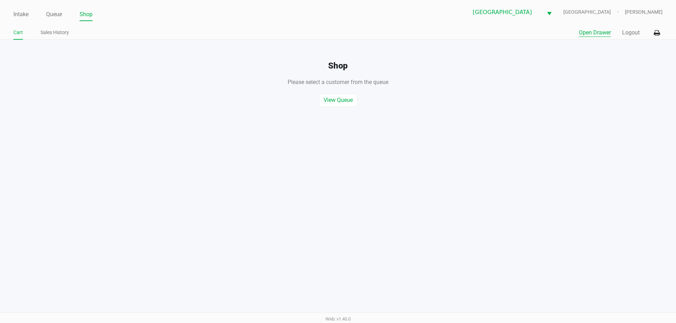
click at [602, 34] on button "Open Drawer" at bounding box center [594, 32] width 32 height 8
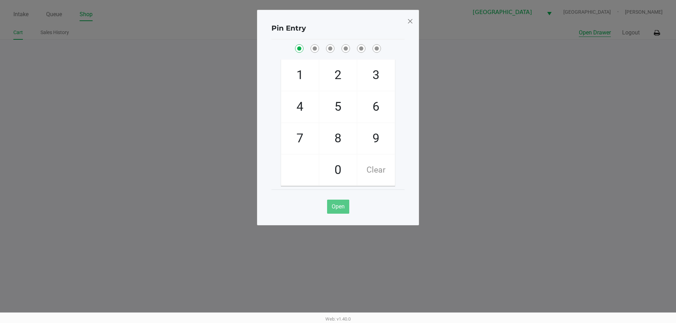
checkbox input "true"
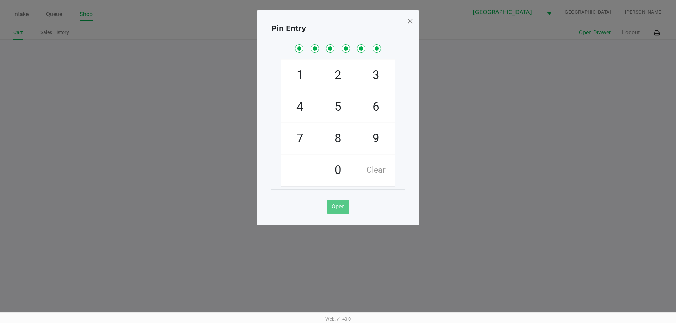
checkbox input "true"
click at [411, 24] on span at bounding box center [410, 20] width 6 height 11
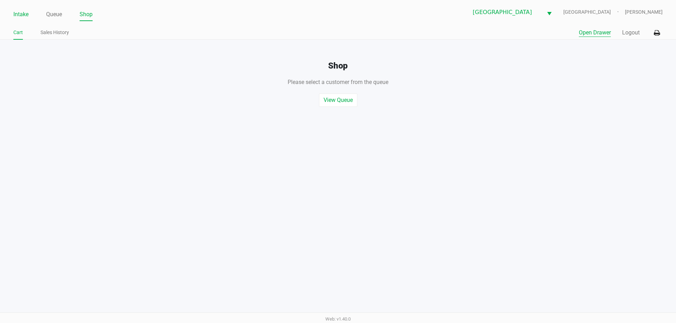
click at [21, 17] on link "Intake" at bounding box center [20, 14] width 15 height 10
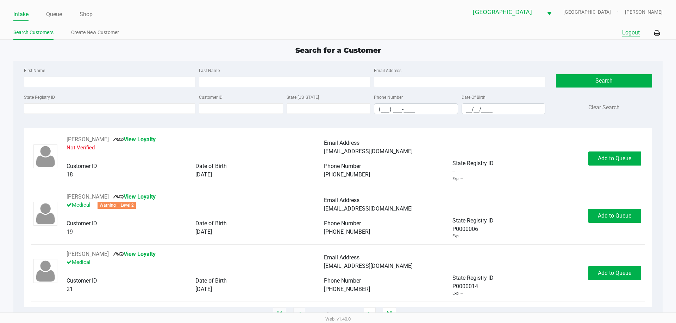
click at [633, 30] on button "Logout" at bounding box center [631, 32] width 18 height 8
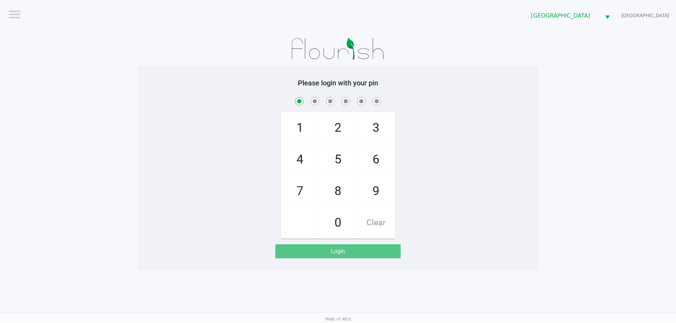
checkbox input "true"
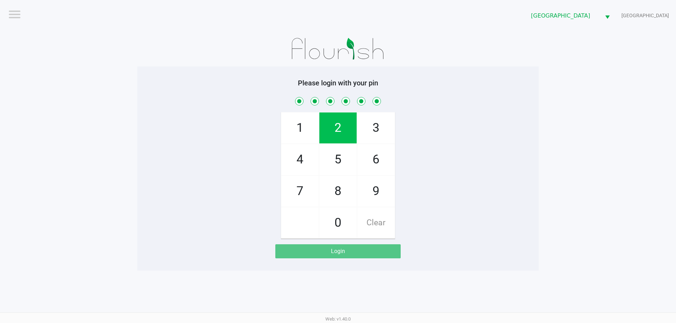
checkbox input "true"
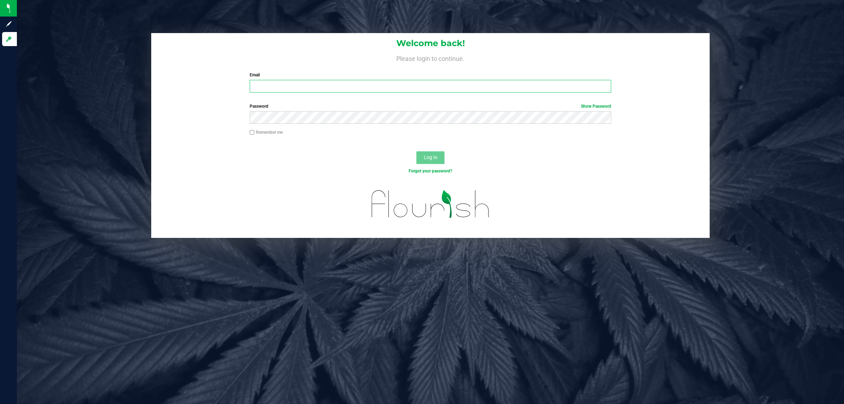
click at [275, 82] on input "Email" at bounding box center [431, 86] width 362 height 13
type input "[EMAIL_ADDRESS][DOMAIN_NAME]"
click at [426, 104] on label "Password Show Password" at bounding box center [431, 106] width 362 height 6
click at [417, 151] on button "Log In" at bounding box center [431, 157] width 28 height 13
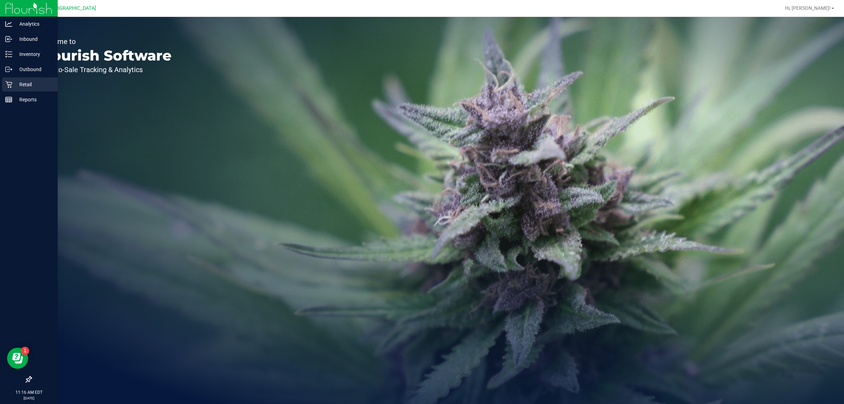
click at [10, 79] on div "Retail" at bounding box center [30, 84] width 56 height 14
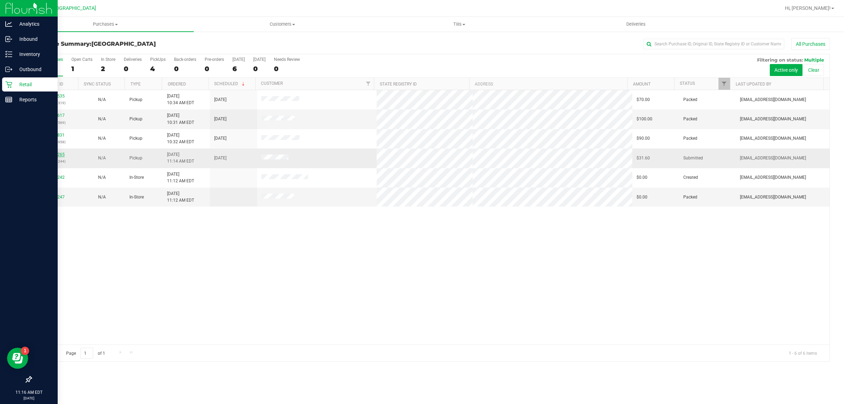
click at [62, 153] on link "12019265" at bounding box center [55, 154] width 20 height 5
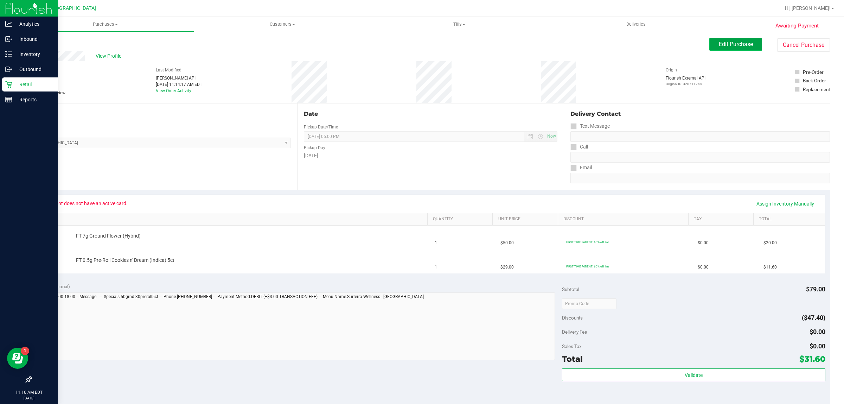
click at [737, 46] on span "Edit Purchase" at bounding box center [736, 44] width 34 height 7
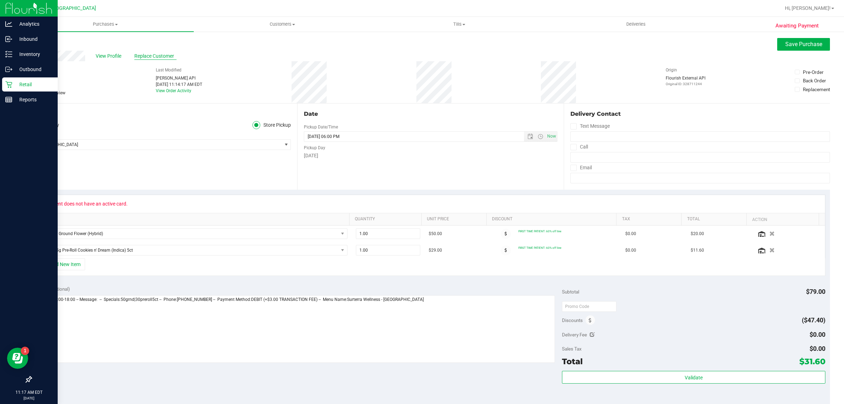
click at [159, 54] on span "Replace Customer" at bounding box center [155, 55] width 42 height 7
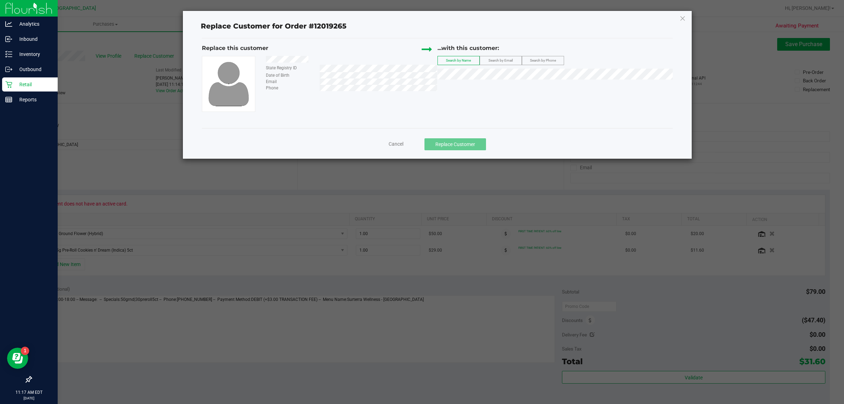
click at [509, 61] on span "Search by Email" at bounding box center [501, 60] width 24 height 4
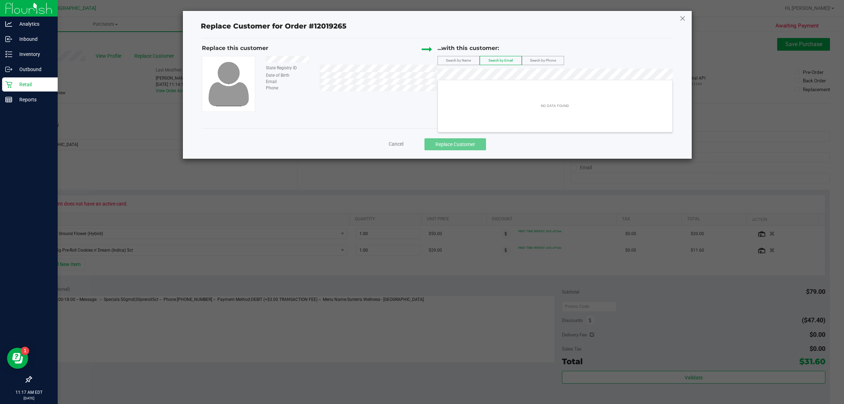
click at [681, 14] on icon at bounding box center [683, 18] width 6 height 11
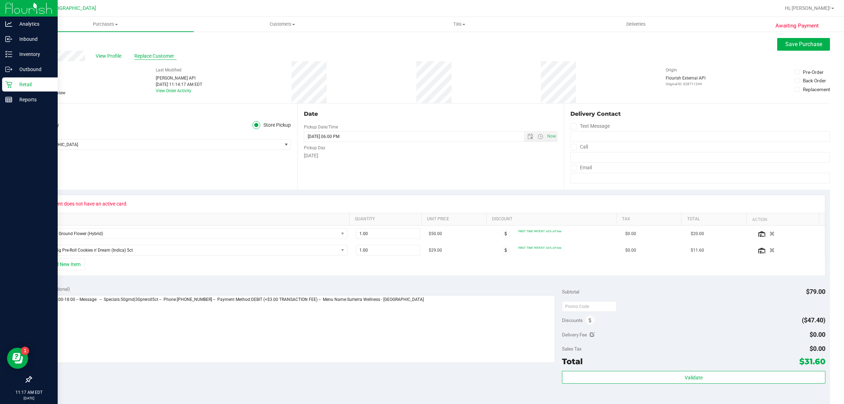
click at [162, 54] on span "Replace Customer" at bounding box center [155, 55] width 42 height 7
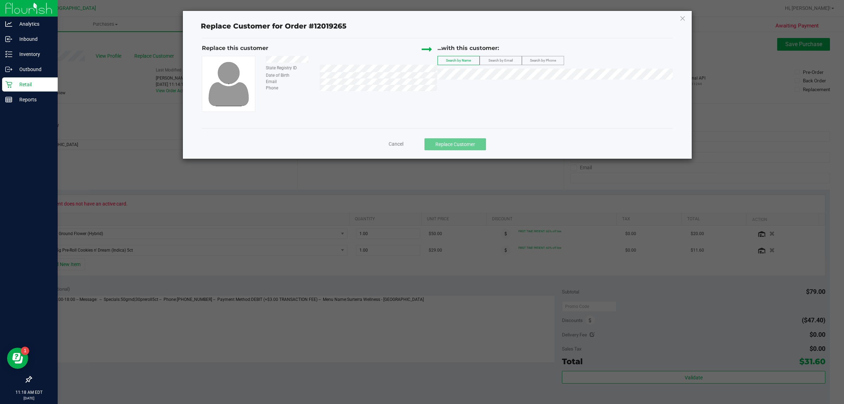
drag, startPoint x: 261, startPoint y: 61, endPoint x: 319, endPoint y: 61, distance: 57.3
click at [319, 61] on div at bounding box center [349, 60] width 177 height 9
click at [546, 63] on label "Search by Phone" at bounding box center [543, 60] width 42 height 8
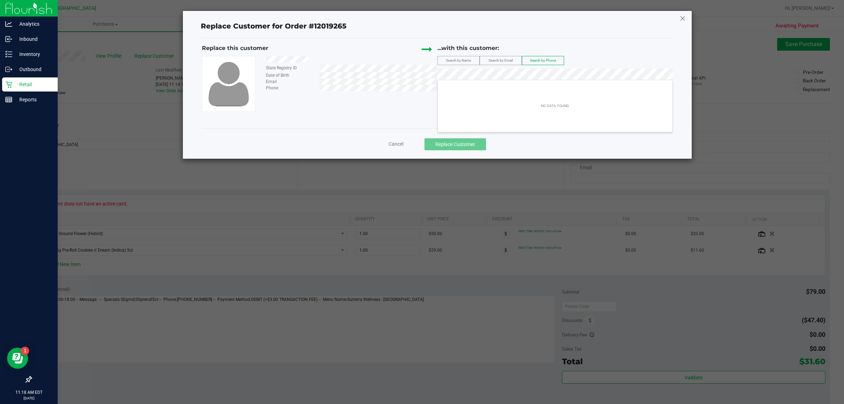
click at [683, 16] on icon at bounding box center [683, 18] width 6 height 11
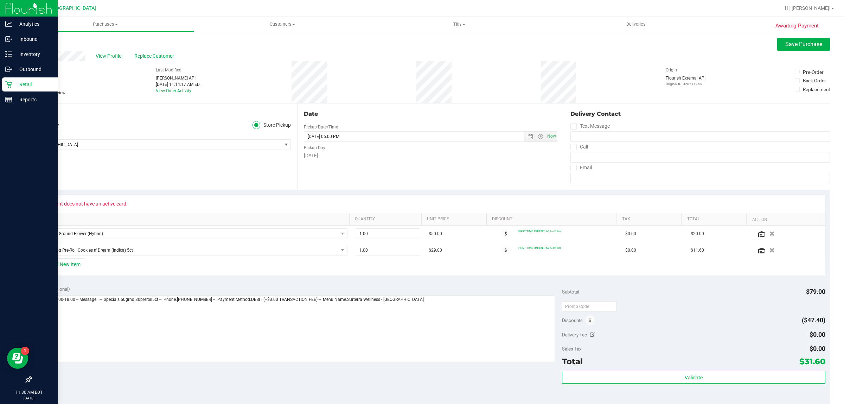
drag, startPoint x: 27, startPoint y: 55, endPoint x: 89, endPoint y: 51, distance: 62.4
click at [89, 51] on div "Awaiting Payment Back Save Purchase View Profile Replace Customer # 12019265 Bi…" at bounding box center [431, 308] width 828 height 554
click at [168, 57] on span "Replace Customer" at bounding box center [155, 55] width 42 height 7
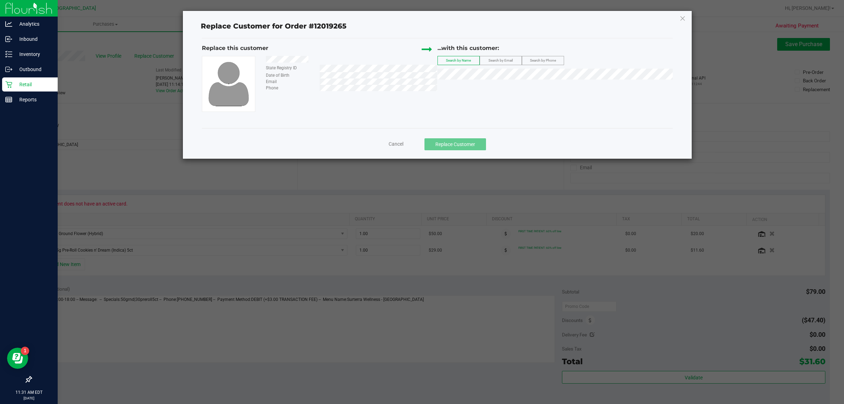
click at [511, 59] on span "Search by Email" at bounding box center [501, 60] width 24 height 4
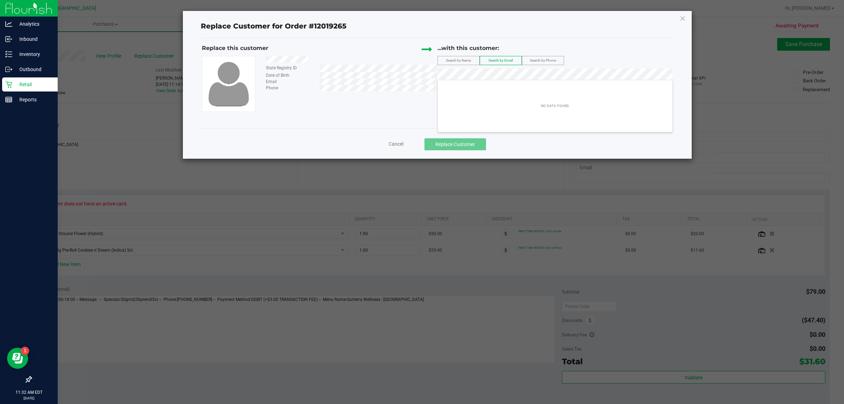
click at [542, 56] on label "Search by Phone" at bounding box center [543, 60] width 42 height 8
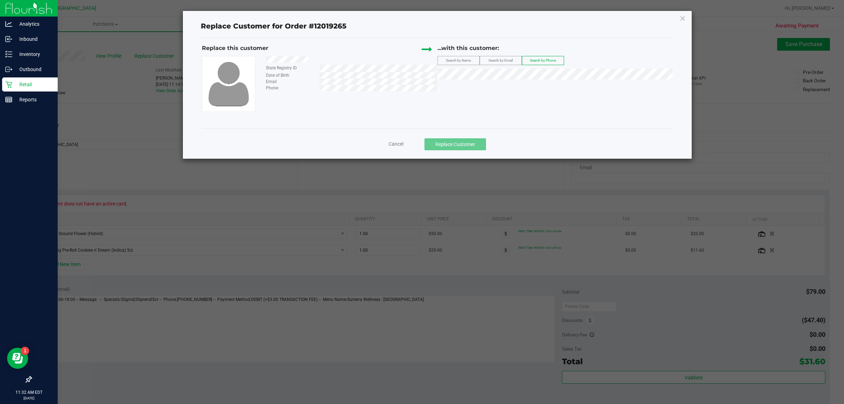
click at [462, 62] on span "Search by Name" at bounding box center [458, 60] width 25 height 4
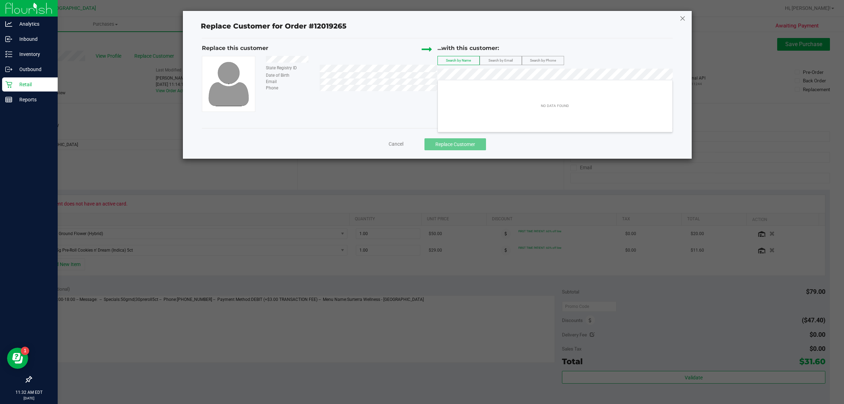
click at [682, 18] on icon at bounding box center [683, 18] width 6 height 11
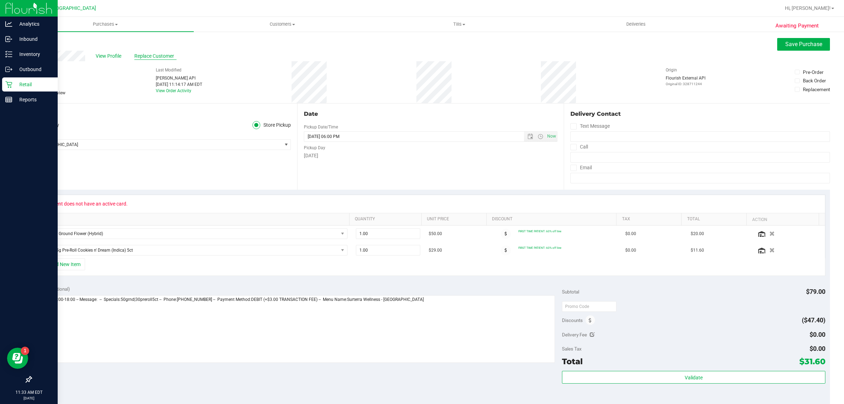
click at [156, 57] on span "Replace Customer" at bounding box center [155, 55] width 42 height 7
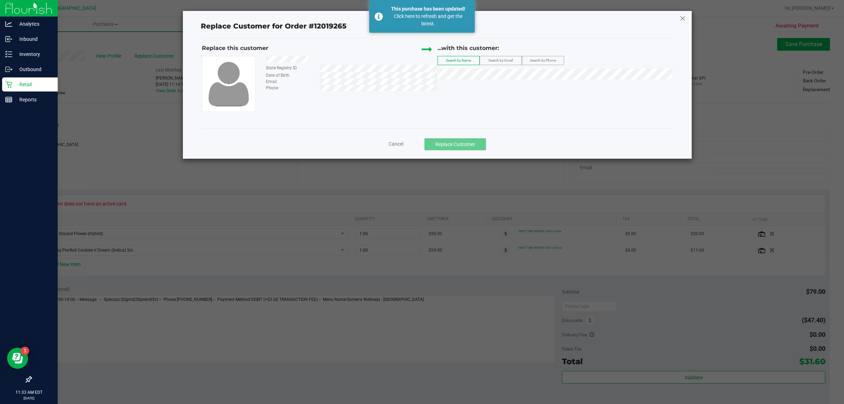
click at [683, 16] on icon at bounding box center [683, 18] width 6 height 11
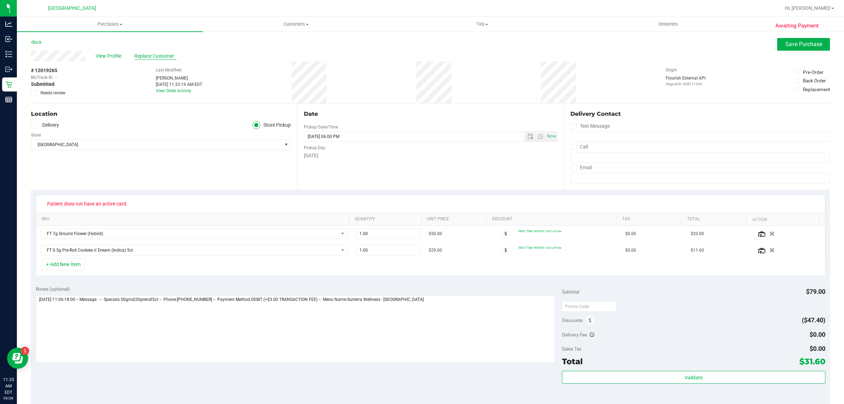
click at [152, 57] on span "Replace Customer" at bounding box center [155, 55] width 42 height 7
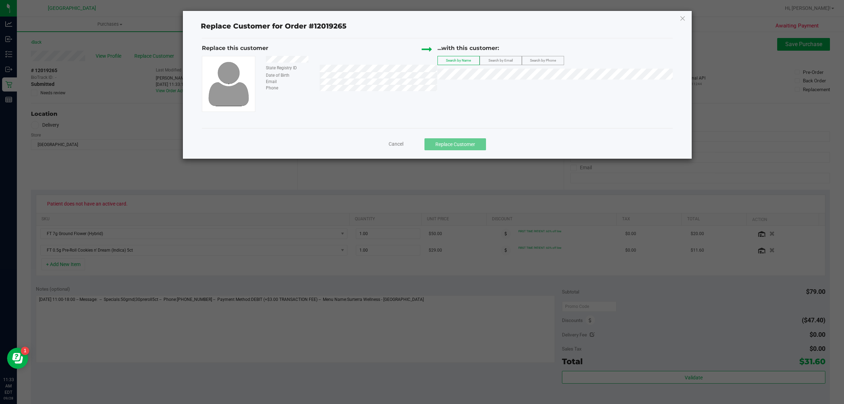
click at [492, 62] on span "Search by Email" at bounding box center [501, 60] width 24 height 4
click at [443, 59] on label "Search by Name" at bounding box center [459, 60] width 42 height 8
click at [331, 90] on div "Phone" at bounding box center [349, 88] width 177 height 6
click at [331, 99] on div "State Registry ID Date of Birth Email Phone" at bounding box center [320, 84] width 236 height 56
click at [514, 58] on label "Search by Email" at bounding box center [501, 60] width 42 height 8
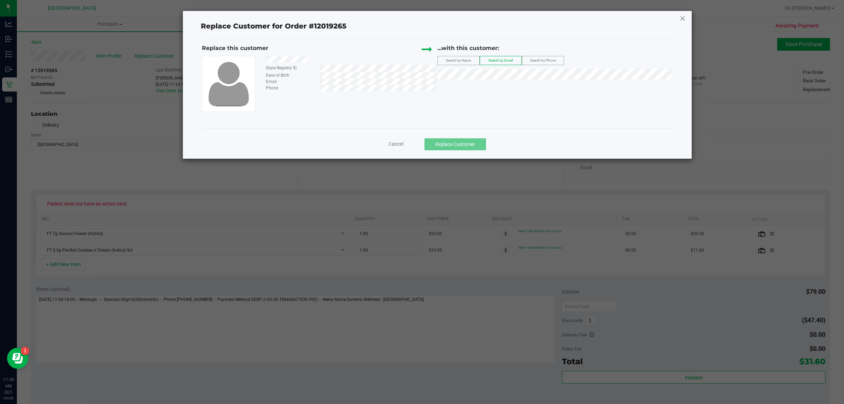
click at [684, 18] on icon at bounding box center [683, 18] width 6 height 11
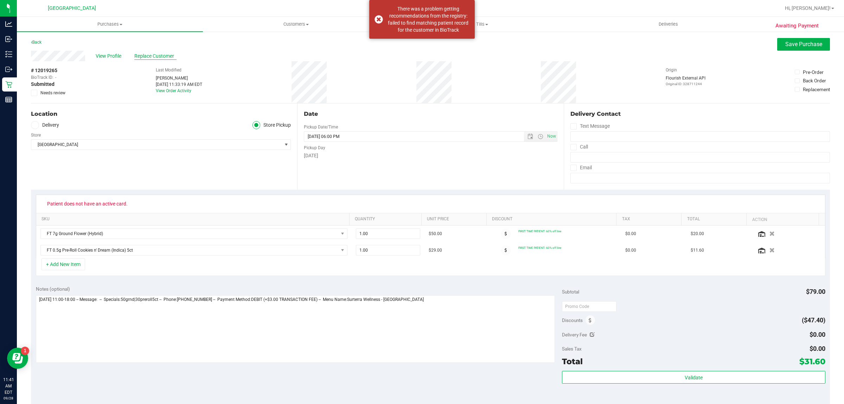
click at [140, 57] on span "Replace Customer" at bounding box center [155, 55] width 42 height 7
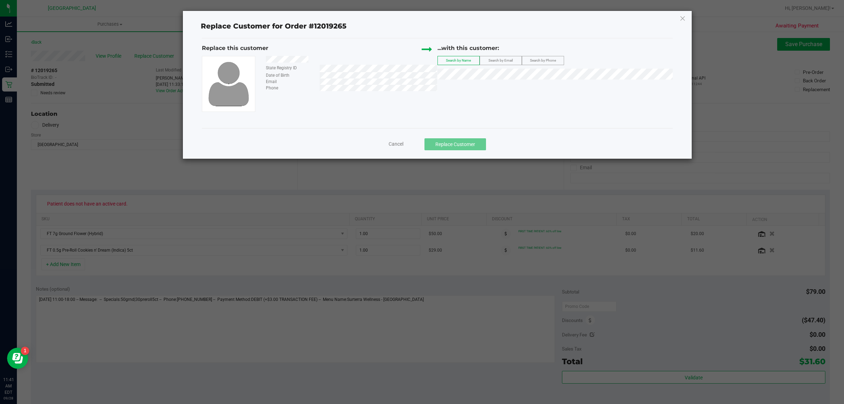
click at [504, 62] on span "Search by Email" at bounding box center [501, 60] width 24 height 4
click at [456, 87] on span "[PERSON_NAME]" at bounding box center [461, 87] width 38 height 6
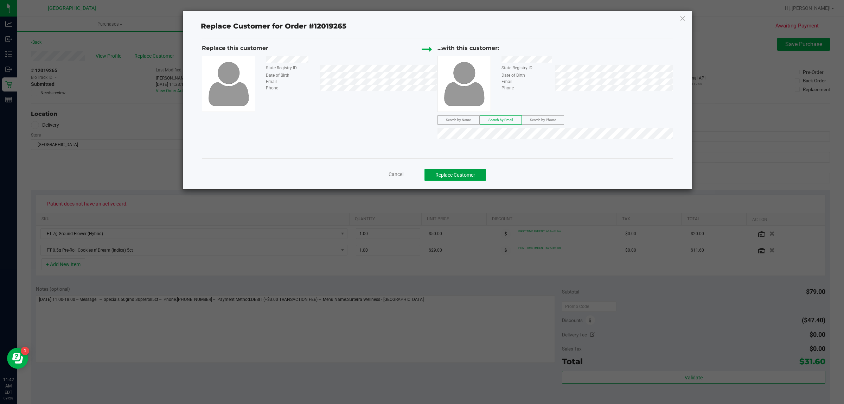
click at [460, 173] on button "Replace Customer" at bounding box center [456, 175] width 62 height 12
click at [442, 175] on button "Replace Customer" at bounding box center [456, 175] width 62 height 12
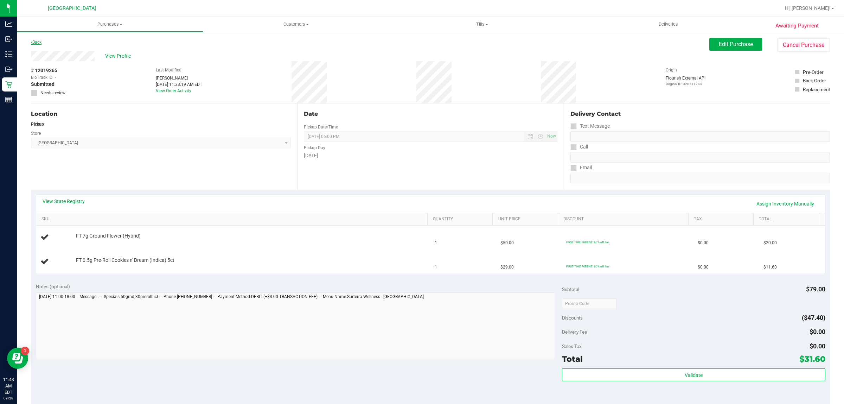
click at [39, 40] on link "Back" at bounding box center [36, 42] width 11 height 5
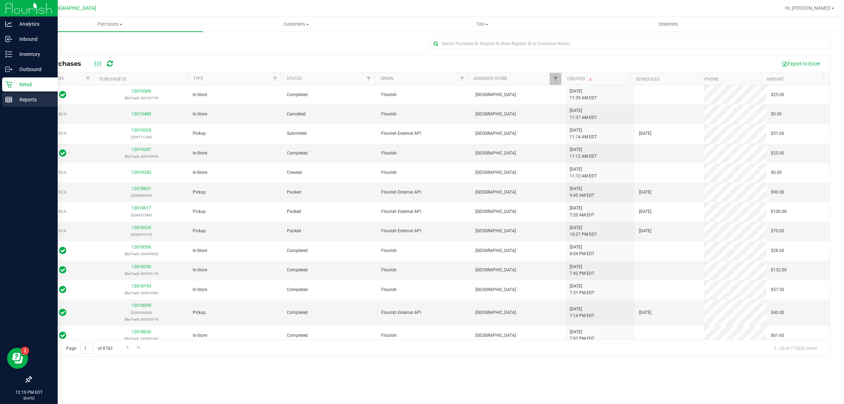
click at [11, 101] on icon at bounding box center [8, 99] width 7 height 7
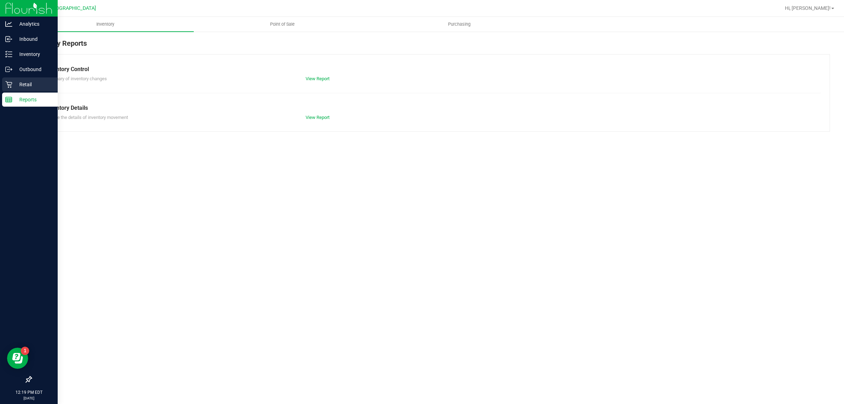
click at [22, 83] on p "Retail" at bounding box center [33, 84] width 42 height 8
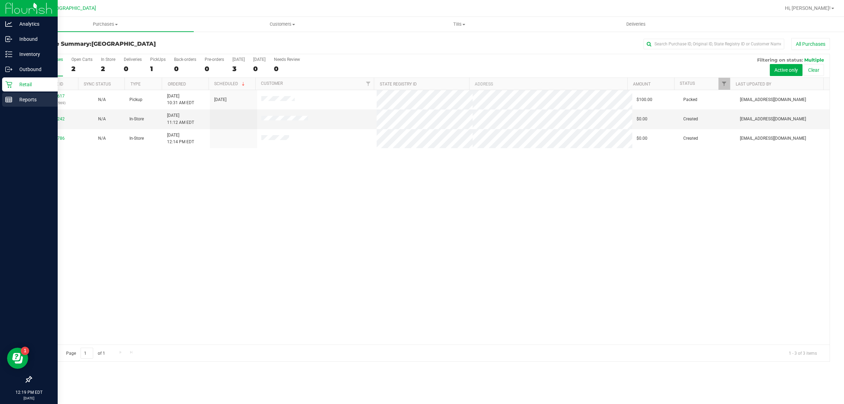
click at [5, 99] on icon at bounding box center [8, 99] width 7 height 7
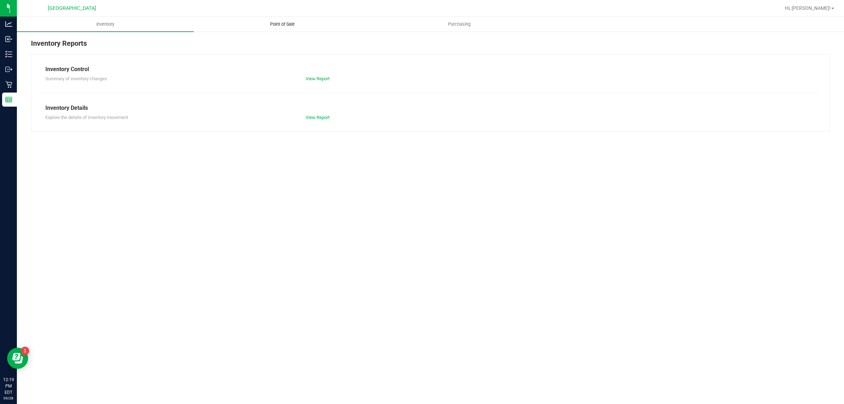
click at [291, 22] on span "Point of Sale" at bounding box center [283, 24] width 44 height 6
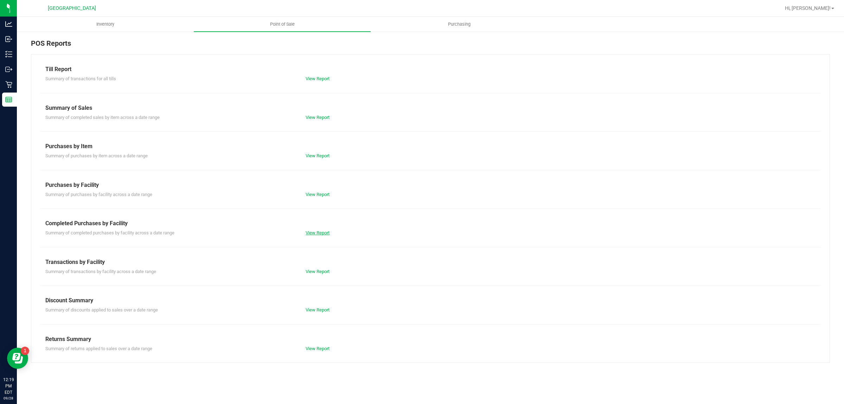
click at [319, 233] on link "View Report" at bounding box center [318, 232] width 24 height 5
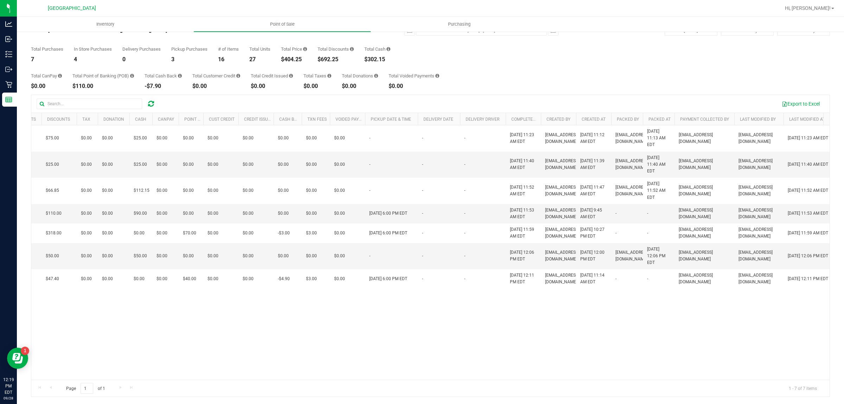
scroll to position [0, 221]
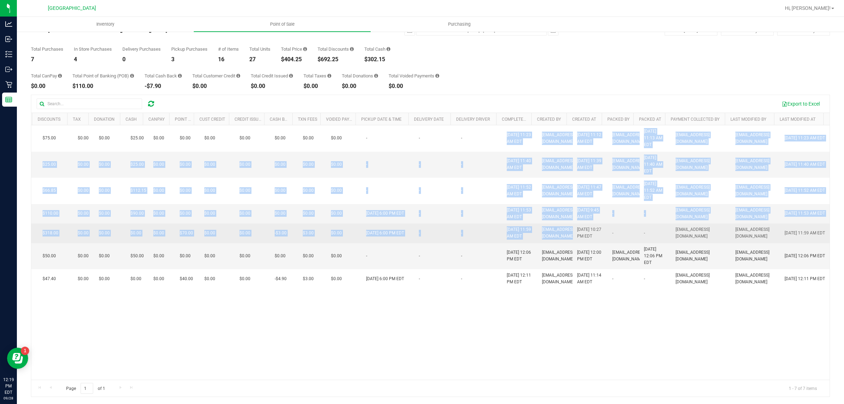
drag, startPoint x: 480, startPoint y: 137, endPoint x: 558, endPoint y: 240, distance: 128.6
click at [558, 240] on tbody "12019247 In-Store 2 $25.00 3 $75.00 $0.00 $0.00 $25.00 $0.00 $0.00 $0.00 $0.00 …" at bounding box center [327, 206] width 1006 height 163
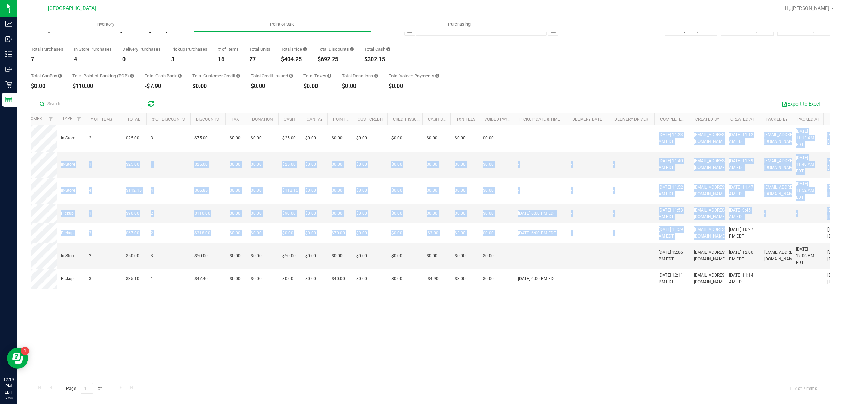
scroll to position [0, 0]
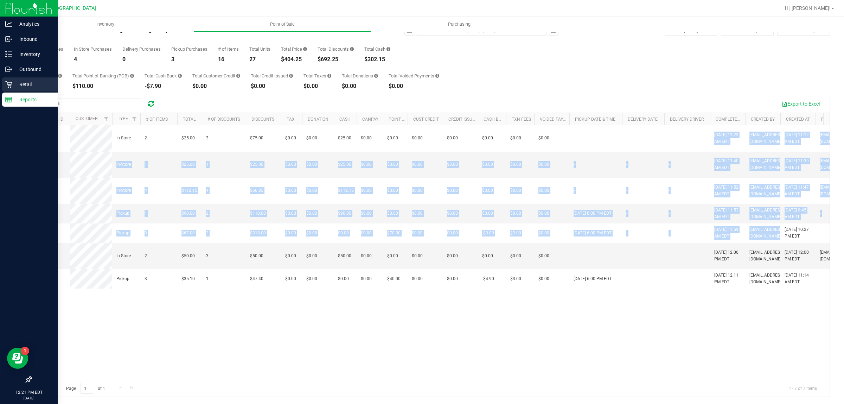
click at [13, 83] on p "Retail" at bounding box center [33, 84] width 42 height 8
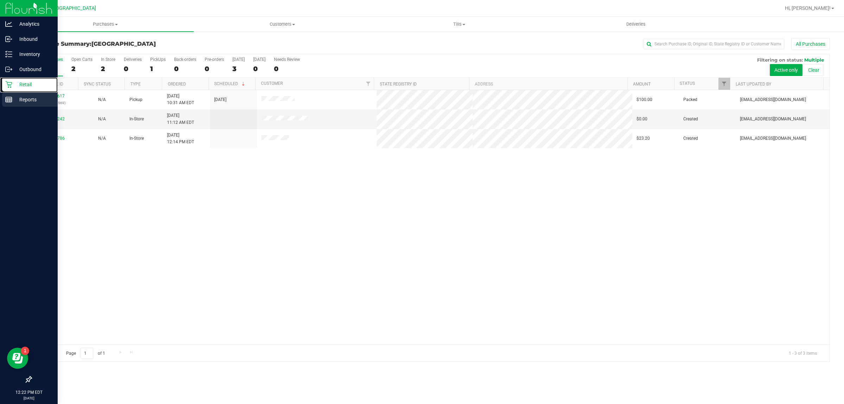
click at [9, 100] on line at bounding box center [9, 100] width 6 height 0
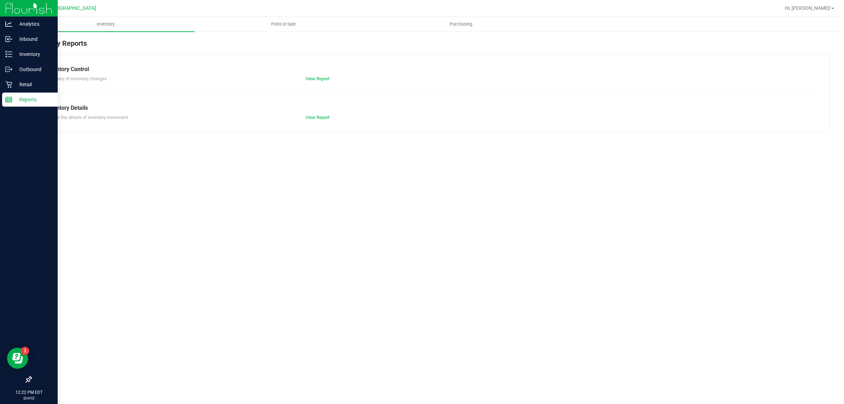
click at [293, 21] on span "Point of Sale" at bounding box center [284, 24] width 44 height 6
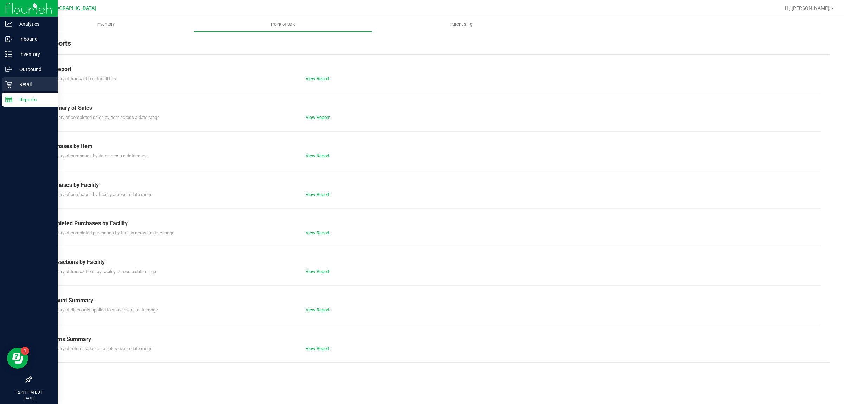
click at [6, 80] on div "Retail" at bounding box center [30, 84] width 56 height 14
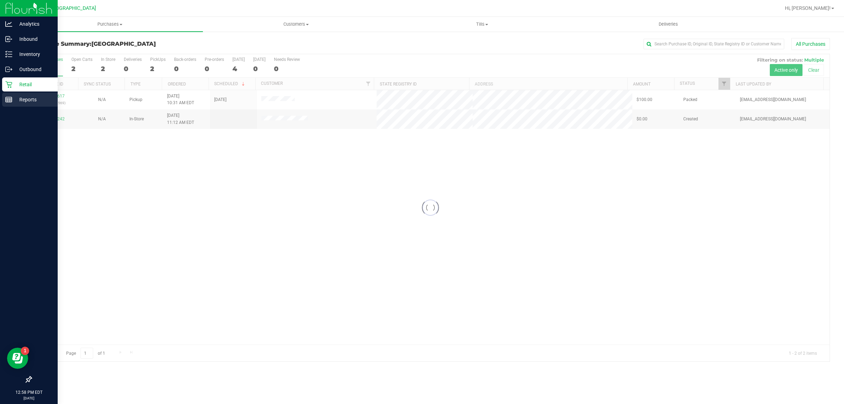
click at [12, 99] on p "Reports" at bounding box center [33, 99] width 42 height 8
click at [18, 96] on p "Reports" at bounding box center [33, 99] width 42 height 8
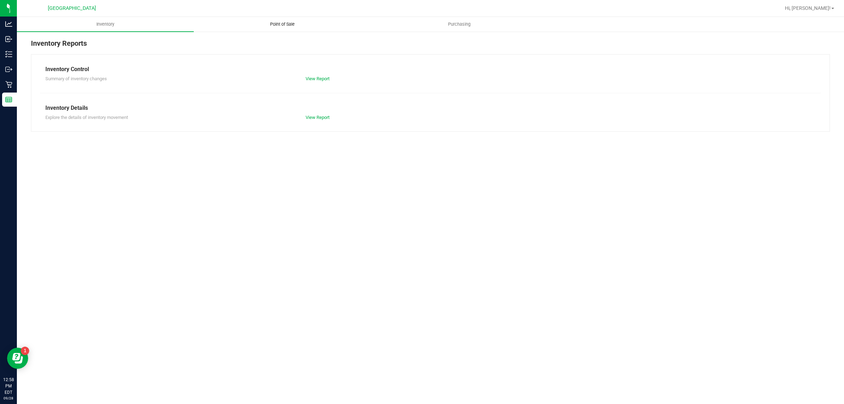
click at [281, 21] on span "Point of Sale" at bounding box center [283, 24] width 44 height 6
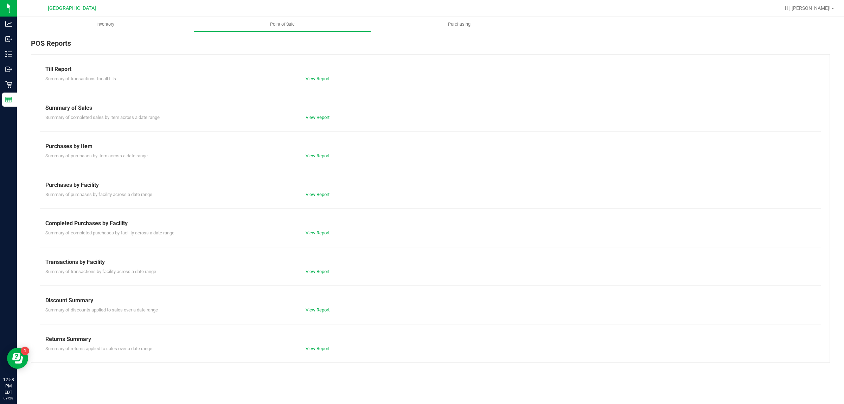
click at [330, 235] on link "View Report" at bounding box center [318, 232] width 24 height 5
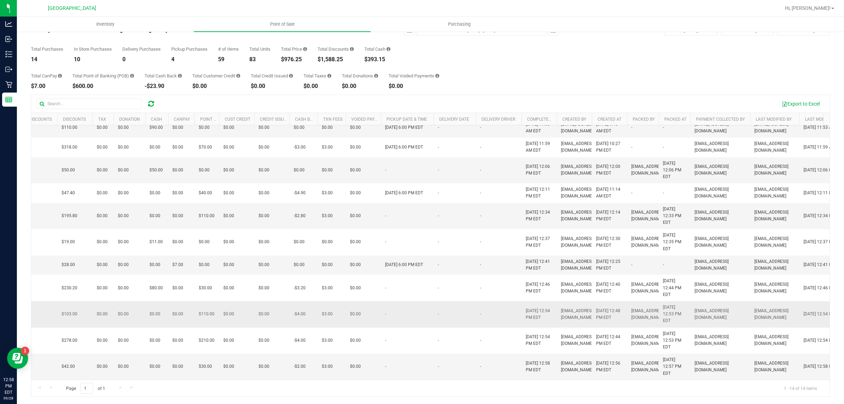
scroll to position [93, 189]
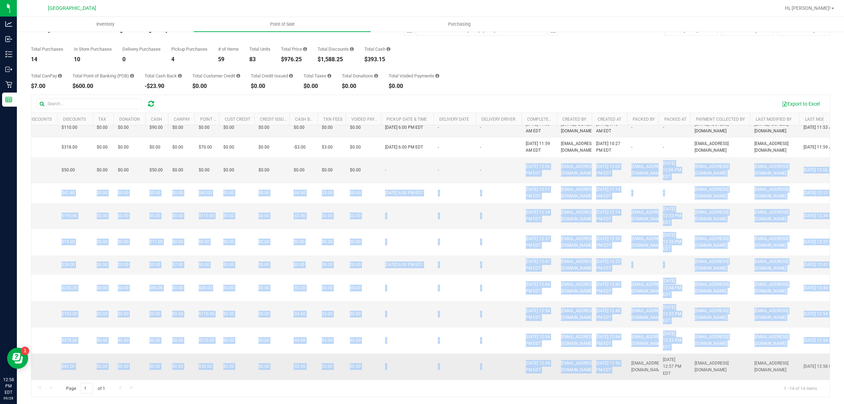
drag, startPoint x: 511, startPoint y: 160, endPoint x: 628, endPoint y: 356, distance: 228.1
click at [628, 356] on tbody "12019247 In-Store 2 $25.00 3 $75.00 $0.00 $0.00 $25.00 $0.00 $0.00 $0.00 $0.00 …" at bounding box center [346, 209] width 1006 height 340
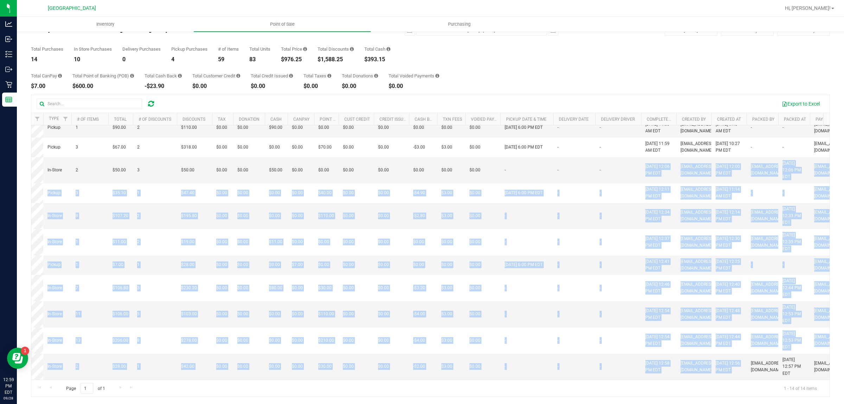
scroll to position [0, 15]
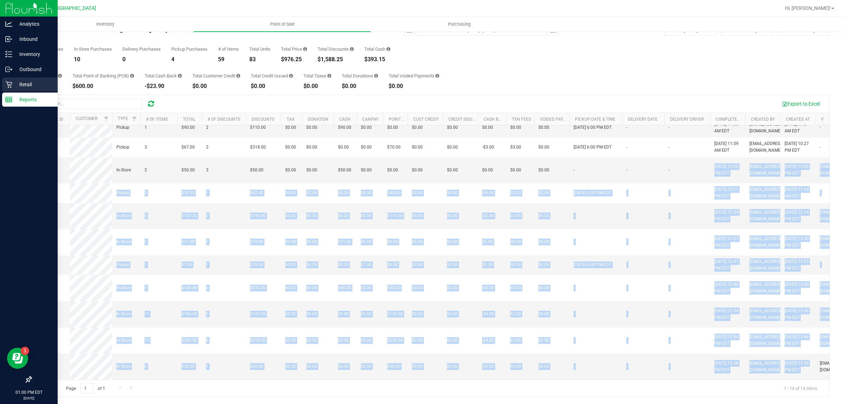
click at [12, 80] on p "Retail" at bounding box center [33, 84] width 42 height 8
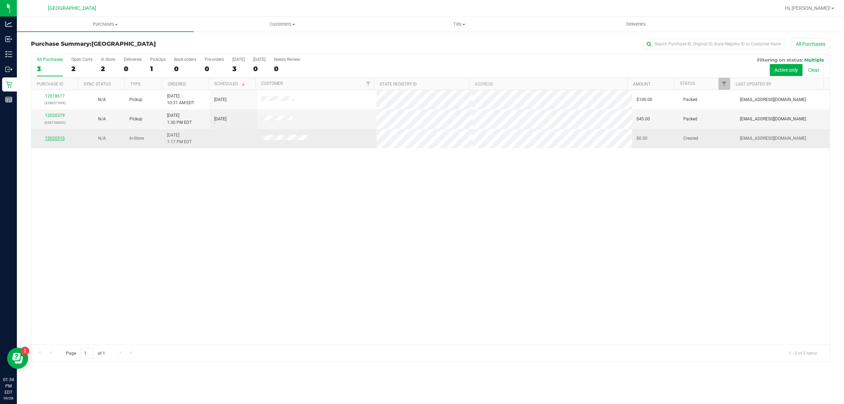
click at [52, 138] on link "12020310" at bounding box center [55, 138] width 20 height 5
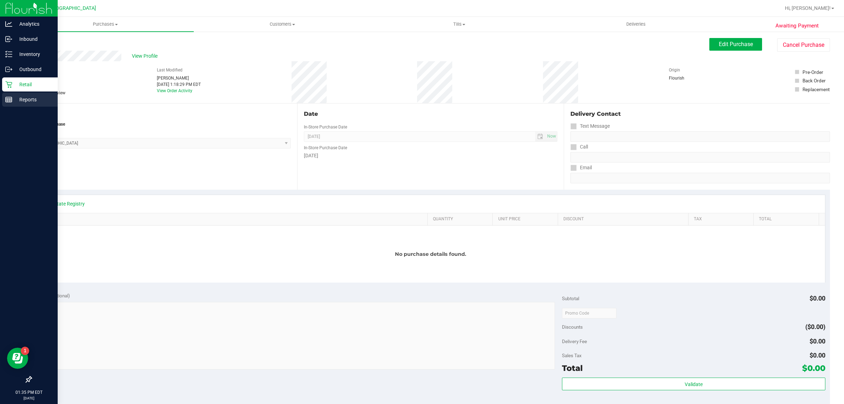
click at [10, 100] on line at bounding box center [10, 101] width 0 height 4
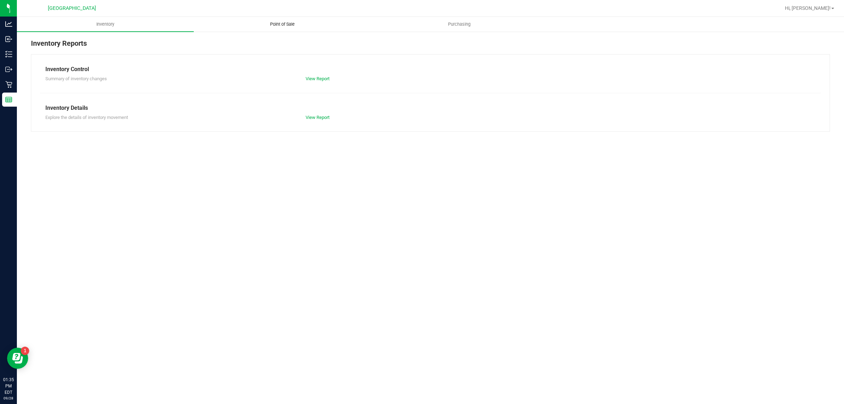
click at [290, 21] on span "Point of Sale" at bounding box center [283, 24] width 44 height 6
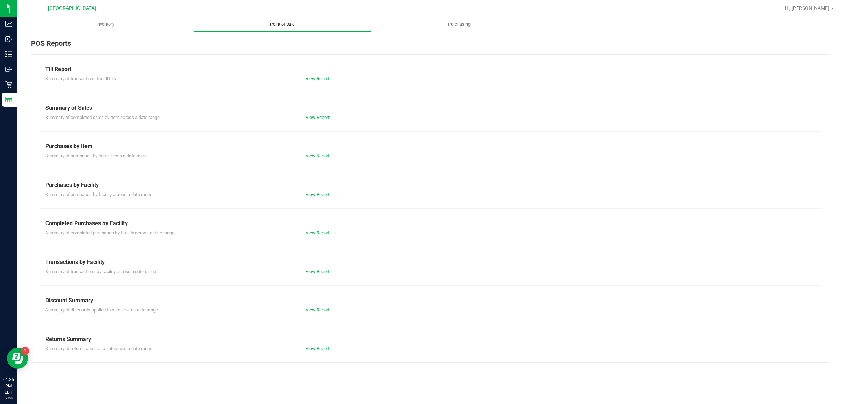
click at [326, 233] on link "View Report" at bounding box center [318, 232] width 24 height 5
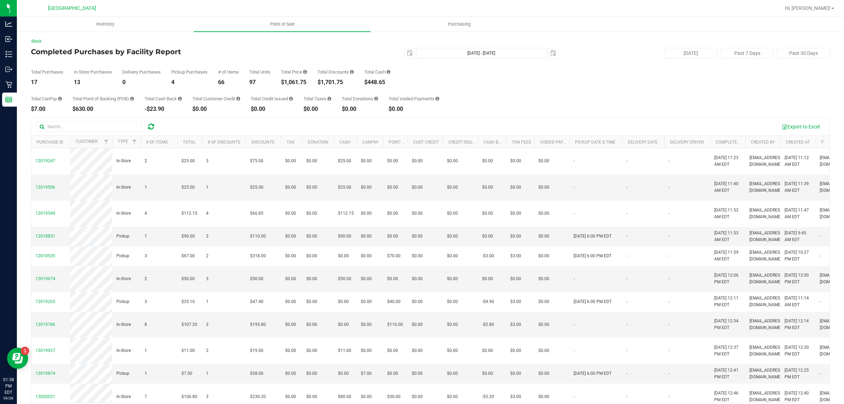
click at [618, 83] on div "Total Purchases 17 In Store Purchases 13 Delivery Purchases 0 Pickup Purchases …" at bounding box center [430, 71] width 799 height 27
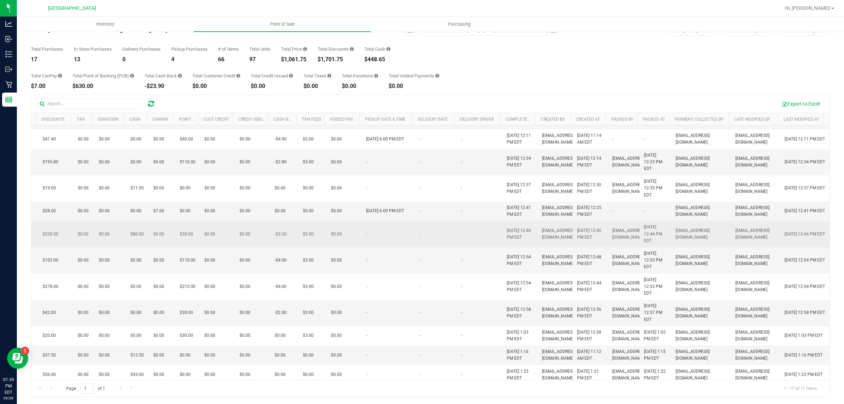
scroll to position [172, 210]
